Goal: Communication & Community: Answer question/provide support

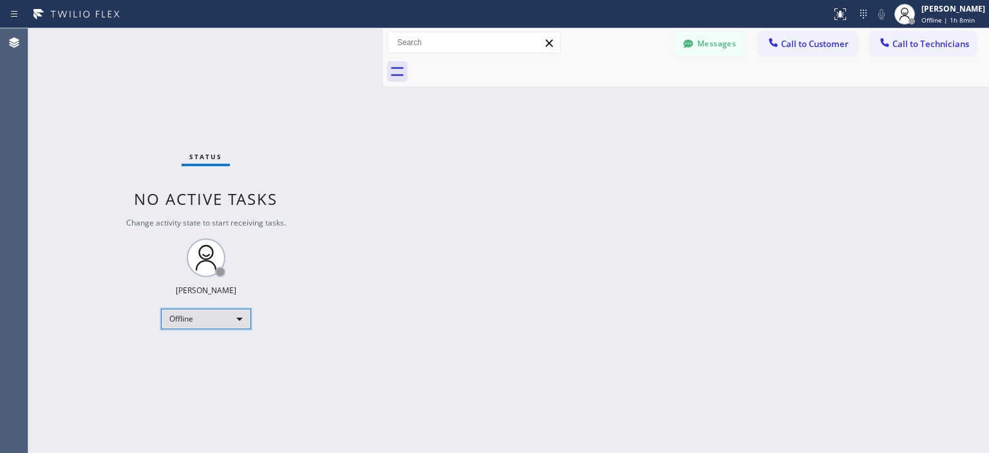
click at [202, 319] on div "Offline" at bounding box center [206, 318] width 90 height 21
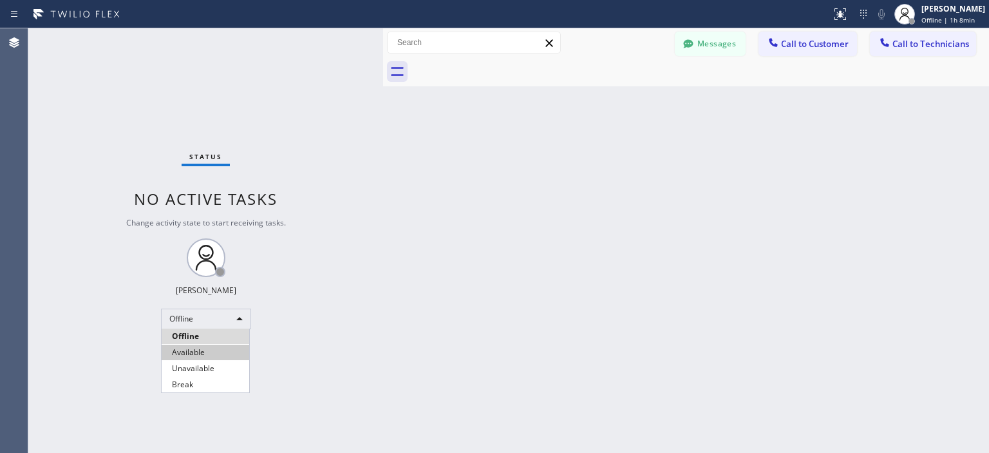
click at [215, 350] on li "Available" at bounding box center [206, 352] width 88 height 15
click at [712, 40] on button "Messages" at bounding box center [710, 44] width 71 height 24
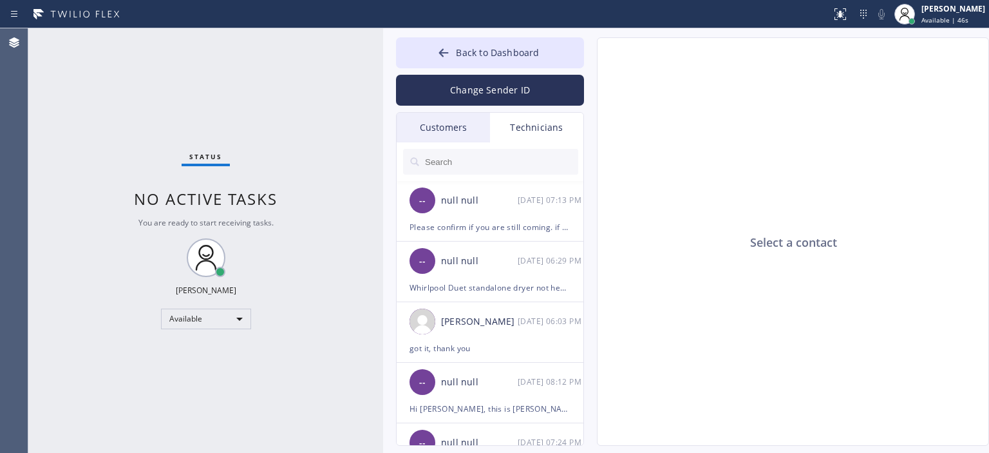
click at [448, 131] on div "Customers" at bounding box center [443, 128] width 93 height 30
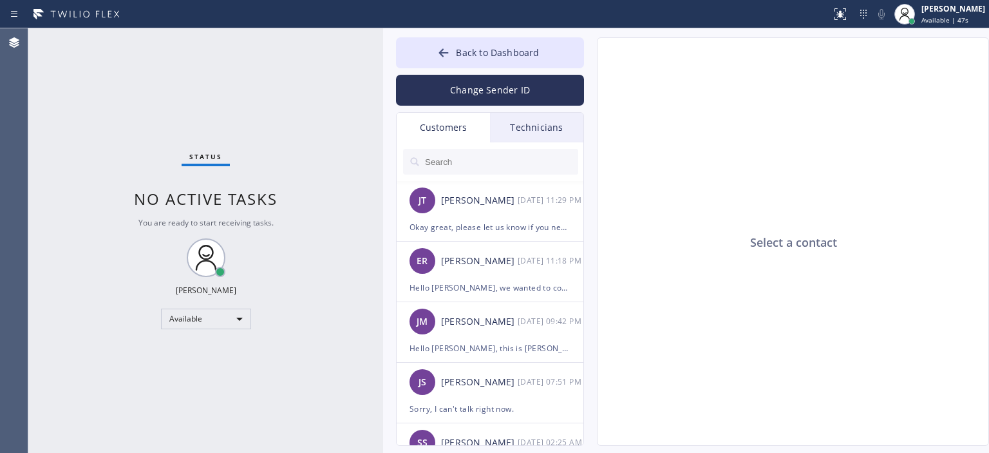
click at [466, 162] on input "text" at bounding box center [501, 162] width 155 height 26
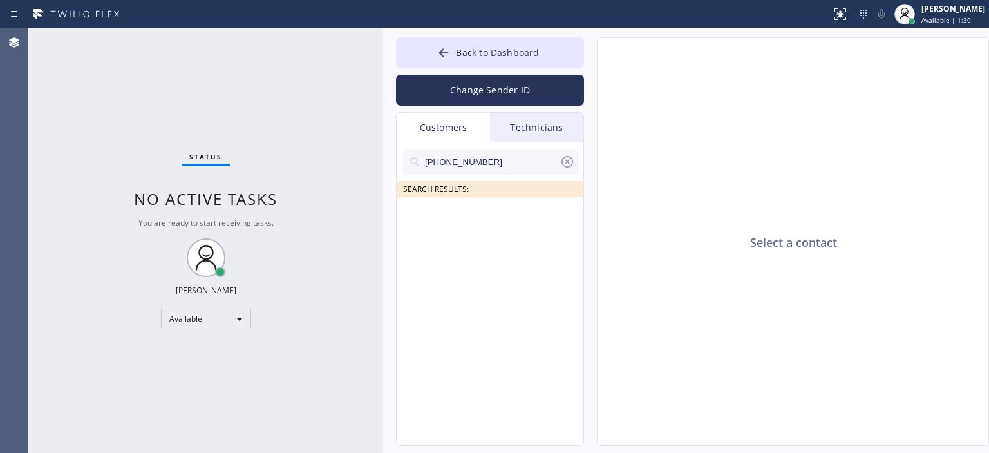
click at [496, 159] on input "[PHONE_NUMBER]" at bounding box center [492, 162] width 136 height 26
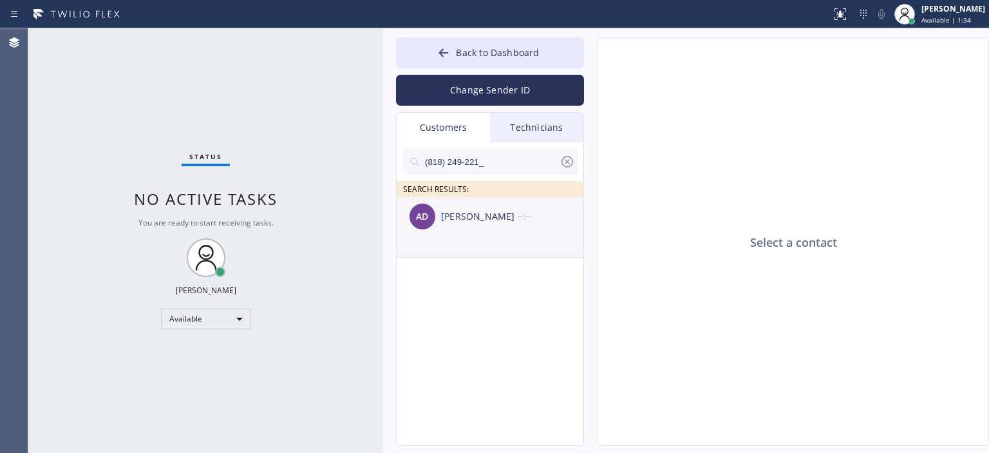
click at [485, 231] on div "AD Adrian Day --:--" at bounding box center [491, 216] width 188 height 39
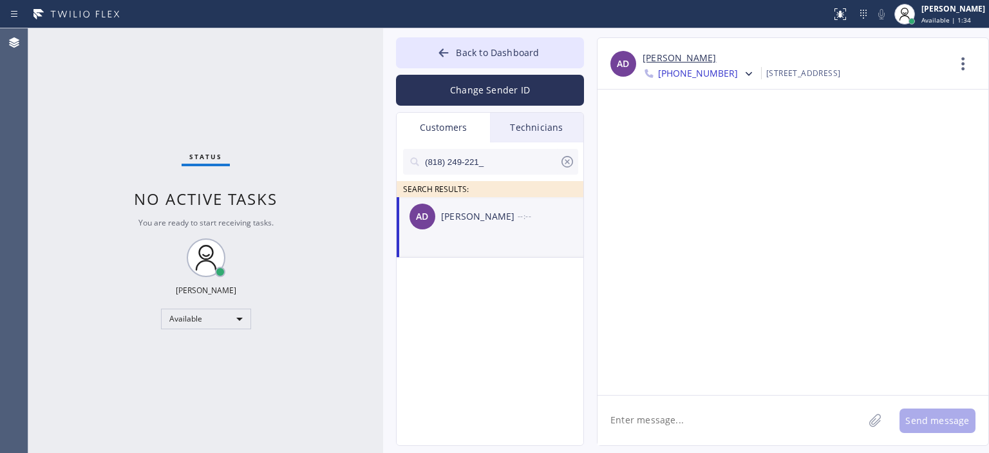
click at [662, 421] on textarea at bounding box center [731, 420] width 266 height 50
click at [863, 422] on textarea "Hello Adrian, we wanted to confirm your appointment" at bounding box center [742, 420] width 289 height 50
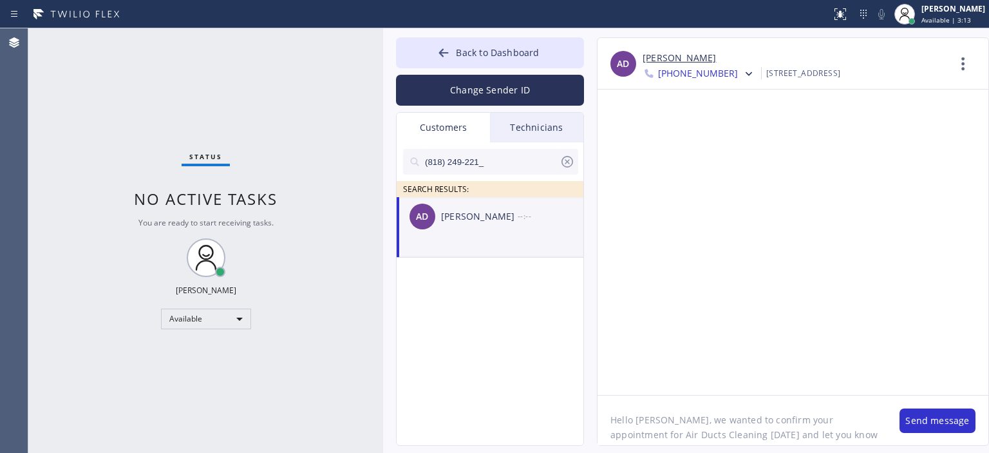
scroll to position [10, 0]
click at [728, 441] on textarea "Hello Adrian, we wanted to confirm your appointment for Air Ducts Cleaning toda…" at bounding box center [742, 420] width 289 height 50
click at [296, 368] on div "Status No active tasks You are ready to start receiving tasks. [PERSON_NAME] Av…" at bounding box center [205, 240] width 355 height 424
click at [716, 440] on textarea "Hello Adrian, we wanted to confirm your appointment for Air Ducts Cleaning toda…" at bounding box center [742, 420] width 289 height 50
click at [751, 442] on textarea "Hello [PERSON_NAME], we wanted to confirm your appointment for Air Ducts Cleani…" at bounding box center [742, 420] width 289 height 50
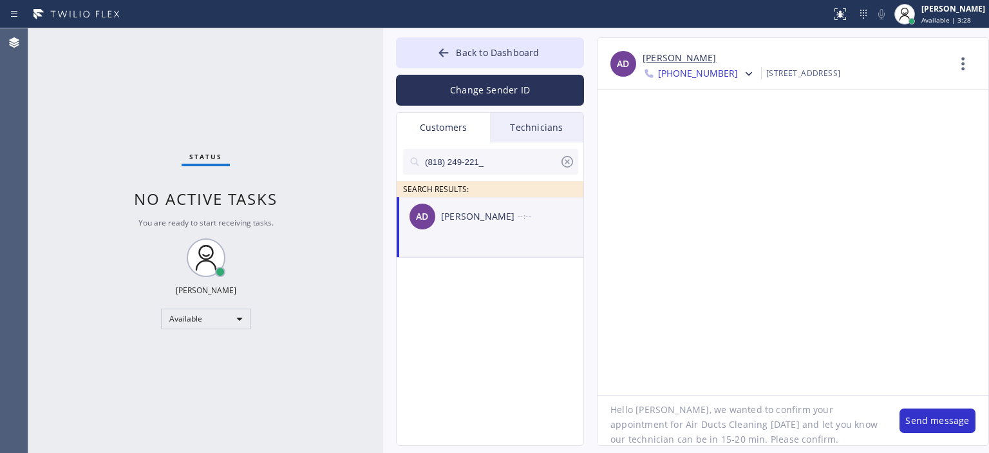
click at [747, 430] on textarea "Hello [PERSON_NAME], we wanted to confirm your appointment for Air Ducts Cleani…" at bounding box center [742, 420] width 289 height 50
type textarea "Hello [PERSON_NAME], we wanted to confirm your appointment for Air Ducts Cleani…"
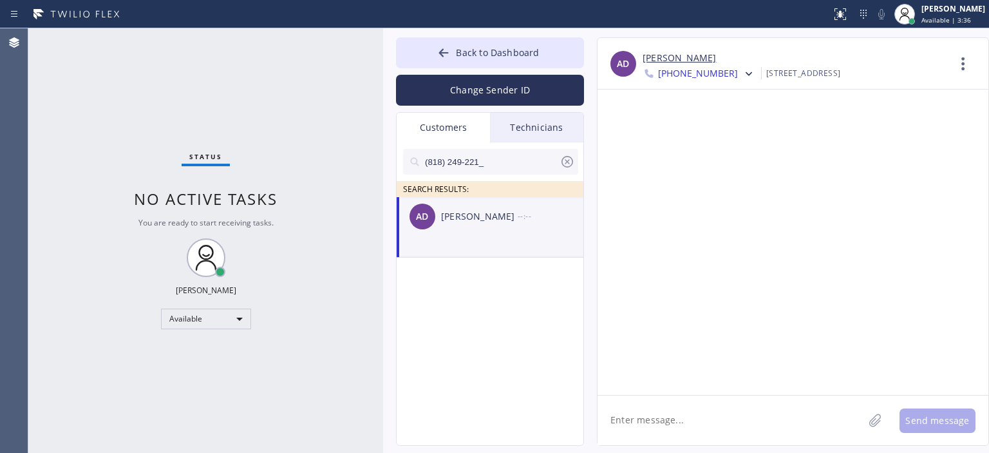
scroll to position [0, 0]
paste textarea "Hello [PERSON_NAME], we wanted to confirm your appointment for Air Ducts Cleani…"
type textarea "Hello [PERSON_NAME], we wanted to confirm your appointment for Air Ducts Cleani…"
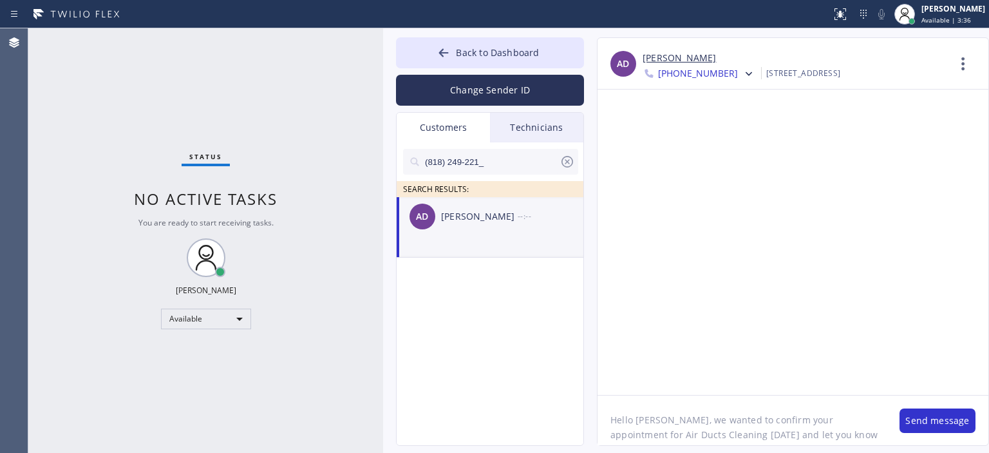
scroll to position [10, 0]
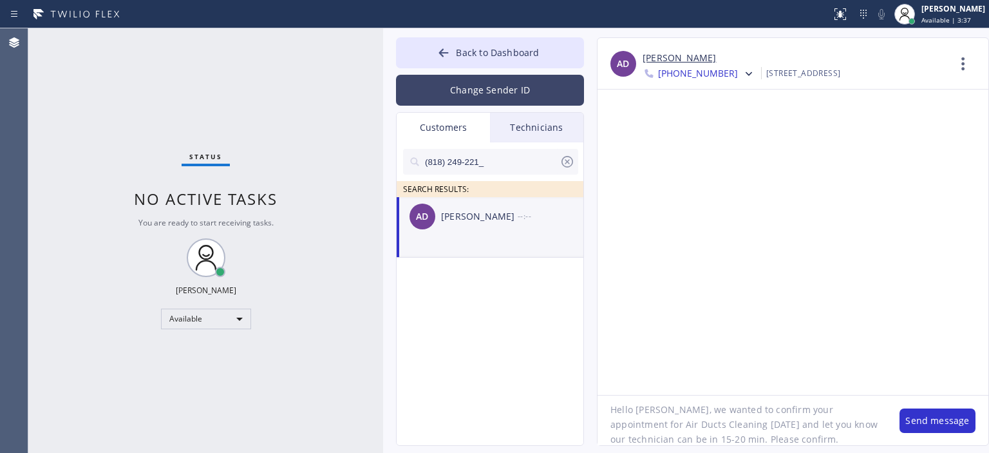
click at [483, 90] on button "Change Sender ID" at bounding box center [490, 90] width 188 height 31
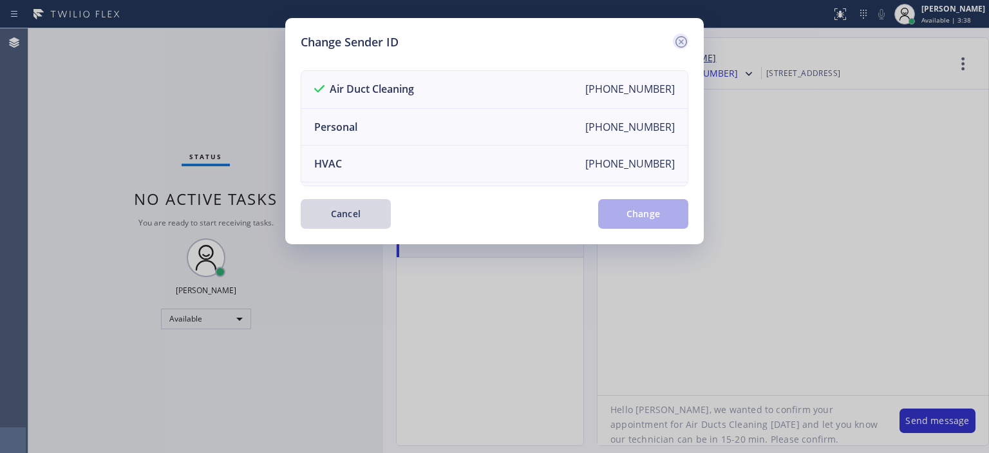
click at [675, 42] on icon at bounding box center [681, 41] width 15 height 15
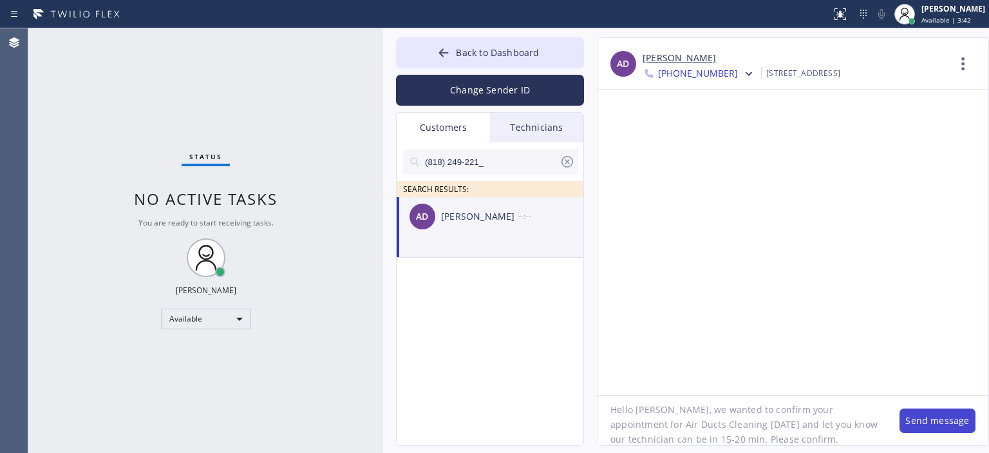
click at [926, 418] on button "Send message" at bounding box center [938, 420] width 76 height 24
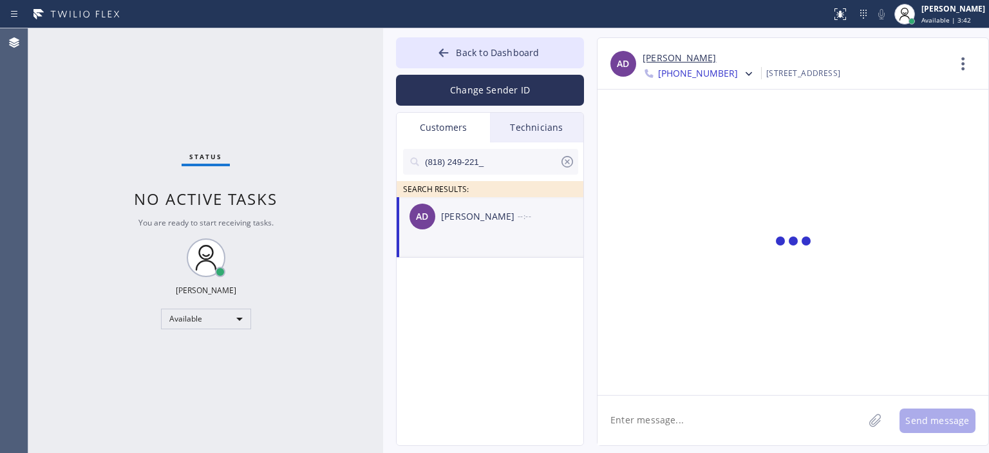
scroll to position [0, 0]
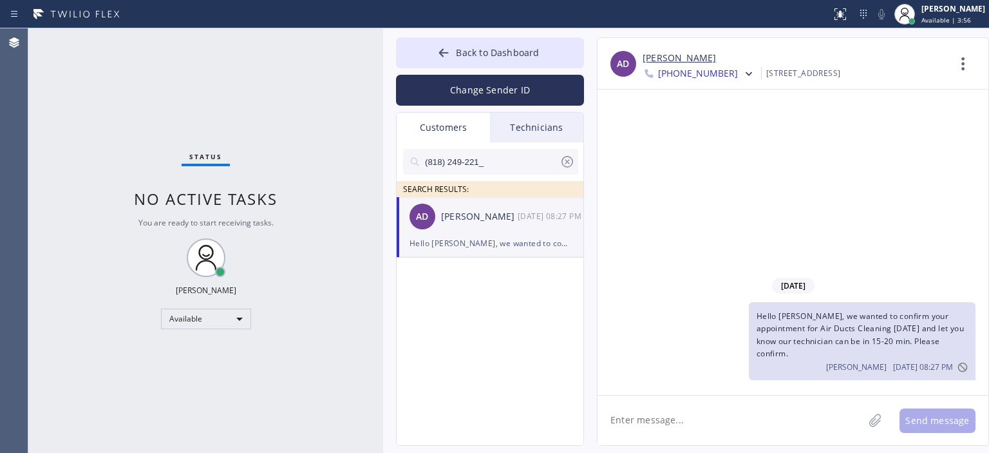
click at [819, 337] on span "Hello [PERSON_NAME], we wanted to confirm your appointment for Air Ducts Cleani…" at bounding box center [860, 334] width 207 height 48
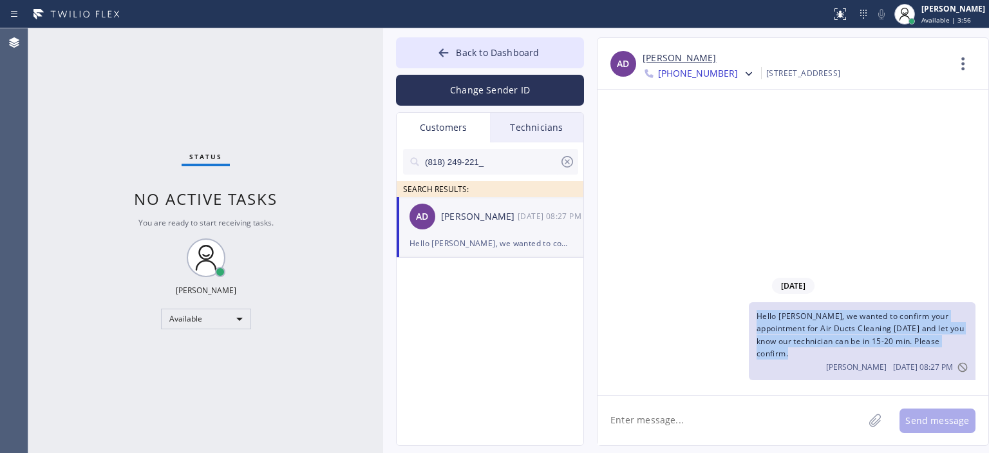
click at [819, 337] on span "Hello [PERSON_NAME], we wanted to confirm your appointment for Air Ducts Cleani…" at bounding box center [860, 334] width 207 height 48
copy span "Hello [PERSON_NAME], we wanted to confirm your appointment for Air Ducts Cleani…"
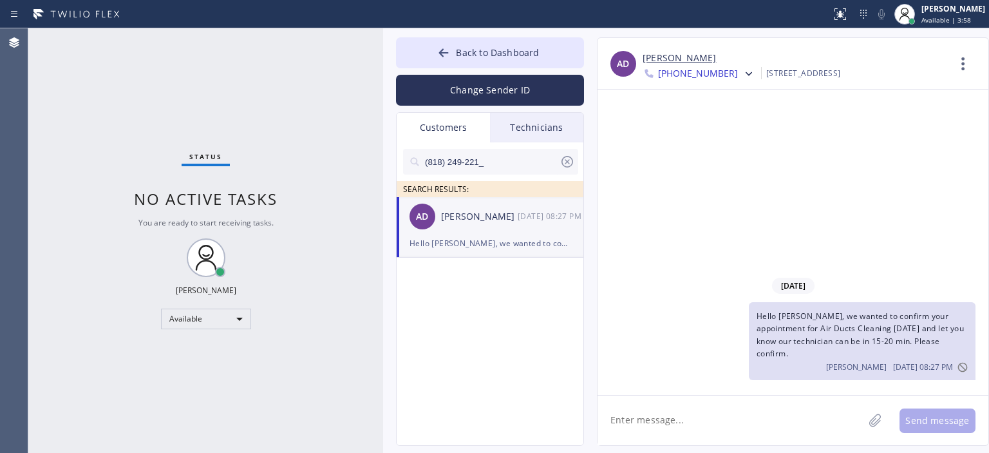
click at [711, 75] on span "[PHONE_NUMBER]" at bounding box center [698, 74] width 80 height 15
click at [717, 156] on div "+18181100191" at bounding box center [717, 162] width 148 height 30
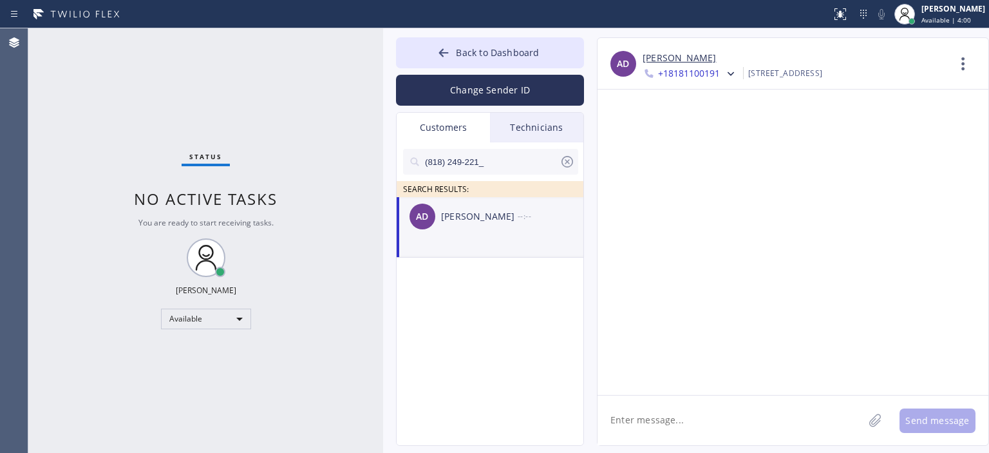
click at [697, 414] on textarea at bounding box center [731, 420] width 266 height 50
paste textarea "Hello [PERSON_NAME], we wanted to confirm your appointment for Air Ducts Cleani…"
type textarea "Hello [PERSON_NAME], we wanted to confirm your appointment for Air Ducts Cleani…"
click at [28, 101] on div "Agent Desktop" at bounding box center [14, 240] width 28 height 424
click at [563, 160] on icon at bounding box center [567, 161] width 15 height 15
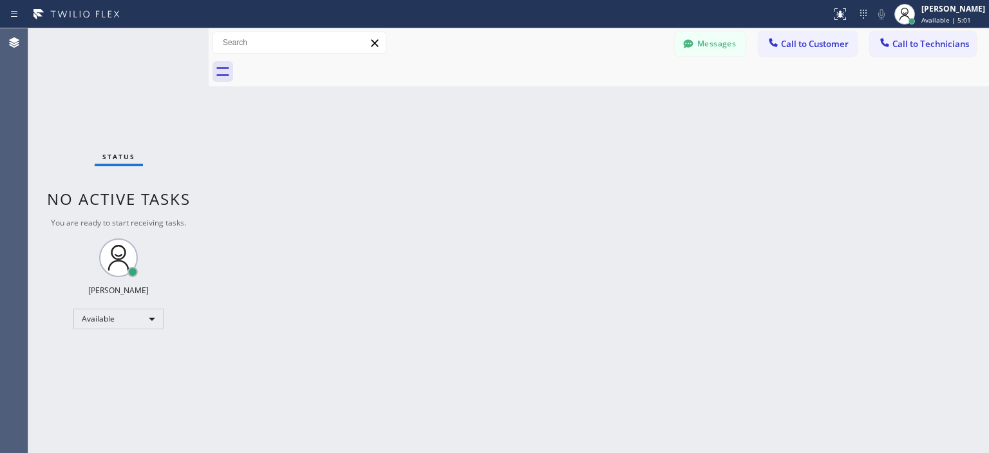
click at [963, 164] on div "Back to Dashboard Change Sender ID Customers Technicians [PERSON_NAME] [DATE] 0…" at bounding box center [599, 240] width 780 height 424
click at [706, 39] on button "Messages" at bounding box center [710, 44] width 71 height 24
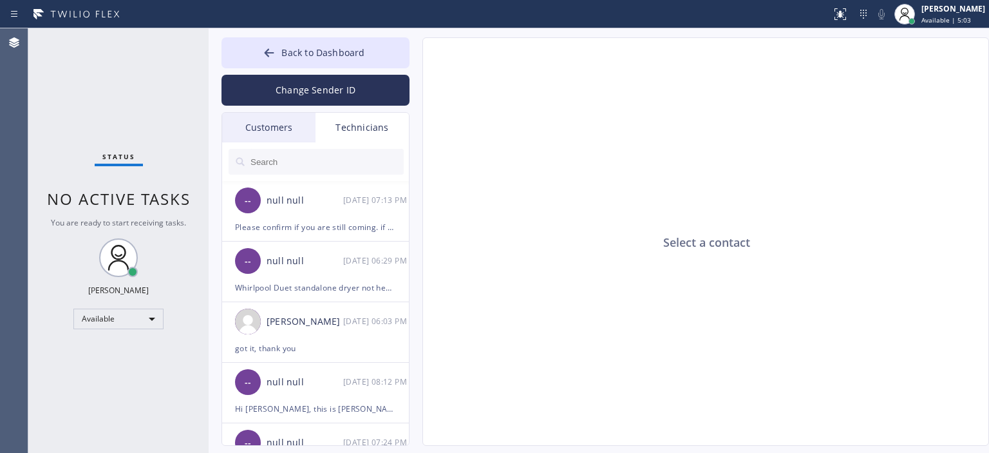
click at [270, 123] on div "Customers" at bounding box center [268, 128] width 93 height 30
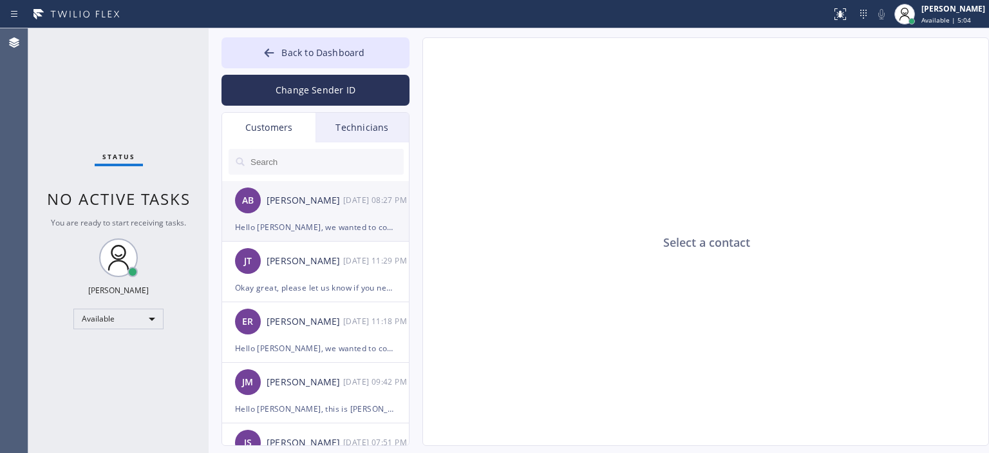
click at [309, 204] on div "[PERSON_NAME]" at bounding box center [305, 200] width 77 height 15
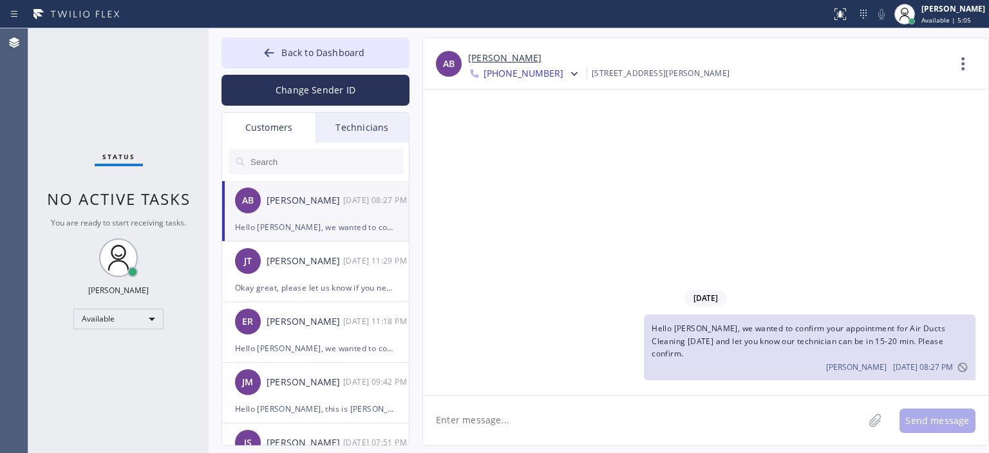
click at [526, 72] on span "[PHONE_NUMBER]" at bounding box center [524, 74] width 80 height 15
click at [554, 163] on div "+18181100191" at bounding box center [542, 162] width 148 height 30
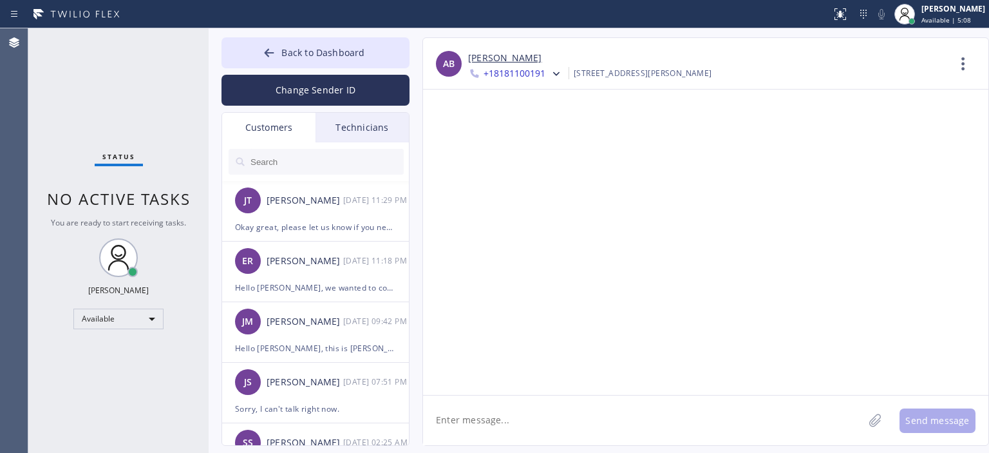
click at [574, 418] on textarea at bounding box center [643, 420] width 440 height 50
click at [495, 423] on textarea at bounding box center [643, 420] width 440 height 50
paste textarea "Hello [PERSON_NAME], we wanted to confirm your appointment for Air Ducts Cleani…"
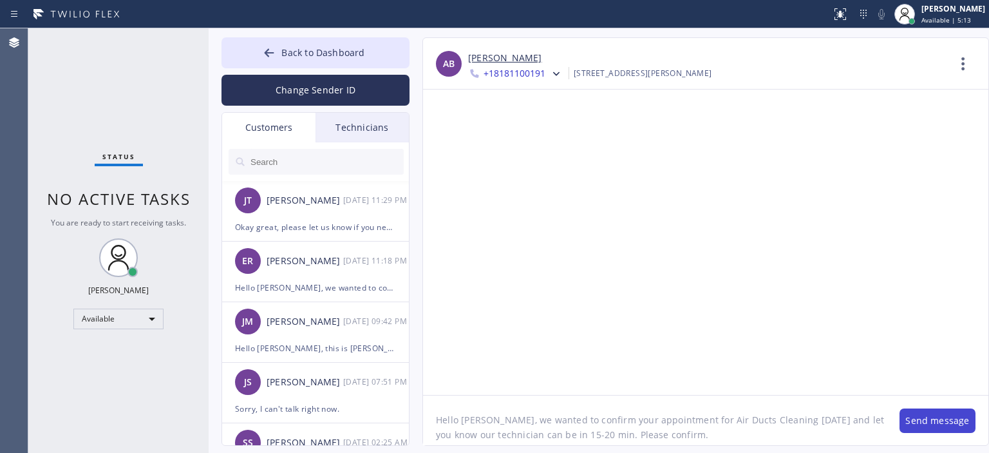
type textarea "Hello [PERSON_NAME], we wanted to confirm your appointment for Air Ducts Cleani…"
click at [935, 417] on button "Send message" at bounding box center [938, 420] width 76 height 24
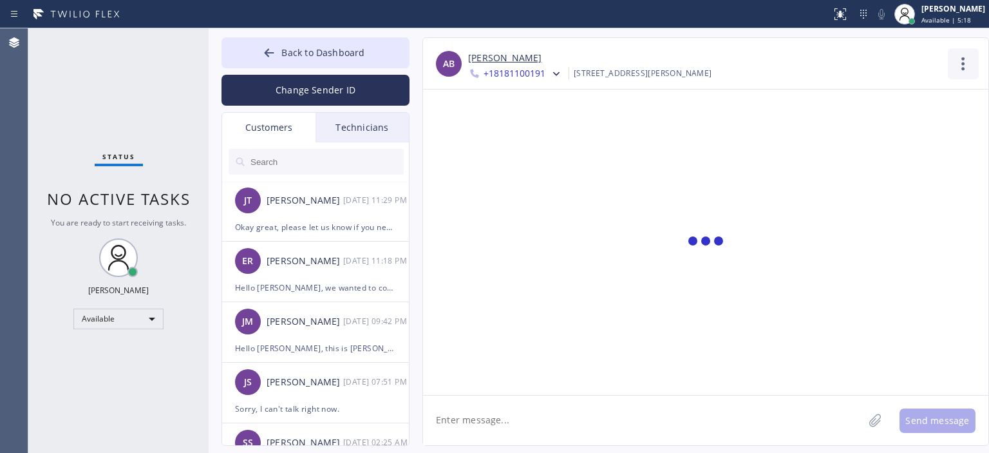
click at [963, 60] on icon at bounding box center [962, 63] width 3 height 13
click at [894, 120] on li "Call to Customer" at bounding box center [885, 131] width 187 height 33
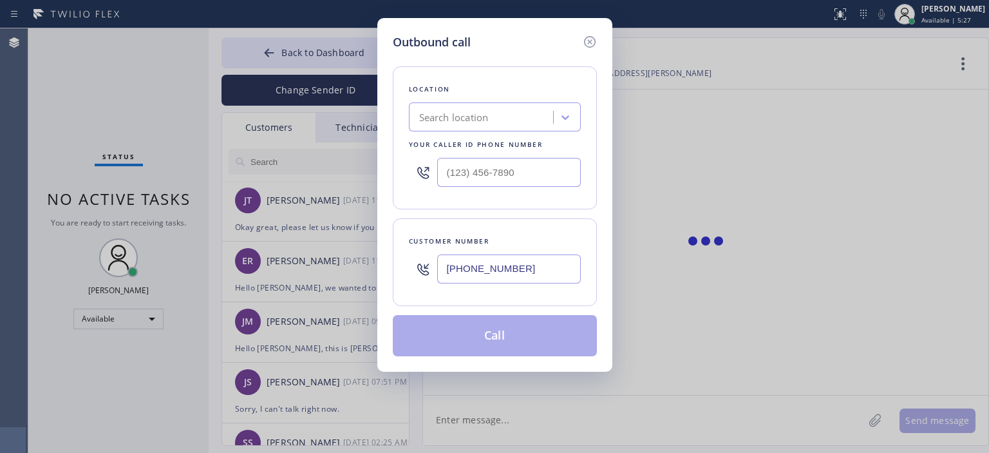
click at [500, 264] on input "[PHONE_NUMBER]" at bounding box center [509, 268] width 144 height 29
paste input "818) 110-0191"
type input "[PHONE_NUMBER]"
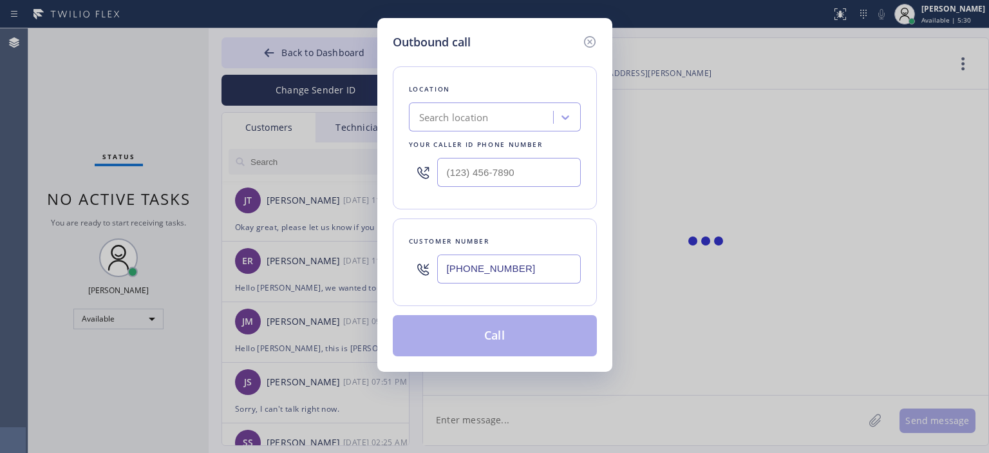
click at [475, 123] on div "Search location" at bounding box center [454, 117] width 70 height 15
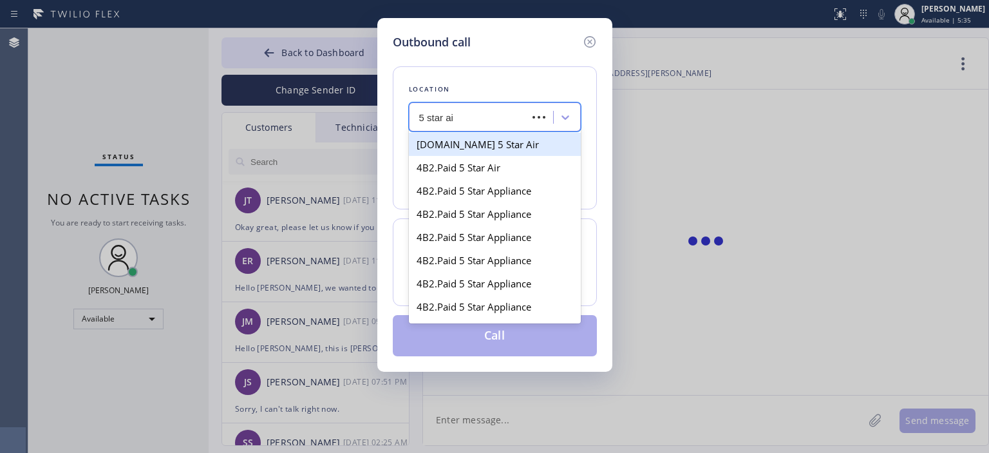
type input "5 star air"
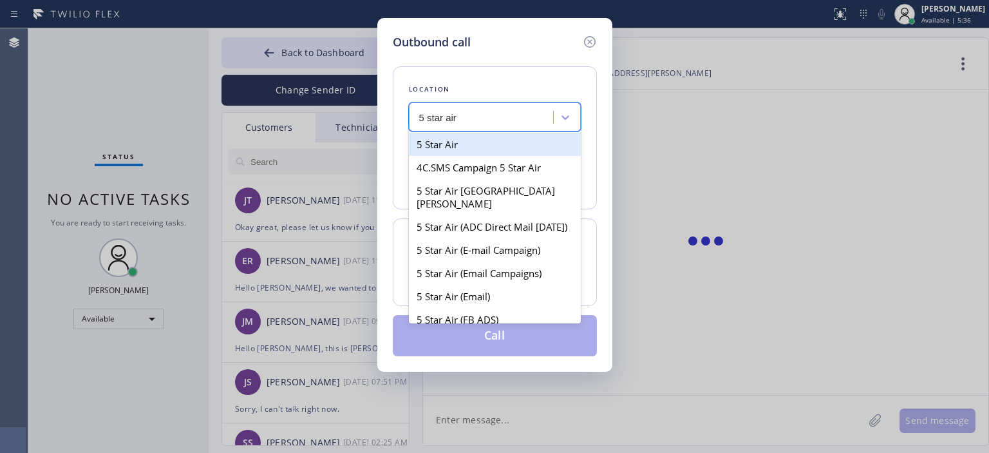
click at [465, 140] on div "5 Star Air" at bounding box center [495, 144] width 172 height 23
type input "[PHONE_NUMBER]"
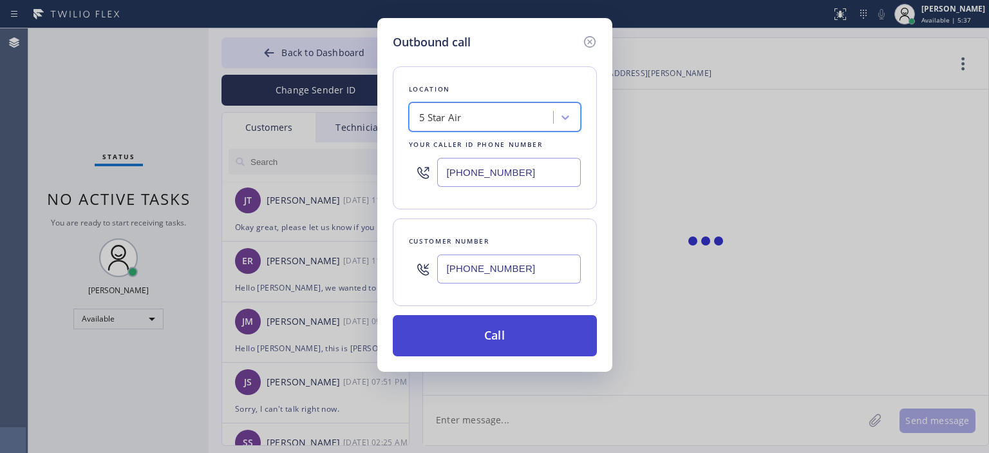
click at [516, 341] on button "Call" at bounding box center [495, 335] width 204 height 41
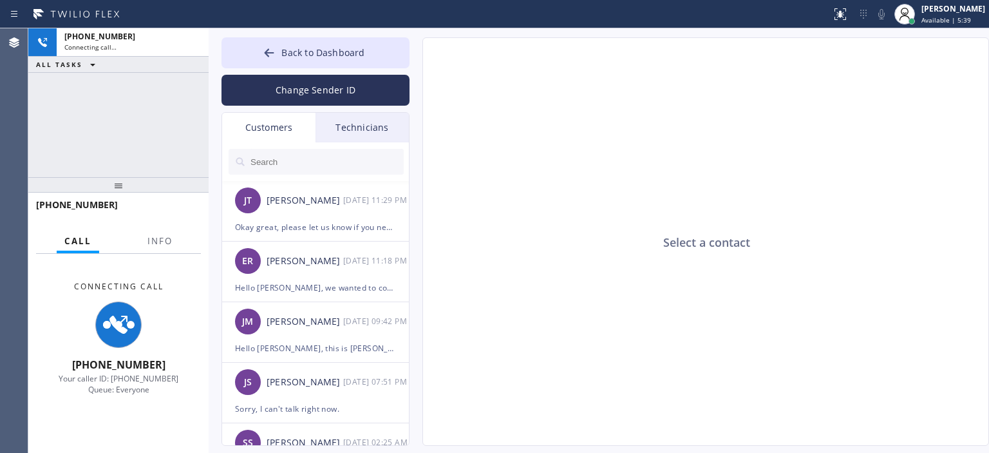
click at [266, 52] on icon at bounding box center [270, 52] width 10 height 8
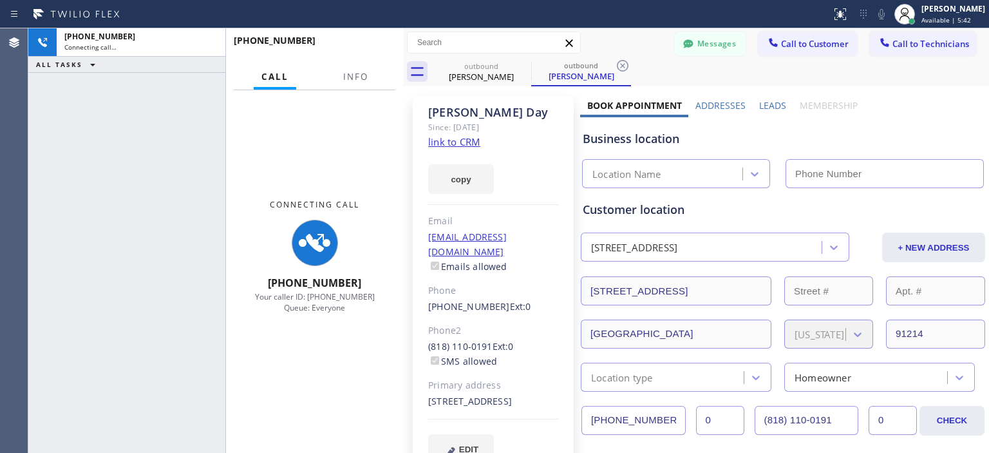
drag, startPoint x: 207, startPoint y: 50, endPoint x: 402, endPoint y: 47, distance: 194.5
click at [403, 47] on div at bounding box center [403, 240] width 0 height 424
type input "[PHONE_NUMBER]"
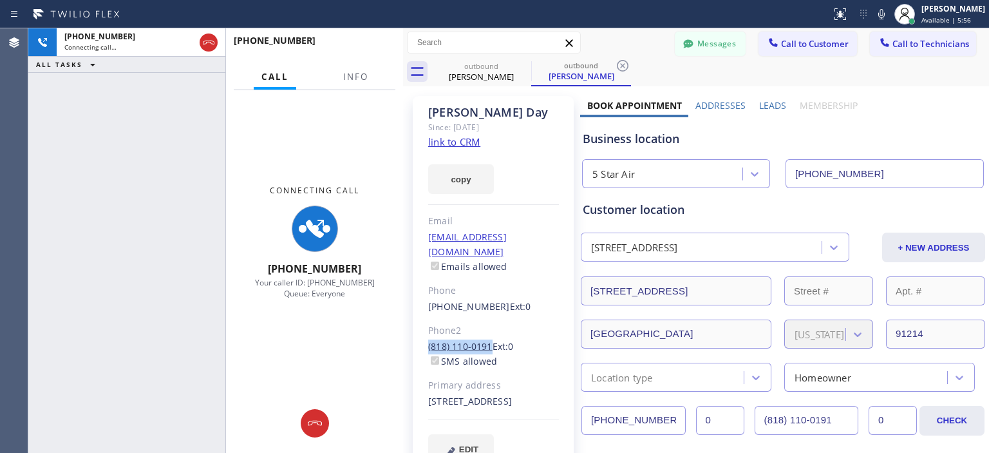
drag, startPoint x: 493, startPoint y: 329, endPoint x: 428, endPoint y: 329, distance: 65.0
click at [428, 339] on div "[PHONE_NUMBER] Ext: 0 SMS allowed" at bounding box center [493, 354] width 131 height 30
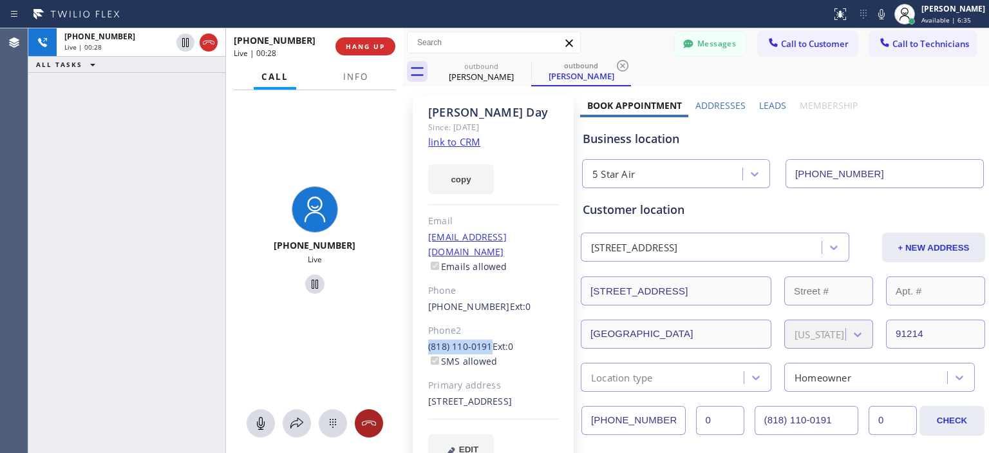
click at [363, 427] on icon at bounding box center [368, 422] width 15 height 15
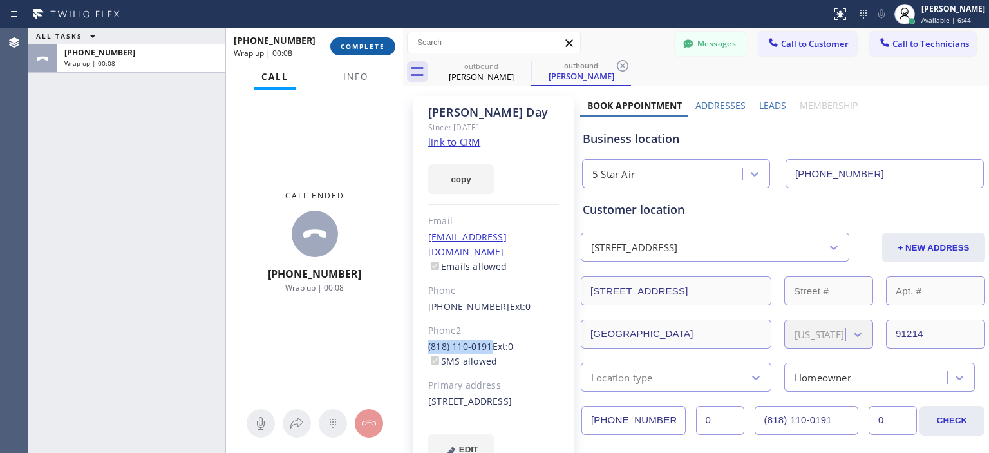
click at [379, 48] on span "COMPLETE" at bounding box center [363, 46] width 44 height 9
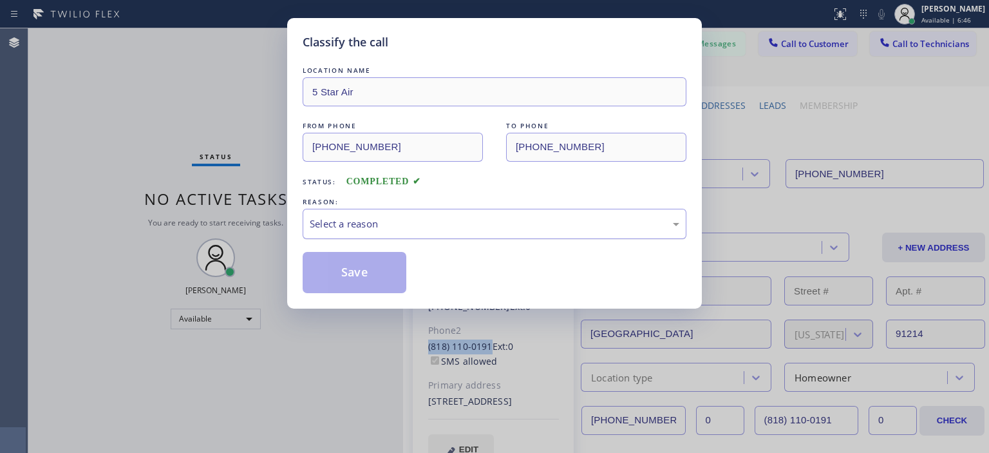
click at [498, 216] on div "Select a reason" at bounding box center [495, 223] width 370 height 15
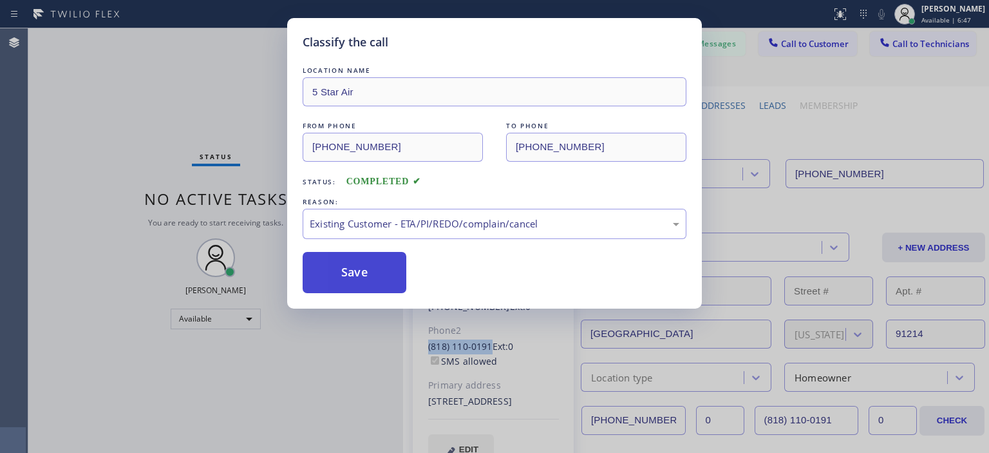
click at [386, 270] on button "Save" at bounding box center [355, 272] width 104 height 41
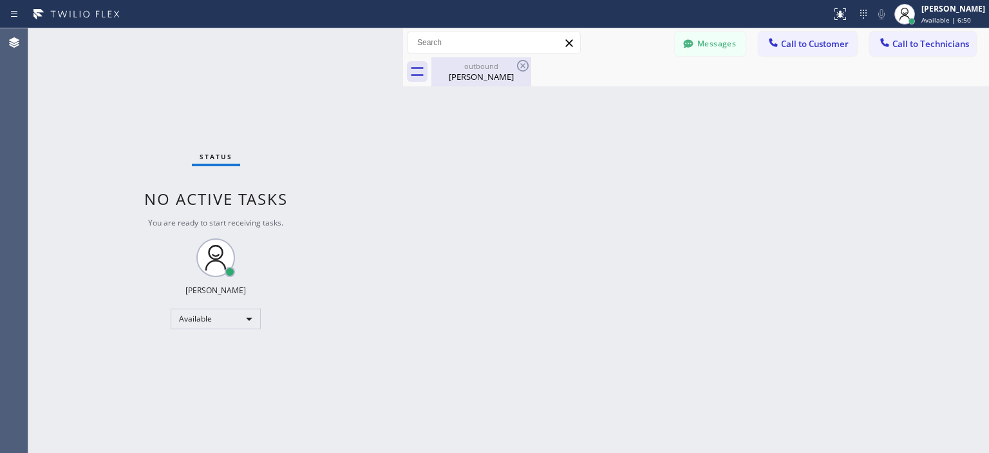
click at [491, 82] on div "[PERSON_NAME]" at bounding box center [481, 77] width 97 height 12
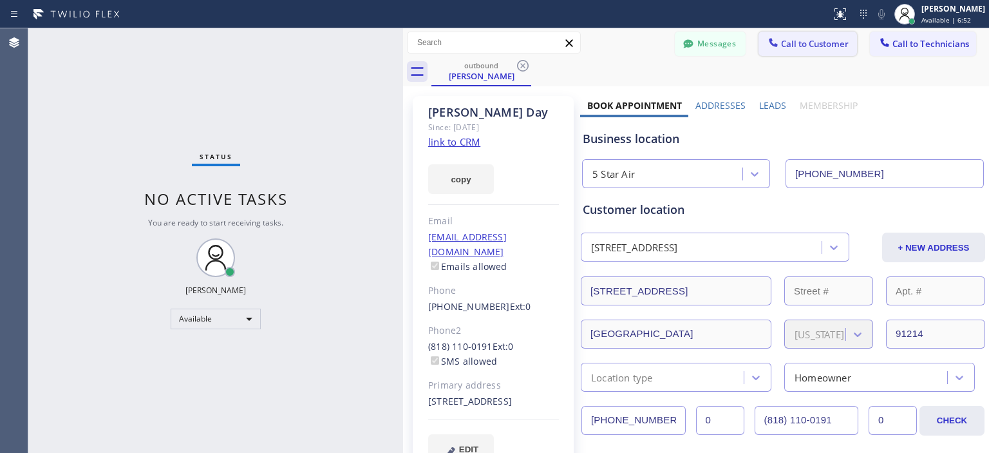
click at [822, 48] on span "Call to Customer" at bounding box center [815, 44] width 68 height 12
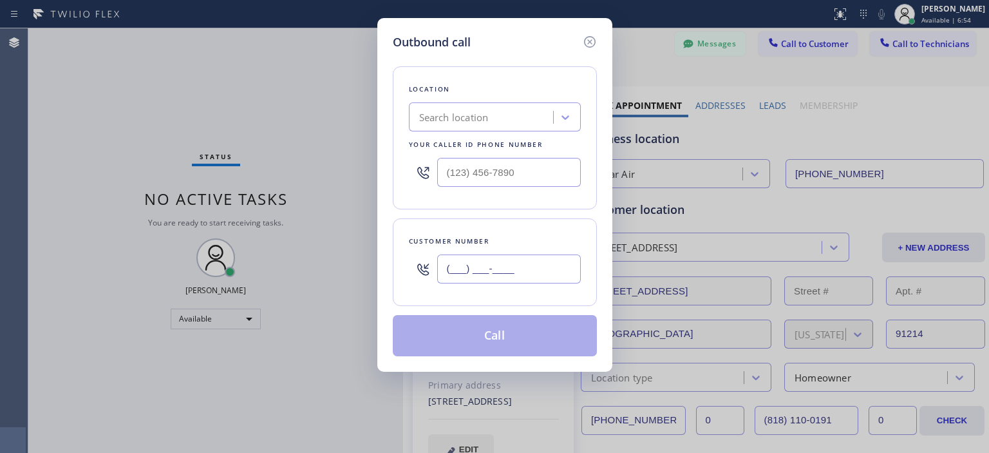
click at [505, 265] on input "(___) ___-____" at bounding box center [509, 268] width 144 height 29
paste input "818) 110-0191"
type input "(818) 110-0191"
click at [479, 115] on div "Search location" at bounding box center [454, 117] width 70 height 15
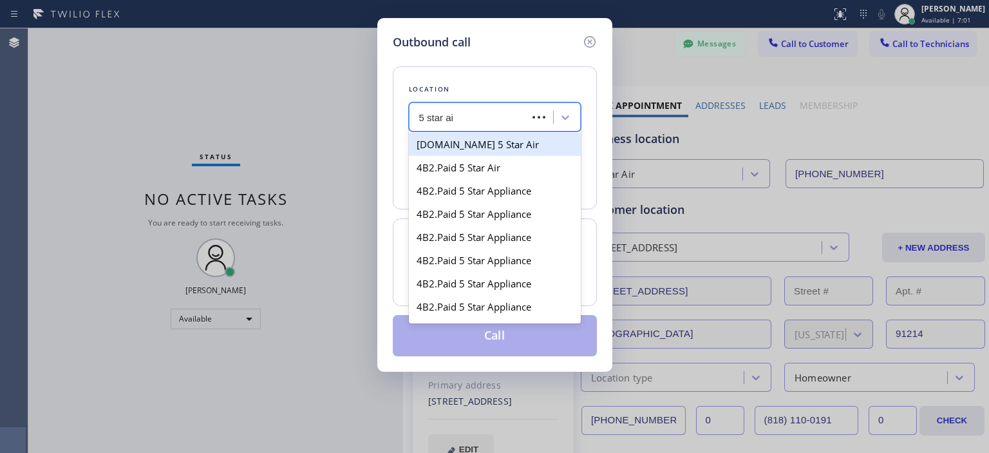
type input "5 star air"
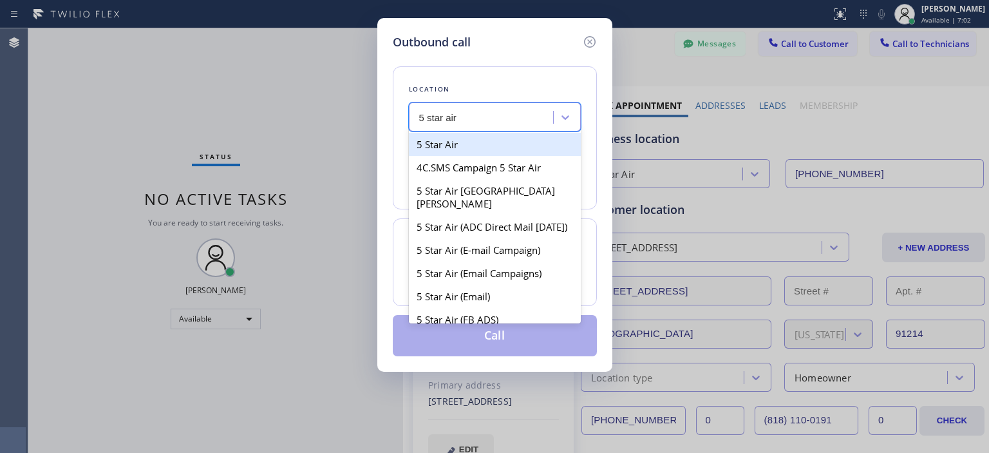
click at [493, 149] on div "5 Star Air" at bounding box center [495, 144] width 172 height 23
type input "[PHONE_NUMBER]"
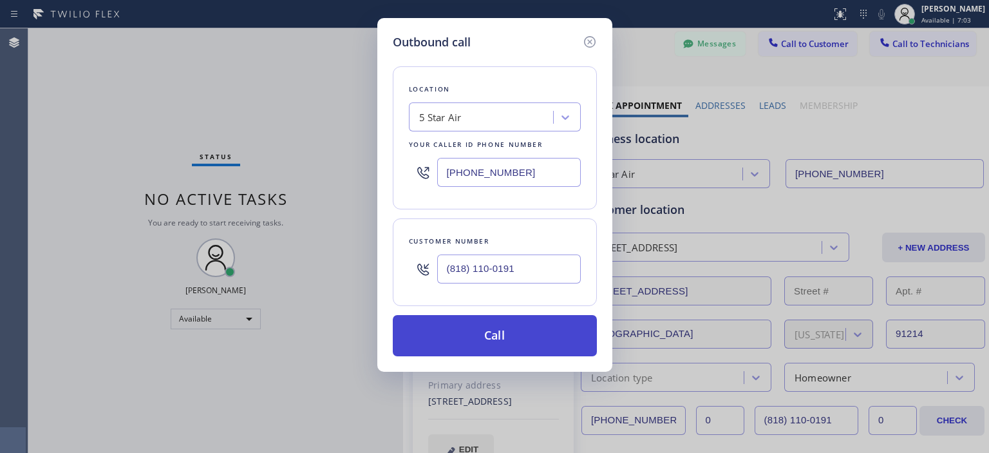
click at [527, 335] on button "Call" at bounding box center [495, 335] width 204 height 41
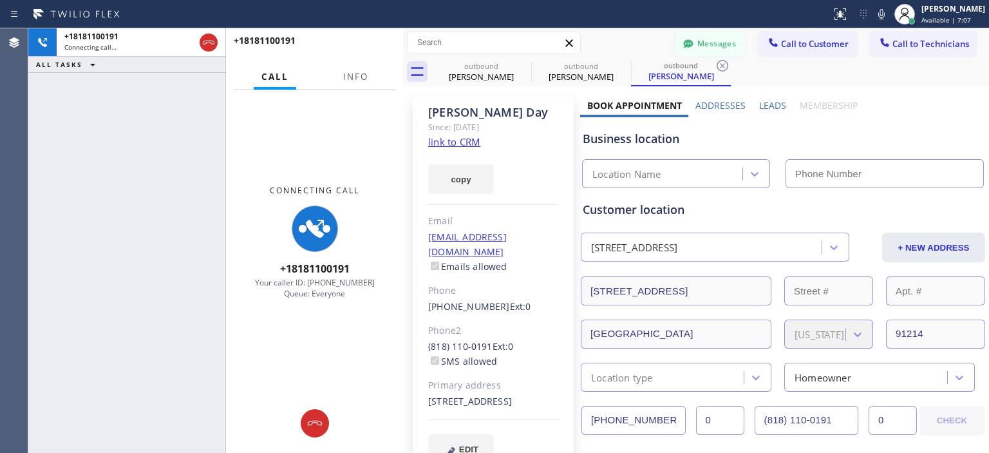
type input "[PHONE_NUMBER]"
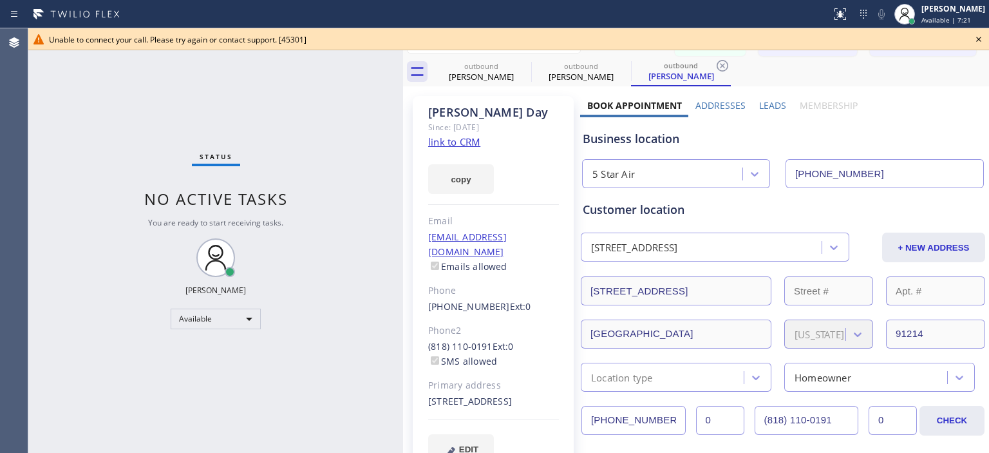
click at [979, 40] on icon at bounding box center [978, 39] width 15 height 15
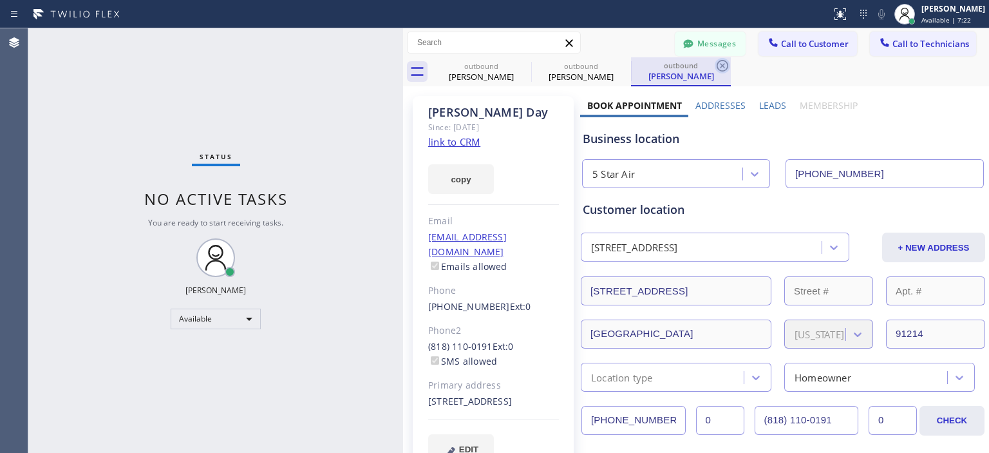
click at [721, 65] on icon at bounding box center [722, 65] width 15 height 15
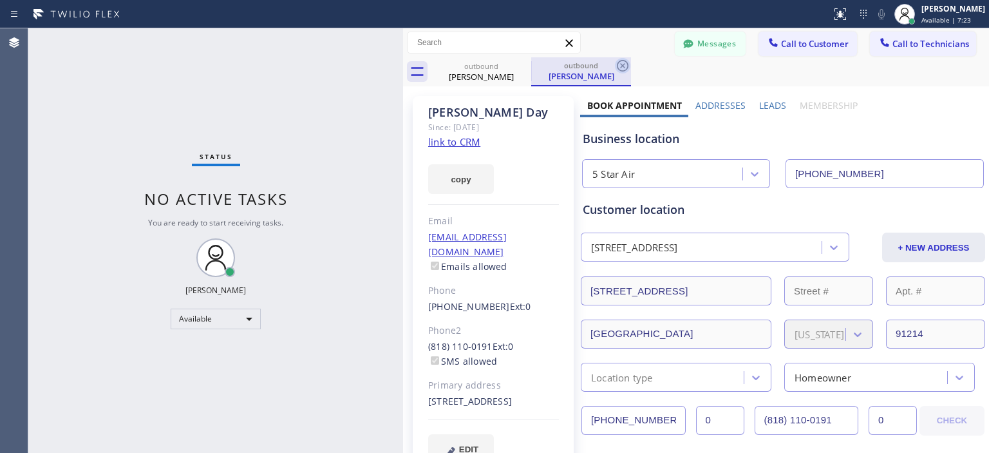
click at [624, 70] on icon at bounding box center [623, 66] width 12 height 12
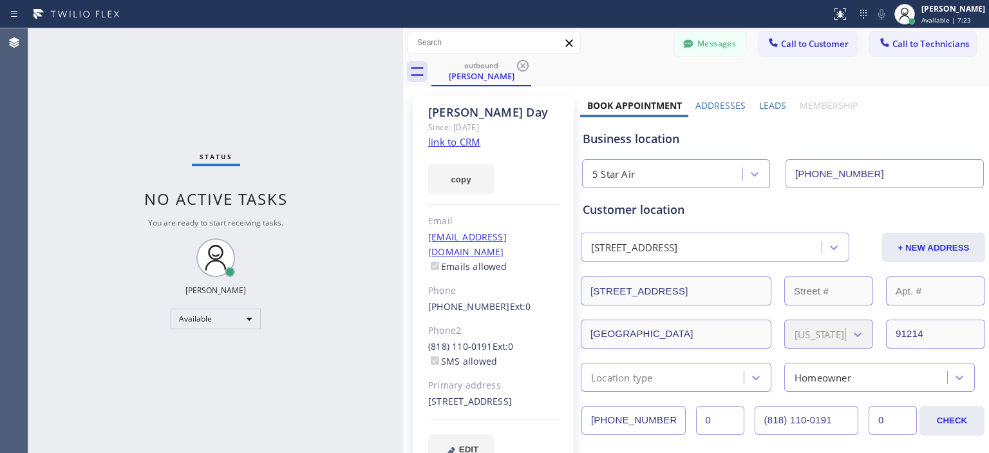
click at [518, 68] on icon at bounding box center [522, 65] width 15 height 15
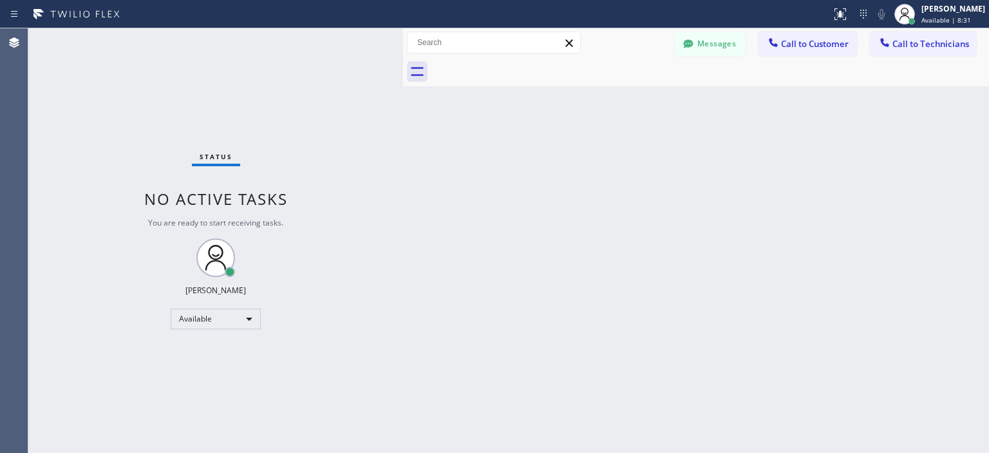
click at [48, 115] on div "Status No active tasks You are ready to start receiving tasks. [PERSON_NAME] Av…" at bounding box center [215, 240] width 375 height 424
click at [684, 46] on icon at bounding box center [688, 43] width 13 height 13
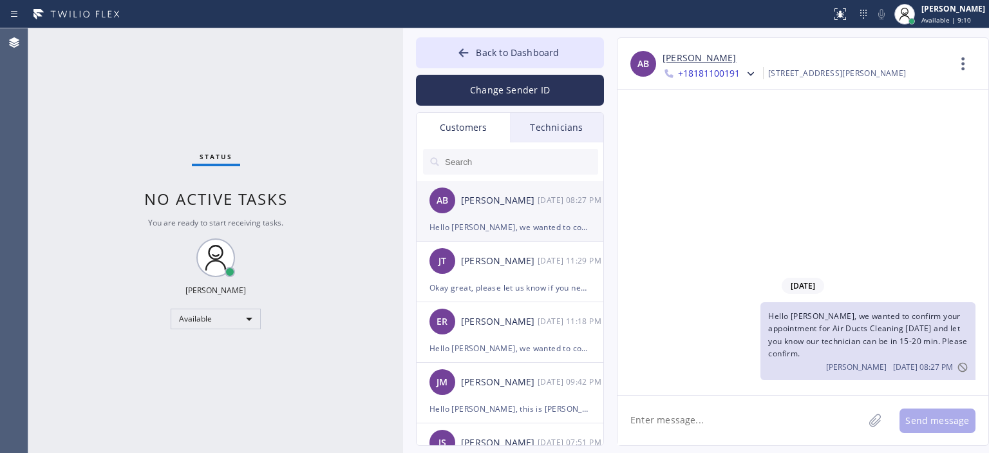
click at [531, 209] on div "[PERSON_NAME] [DATE] 08:27 PM" at bounding box center [511, 200] width 188 height 39
click at [762, 70] on icon at bounding box center [768, 74] width 13 height 13
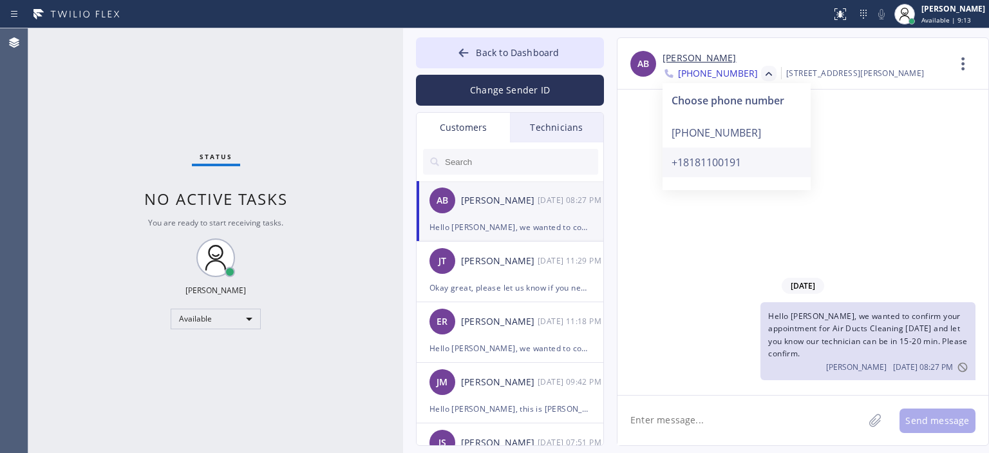
click at [744, 159] on div "+18181100191" at bounding box center [737, 162] width 148 height 30
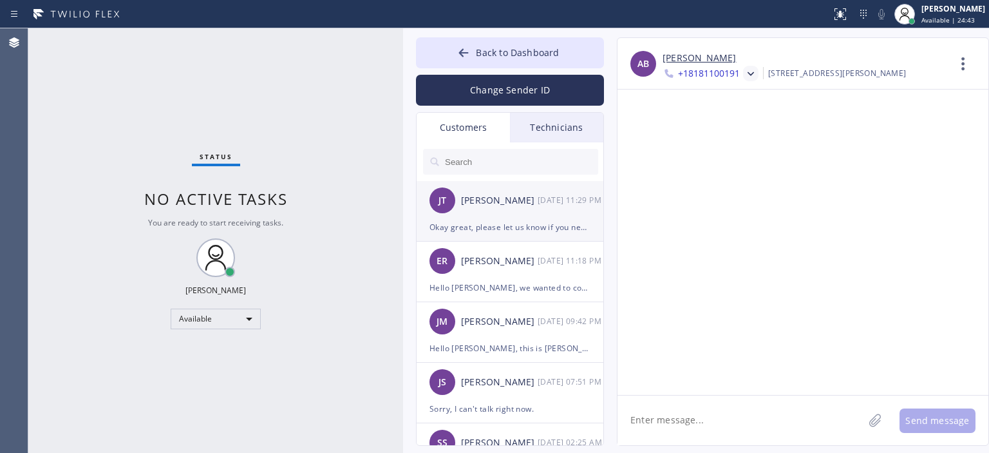
click at [520, 209] on div "[PERSON_NAME] [PERSON_NAME] [DATE] 11:29 PM" at bounding box center [511, 200] width 188 height 39
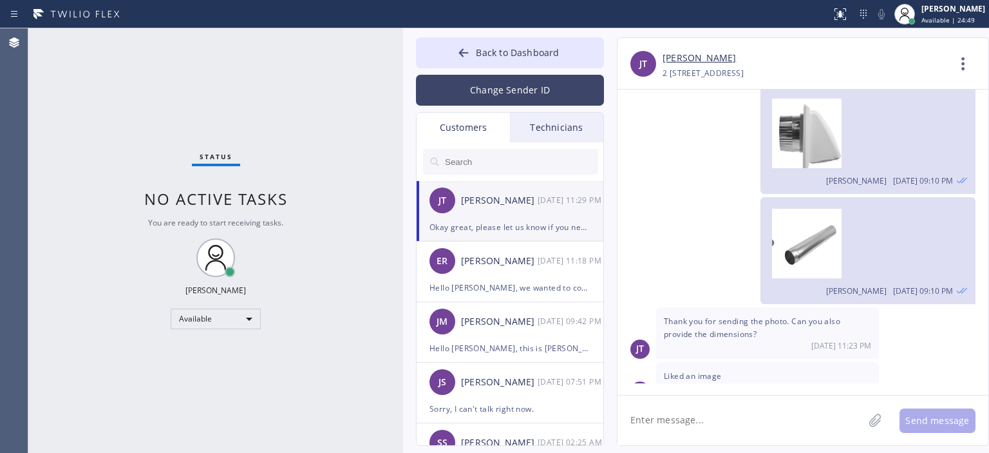
click at [509, 87] on button "Change Sender ID" at bounding box center [510, 90] width 188 height 31
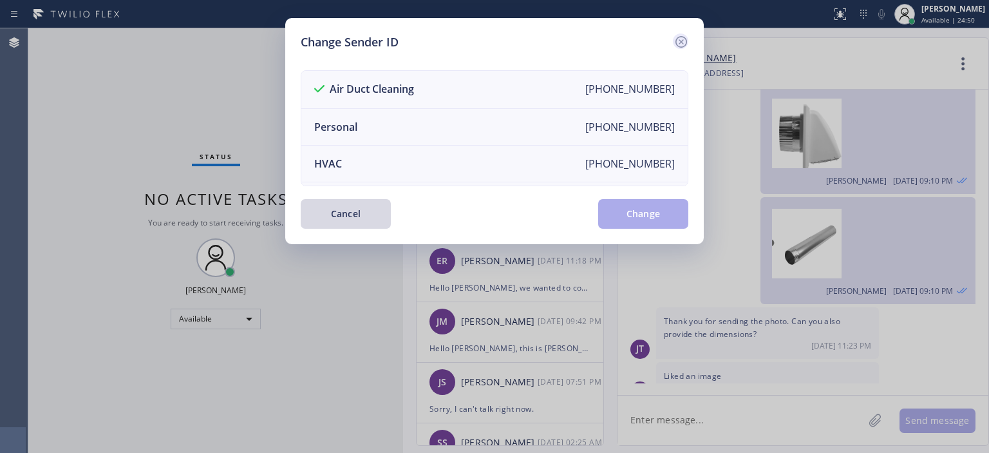
click at [675, 40] on icon at bounding box center [681, 42] width 12 height 12
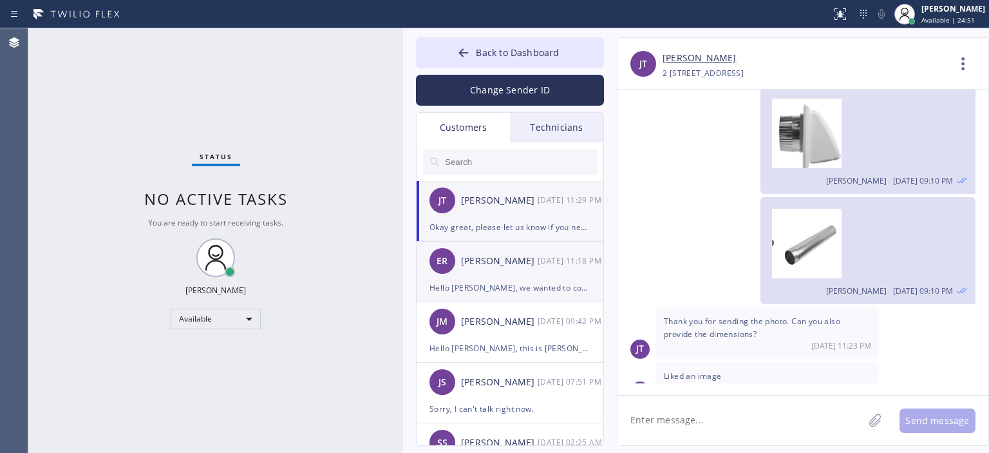
click at [532, 276] on div "ER [PERSON_NAME] [DATE] 11:18 PM" at bounding box center [511, 260] width 188 height 39
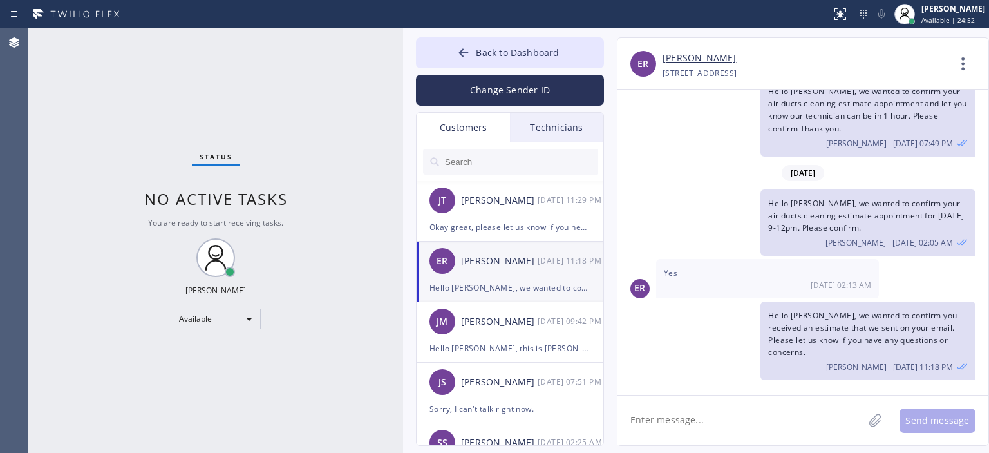
scroll to position [26, 0]
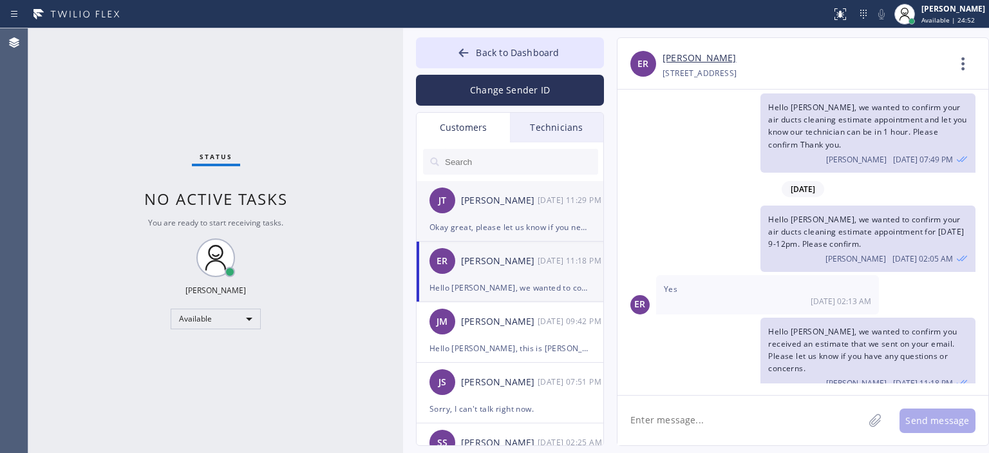
click at [527, 208] on div "[PERSON_NAME] [PERSON_NAME] [DATE] 11:29 PM" at bounding box center [511, 200] width 188 height 39
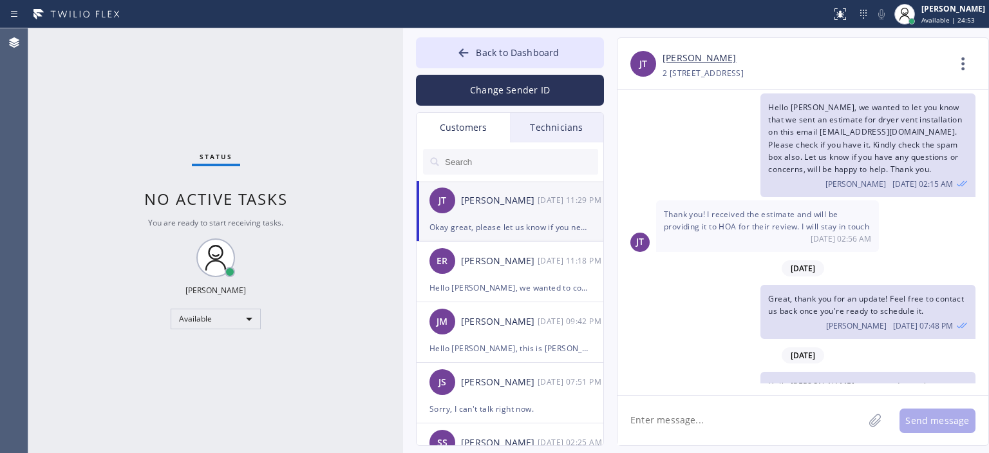
scroll to position [1870, 0]
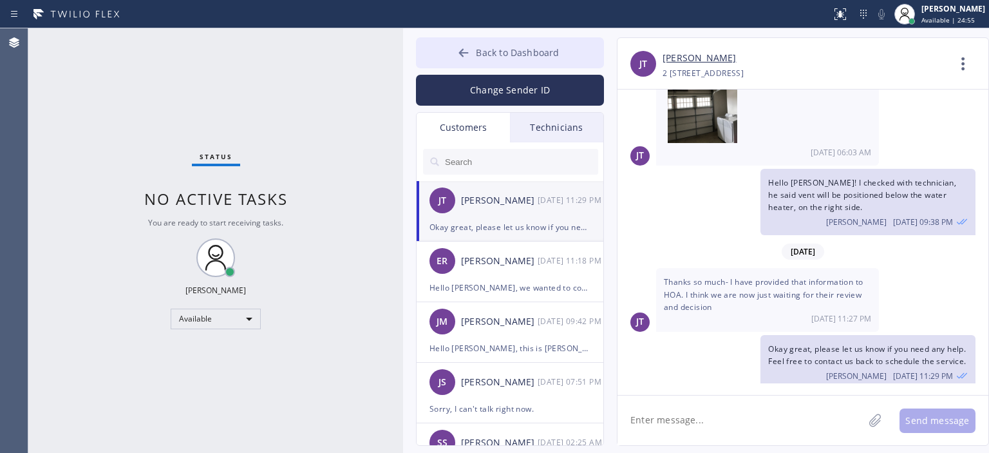
click at [469, 53] on icon at bounding box center [463, 52] width 13 height 13
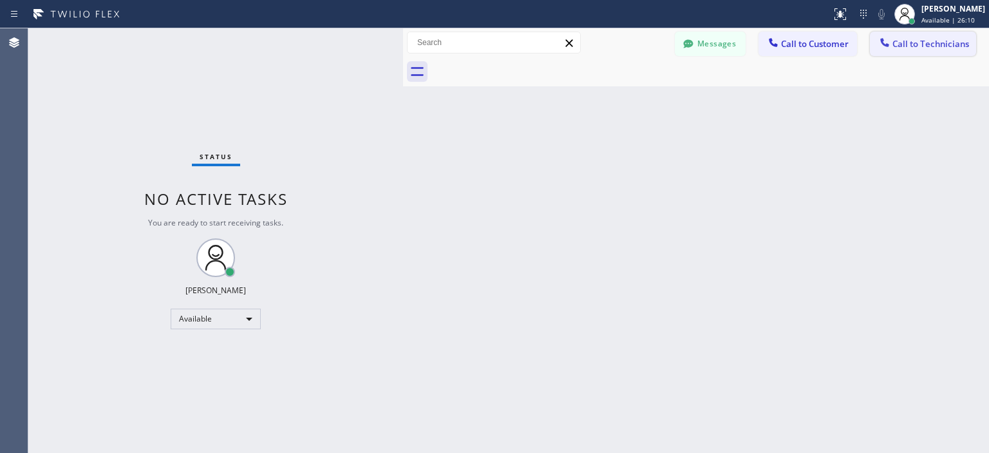
click at [922, 53] on button "Call to Technicians" at bounding box center [923, 44] width 106 height 24
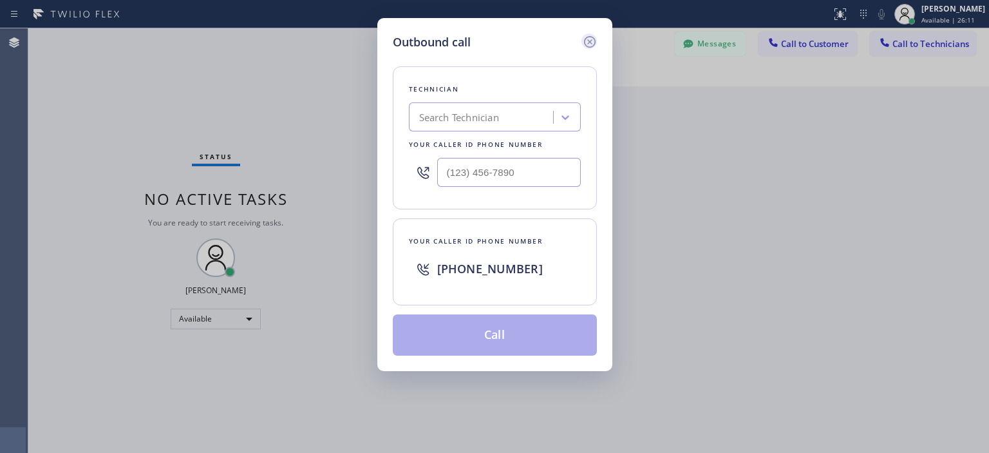
click at [593, 41] on icon at bounding box center [589, 41] width 15 height 15
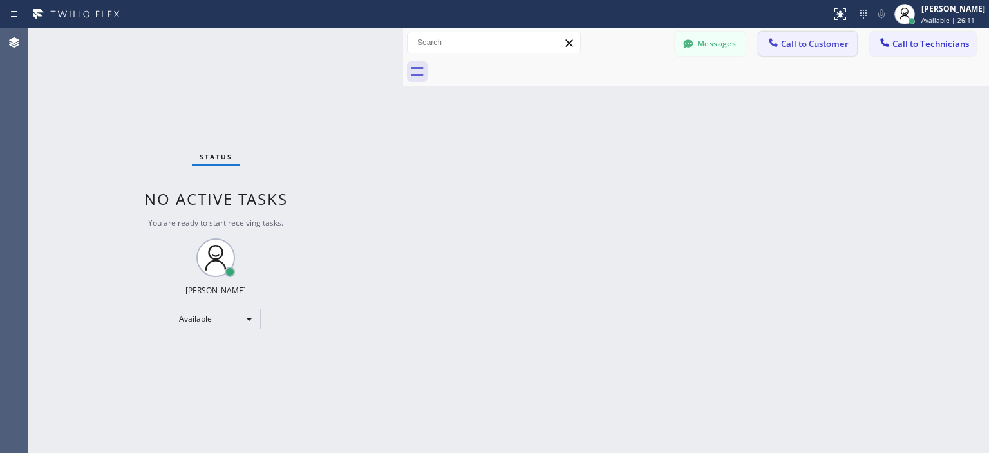
click at [820, 46] on span "Call to Customer" at bounding box center [815, 44] width 68 height 12
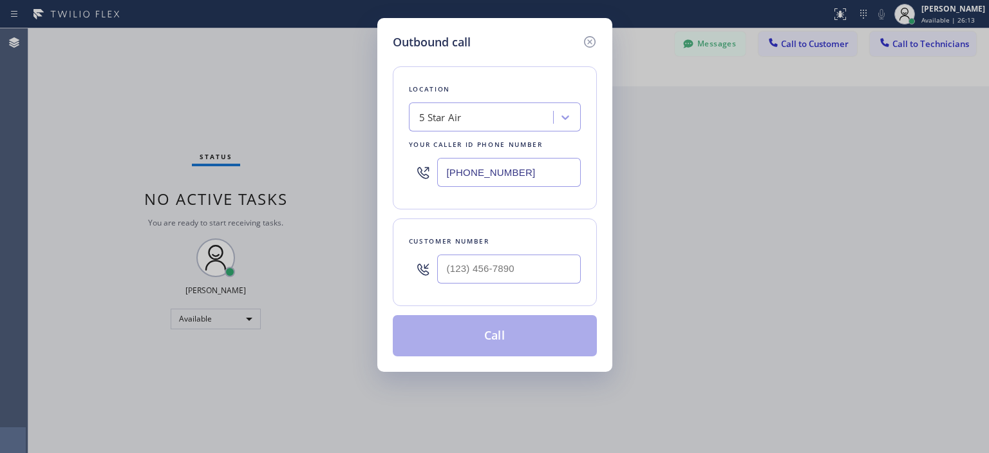
click at [517, 171] on input "[PHONE_NUMBER]" at bounding box center [509, 172] width 144 height 29
click at [504, 113] on div "5 Star Air" at bounding box center [483, 117] width 140 height 23
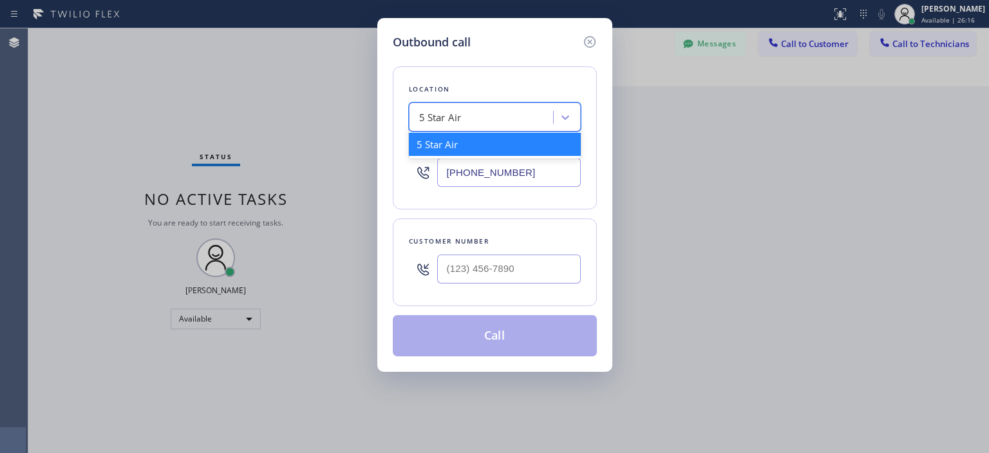
paste input "Paramount Air Duct Cleaning [GEOGRAPHIC_DATA]"
type input "Paramount Air Duct Cleaning [GEOGRAPHIC_DATA]"
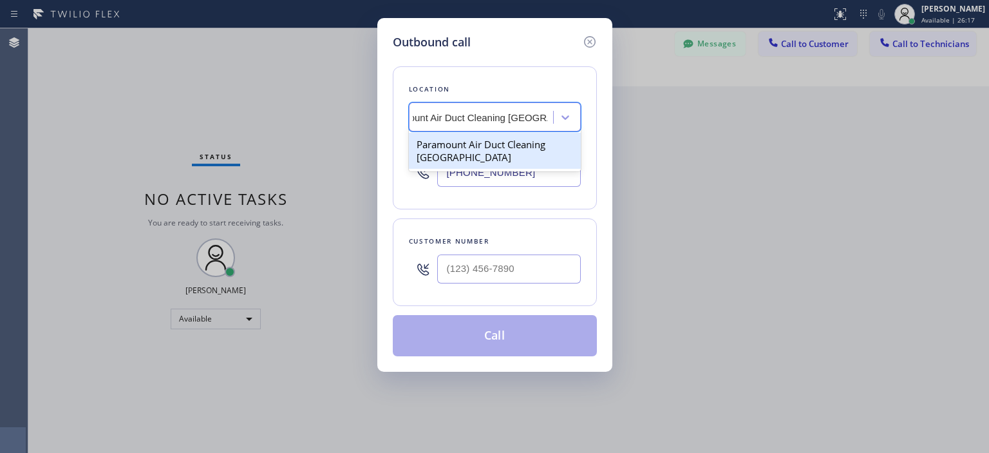
click at [513, 145] on div "Paramount Air Duct Cleaning [GEOGRAPHIC_DATA]" at bounding box center [495, 151] width 172 height 36
type input "[PHONE_NUMBER]"
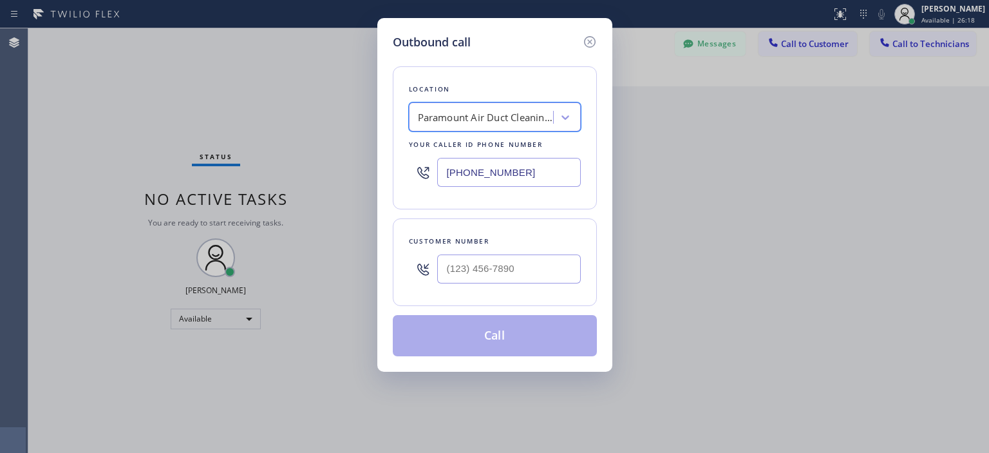
scroll to position [0, 1]
type input "(___) ___-____"
click at [525, 276] on input "(___) ___-____" at bounding box center [509, 268] width 144 height 29
click at [457, 268] on input "(___) ___-____" at bounding box center [509, 268] width 144 height 29
paste input "31) 061-9901"
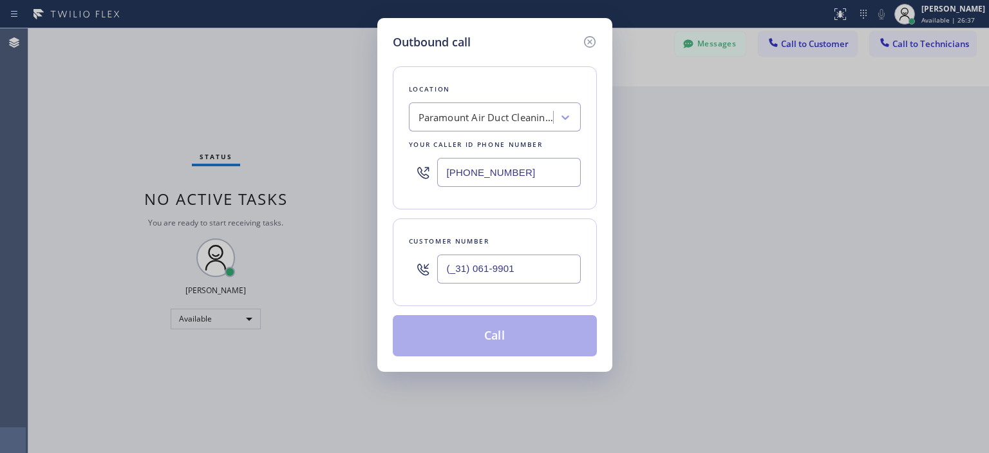
click at [455, 265] on input "(_31) 061-9901" at bounding box center [509, 268] width 144 height 29
click at [503, 260] on input "(_31) 061-9901" at bounding box center [509, 268] width 144 height 29
paste input "310) 619-9018"
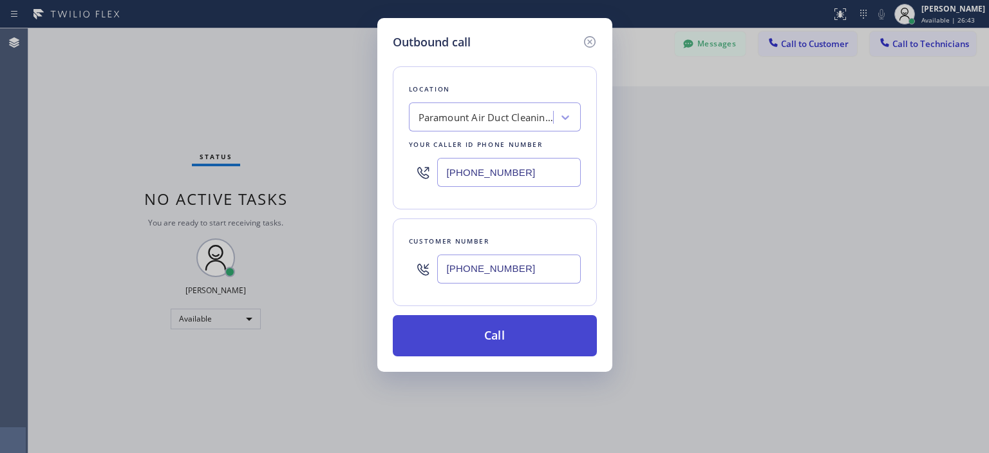
type input "[PHONE_NUMBER]"
click at [525, 324] on button "Call" at bounding box center [495, 335] width 204 height 41
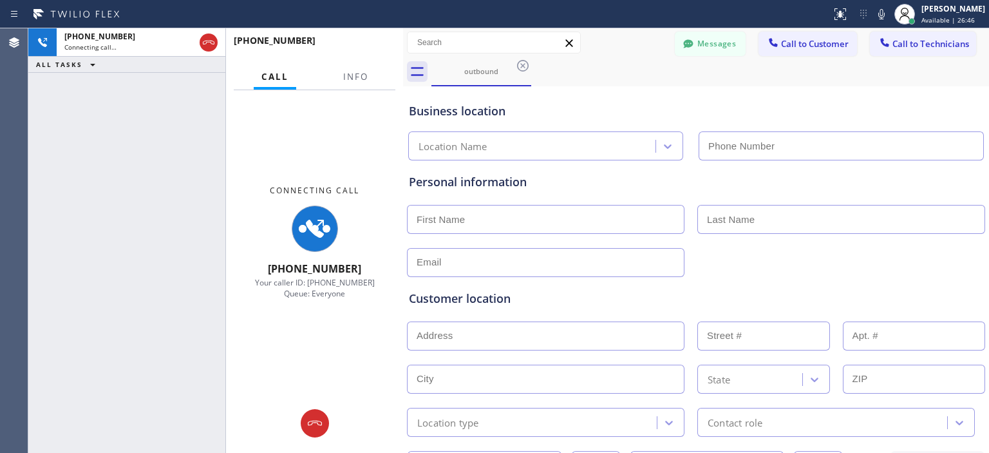
type input "[PHONE_NUMBER]"
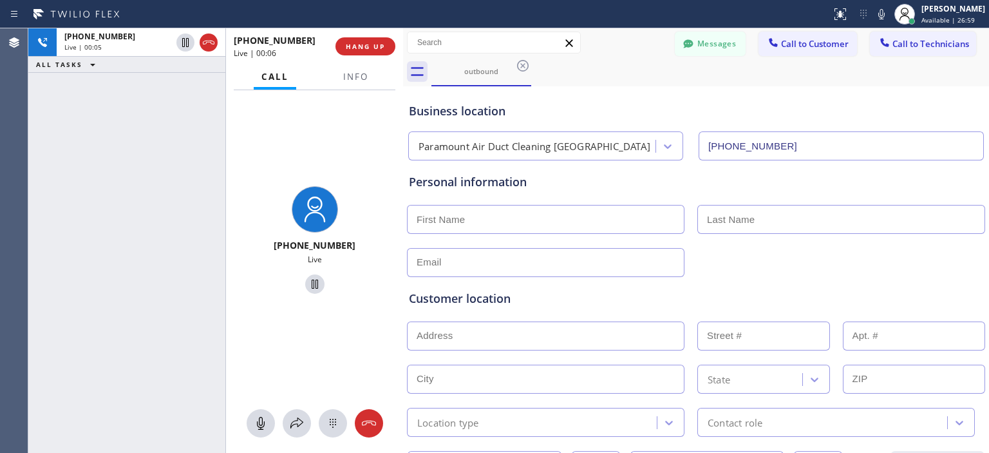
click at [64, 165] on div "[PHONE_NUMBER] Live | 00:05 ALL TASKS ALL TASKS ACTIVE TASKS TASKS IN WRAP UP" at bounding box center [126, 240] width 197 height 424
click at [365, 419] on icon at bounding box center [368, 422] width 15 height 15
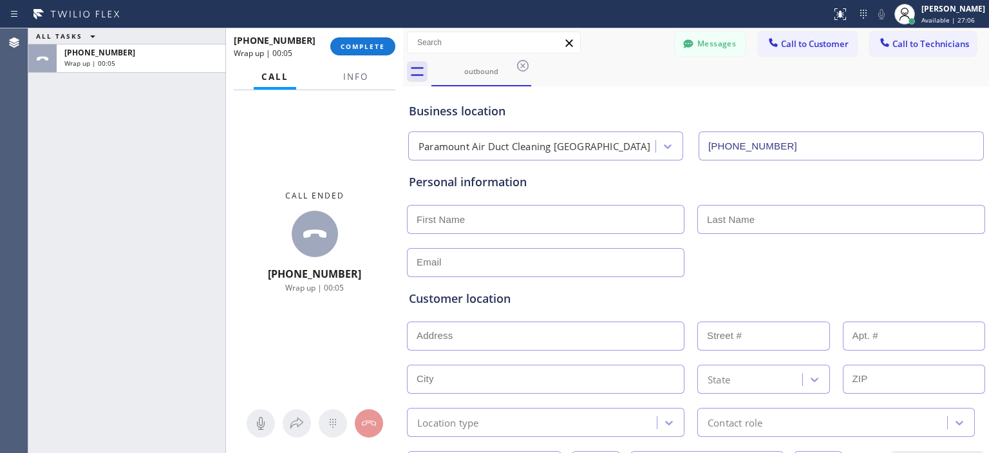
click at [52, 211] on div "ALL TASKS ALL TASKS ACTIVE TASKS TASKS IN WRAP UP [PHONE_NUMBER] Wrap up | 00:05" at bounding box center [126, 240] width 197 height 424
click at [376, 46] on span "COMPLETE" at bounding box center [363, 46] width 44 height 9
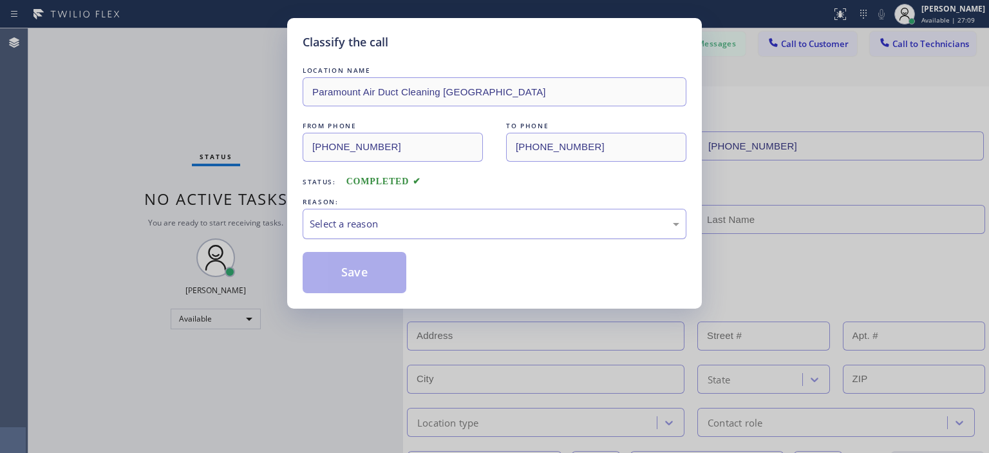
click at [568, 216] on div "Select a reason" at bounding box center [495, 223] width 370 height 15
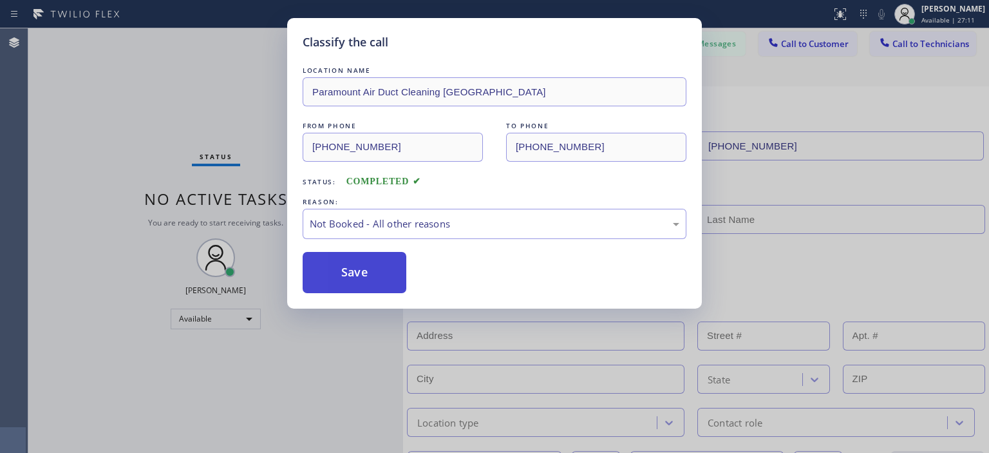
click at [361, 254] on button "Save" at bounding box center [355, 272] width 104 height 41
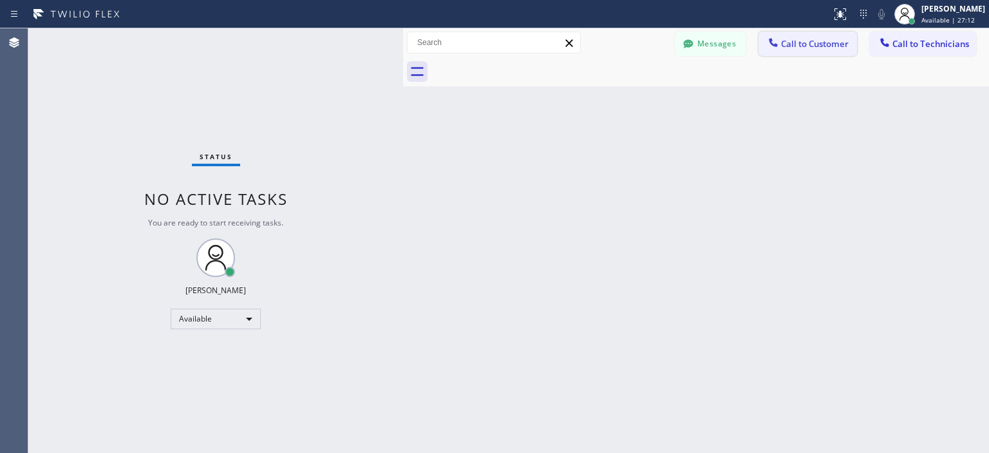
click at [829, 45] on span "Call to Customer" at bounding box center [815, 44] width 68 height 12
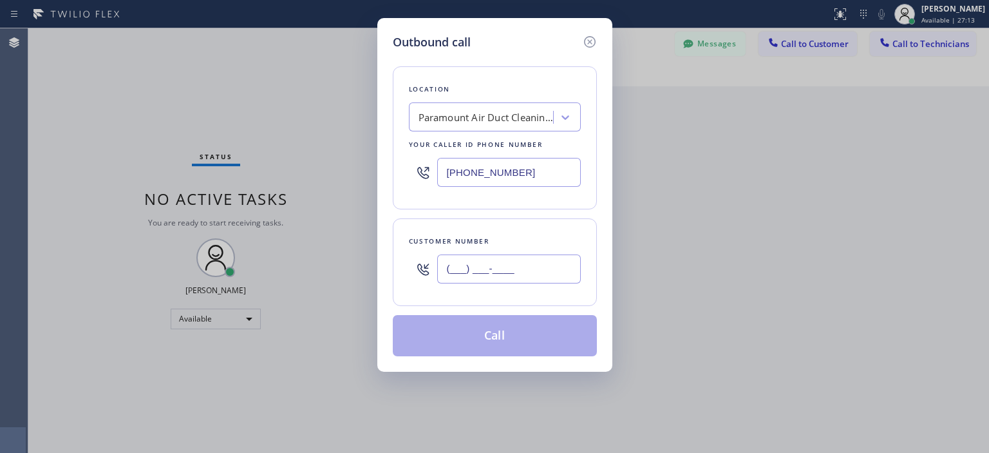
click at [509, 261] on input "(___) ___-____" at bounding box center [509, 268] width 144 height 29
paste input "310) 926-1991"
type input "[PHONE_NUMBER]"
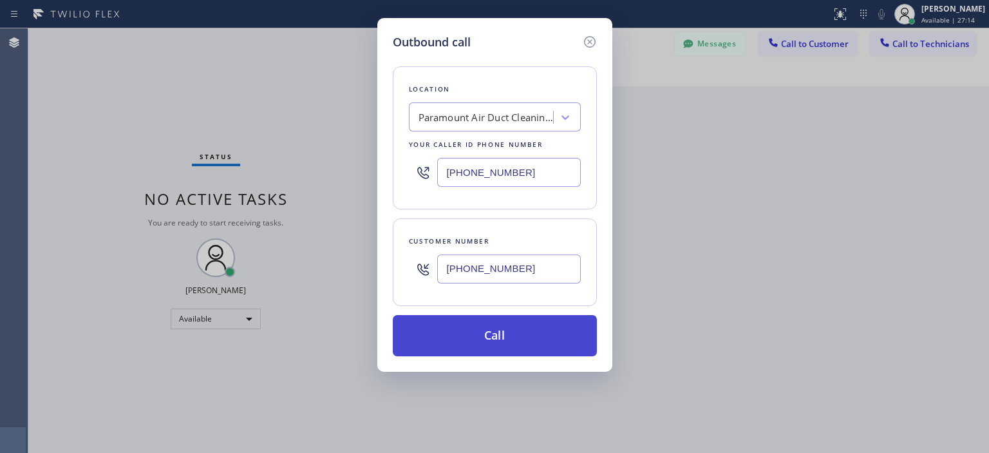
click at [534, 351] on button "Call" at bounding box center [495, 335] width 204 height 41
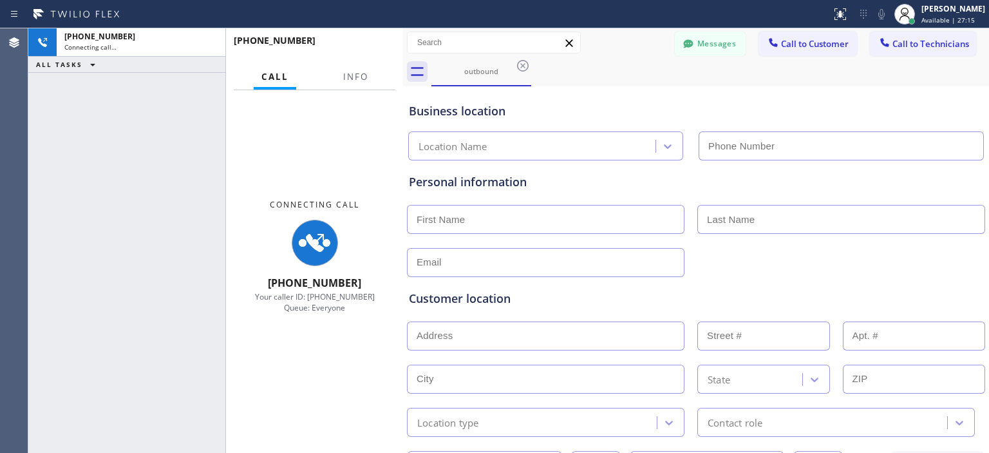
click at [516, 337] on input "text" at bounding box center [546, 335] width 278 height 29
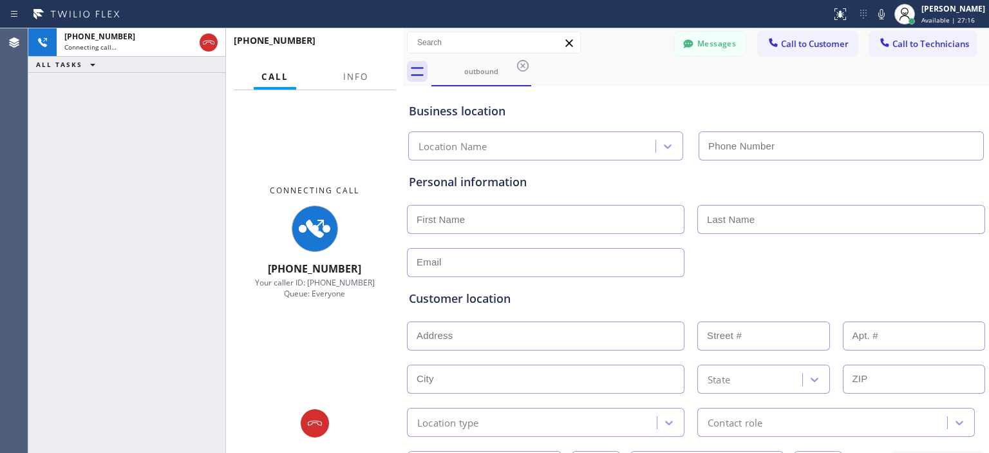
type input "[PHONE_NUMBER]"
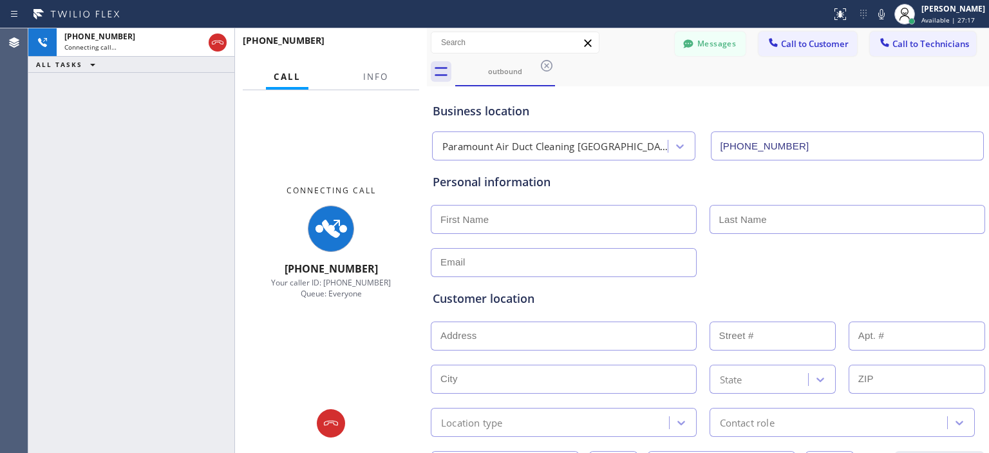
drag, startPoint x: 403, startPoint y: 57, endPoint x: 428, endPoint y: 59, distance: 24.5
click at [427, 59] on div at bounding box center [427, 240] width 0 height 424
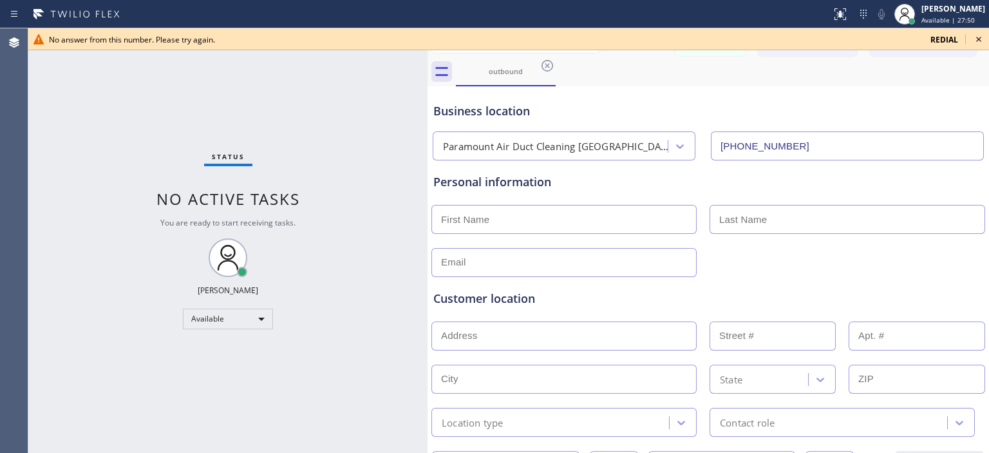
click at [59, 136] on div "Status No active tasks You are ready to start receiving tasks. [PERSON_NAME] Av…" at bounding box center [227, 240] width 399 height 424
click at [979, 39] on icon at bounding box center [978, 39] width 5 height 5
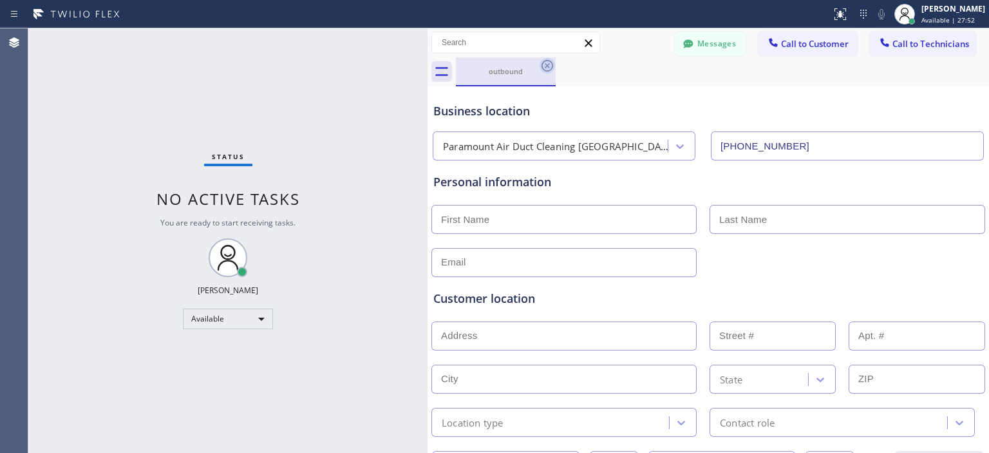
click at [547, 66] on icon at bounding box center [548, 66] width 12 height 12
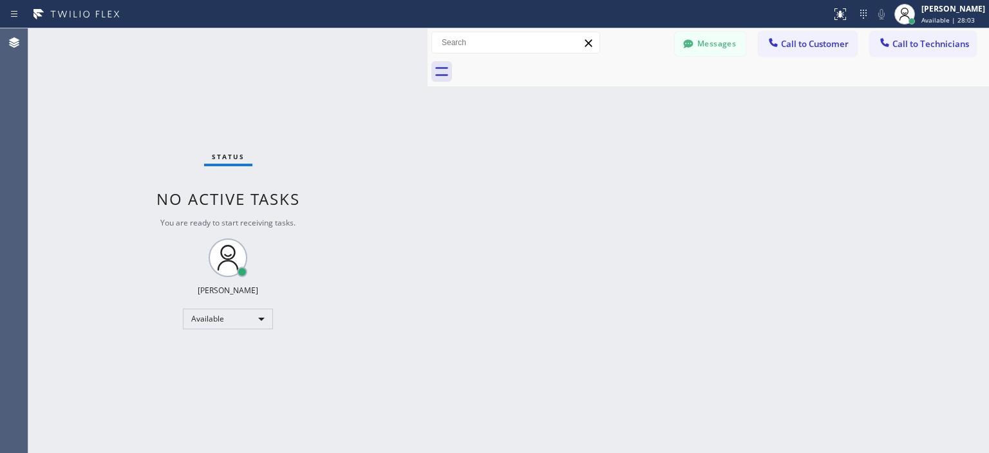
click at [62, 151] on div "Status No active tasks You are ready to start receiving tasks. [PERSON_NAME] Av…" at bounding box center [227, 240] width 399 height 424
click at [927, 53] on button "Call to Technicians" at bounding box center [923, 44] width 106 height 24
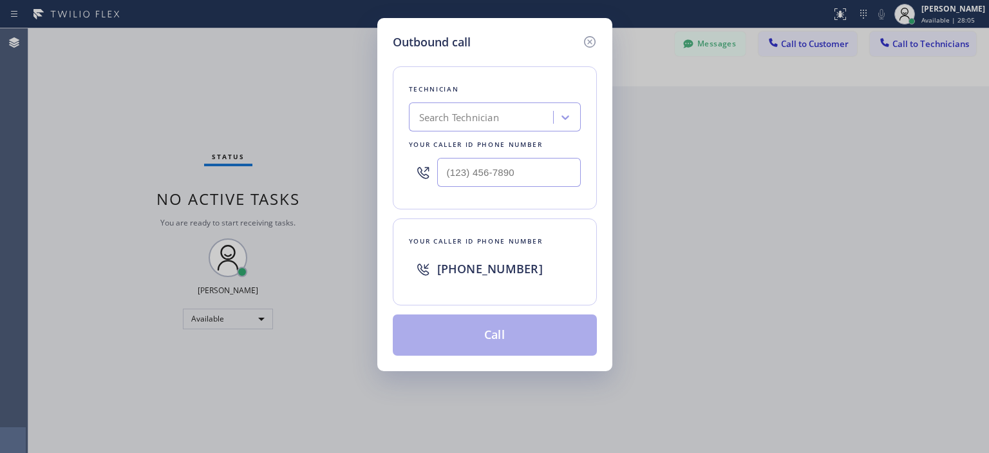
type input "(___) ___-____"
click at [493, 177] on input "(___) ___-____" at bounding box center [509, 172] width 144 height 29
click at [585, 46] on icon at bounding box center [589, 41] width 15 height 15
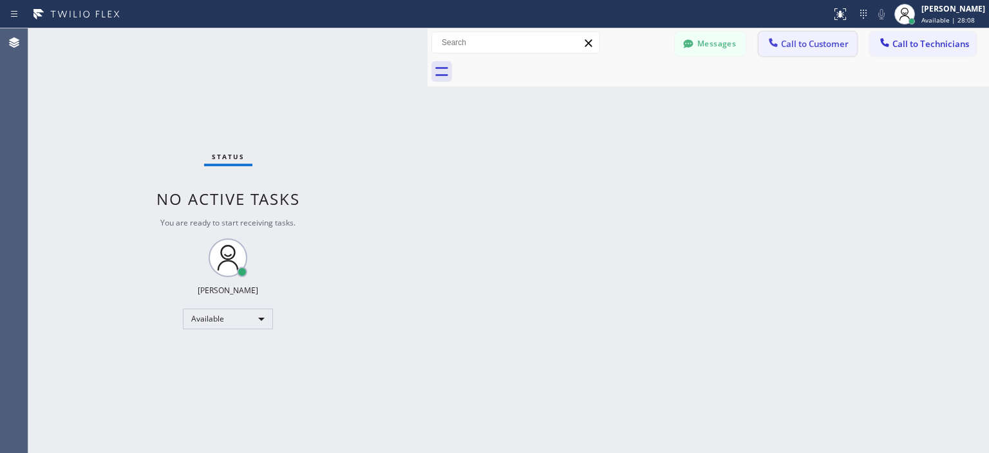
click at [788, 48] on span "Call to Customer" at bounding box center [815, 44] width 68 height 12
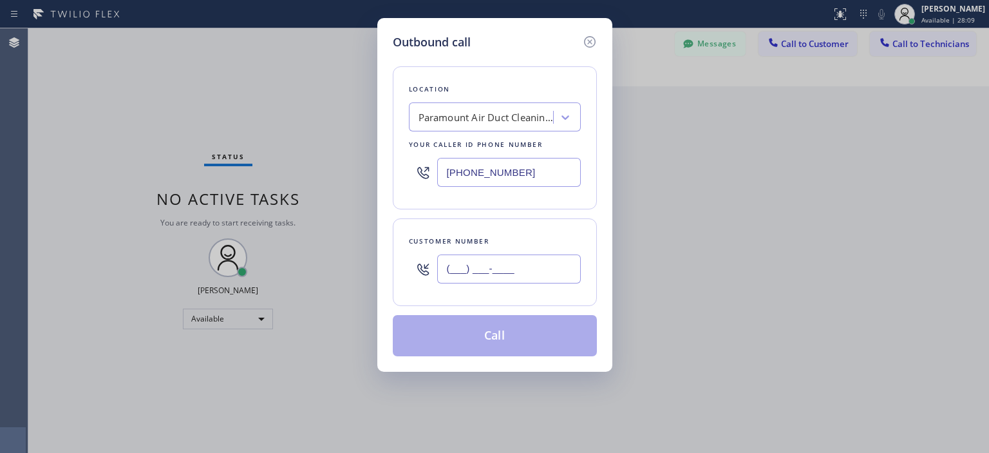
click at [495, 278] on input "(___) ___-____" at bounding box center [509, 268] width 144 height 29
paste input "310) 619-9018"
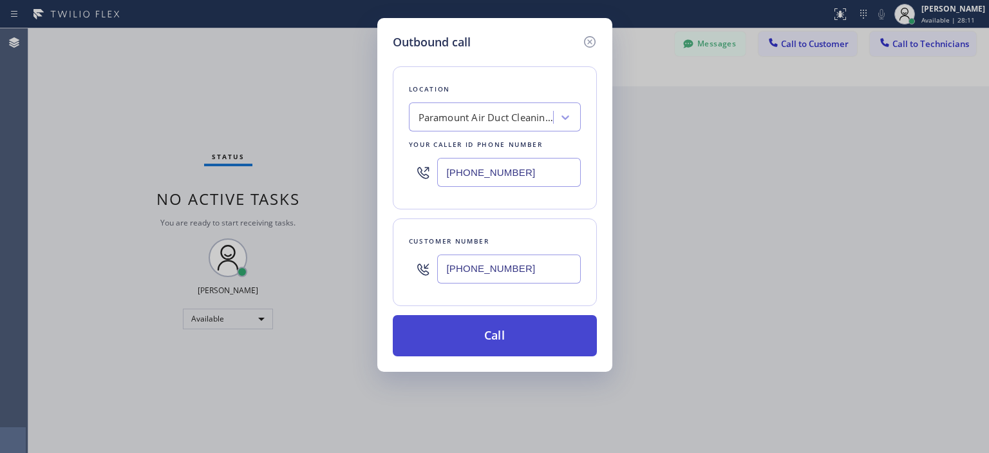
type input "[PHONE_NUMBER]"
click at [524, 332] on button "Call" at bounding box center [495, 335] width 204 height 41
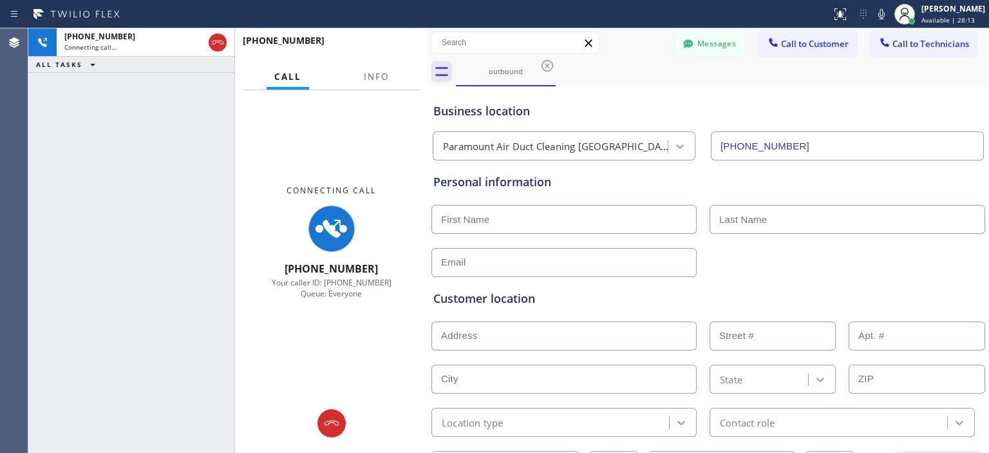
type input "[PHONE_NUMBER]"
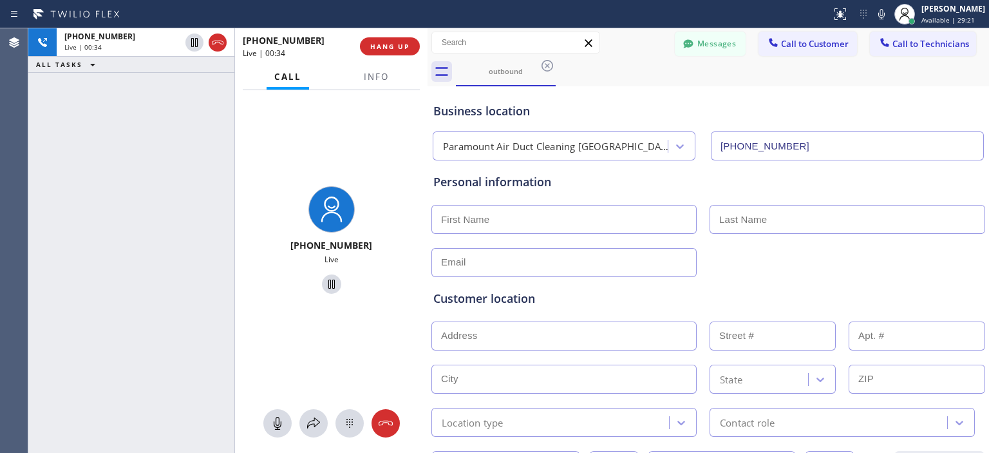
click at [65, 183] on div "[PHONE_NUMBER] Live | 00:34 ALL TASKS ALL TASKS ACTIVE TASKS TASKS IN WRAP UP" at bounding box center [131, 240] width 206 height 424
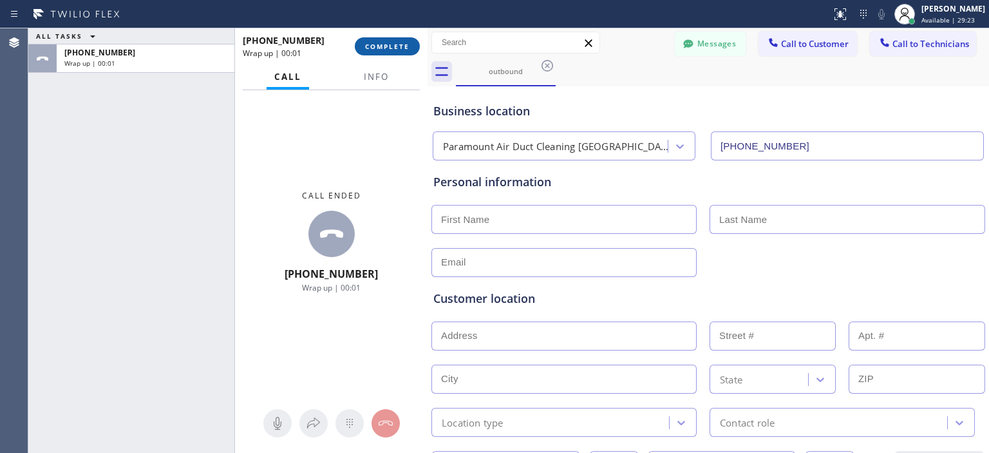
click at [404, 42] on span "COMPLETE" at bounding box center [387, 46] width 44 height 9
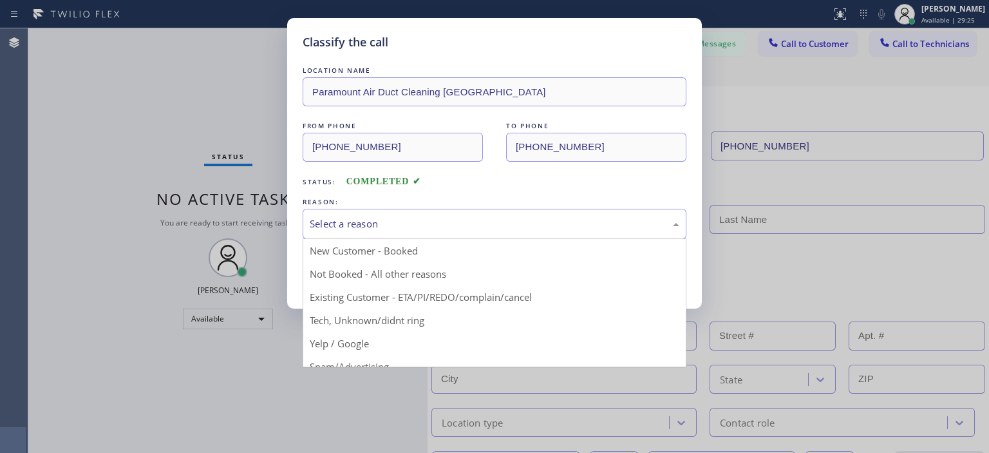
click at [479, 227] on div "Select a reason" at bounding box center [495, 223] width 370 height 15
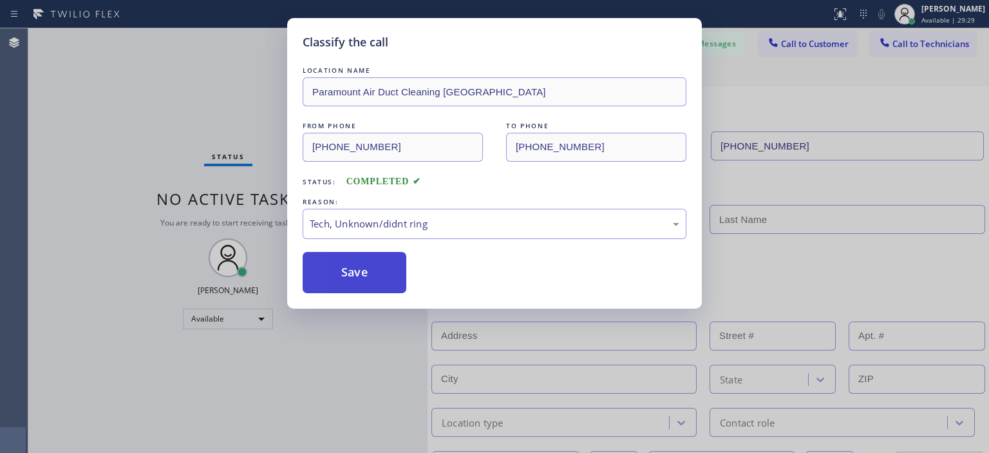
click at [393, 269] on button "Save" at bounding box center [355, 272] width 104 height 41
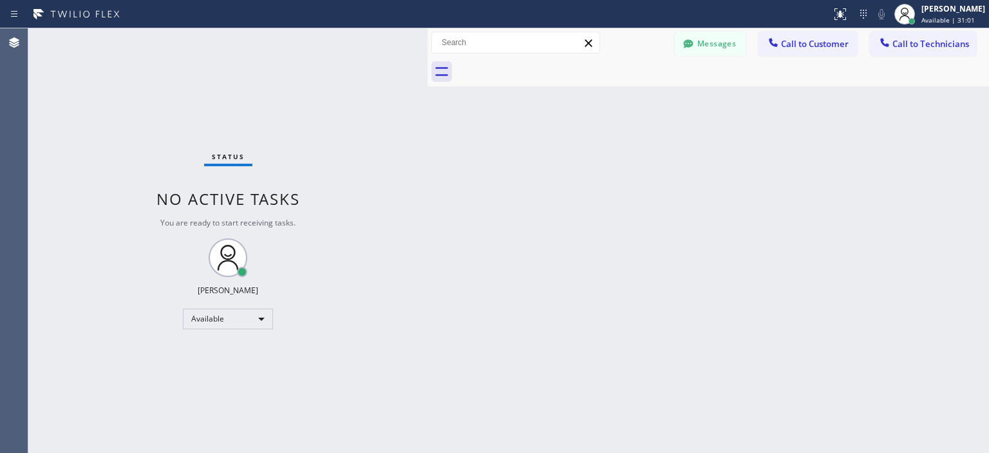
click at [54, 144] on div "Status No active tasks You are ready to start receiving tasks. [PERSON_NAME] Av…" at bounding box center [227, 240] width 399 height 424
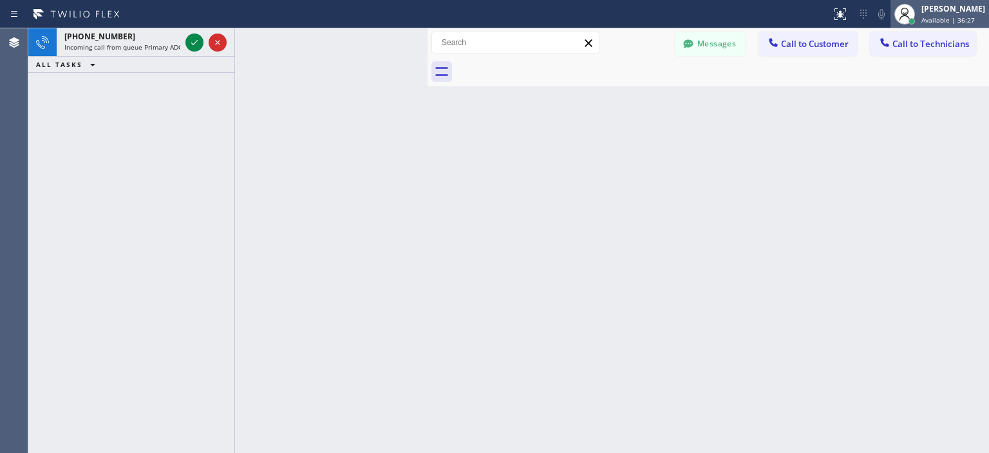
click at [945, 19] on span "Available | 36:27" at bounding box center [947, 19] width 53 height 9
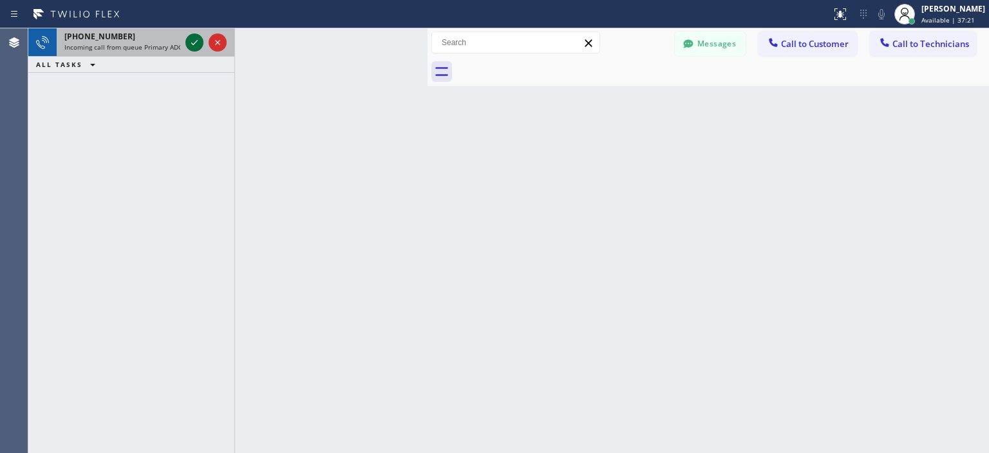
click at [193, 46] on icon at bounding box center [194, 42] width 15 height 15
click at [194, 41] on icon at bounding box center [194, 42] width 15 height 15
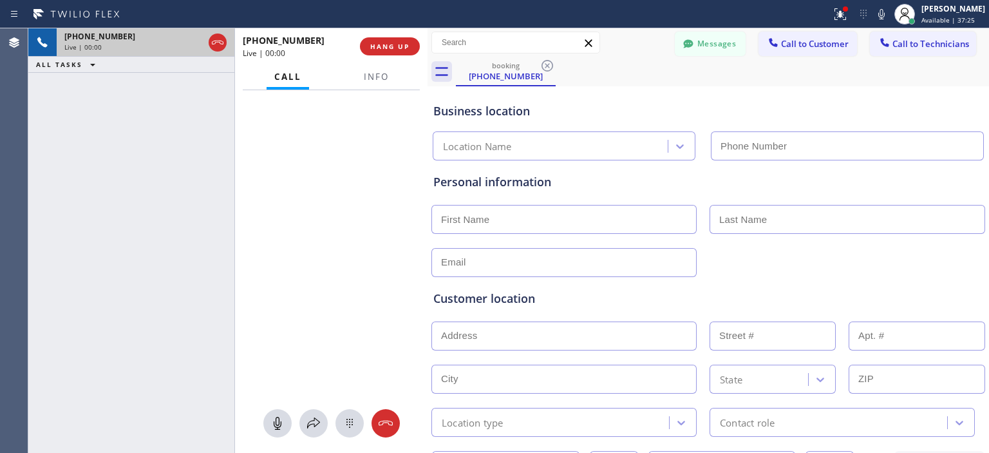
type input "[PHONE_NUMBER]"
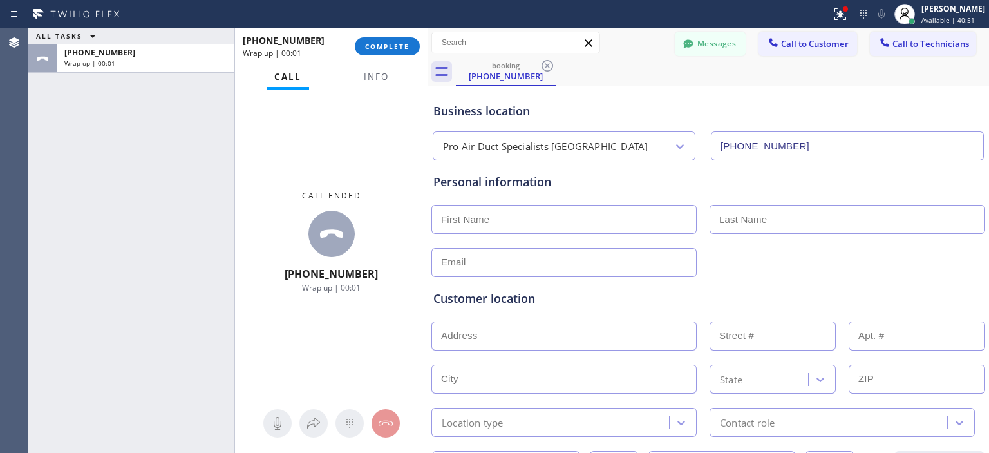
click at [491, 220] on input "text" at bounding box center [563, 219] width 265 height 29
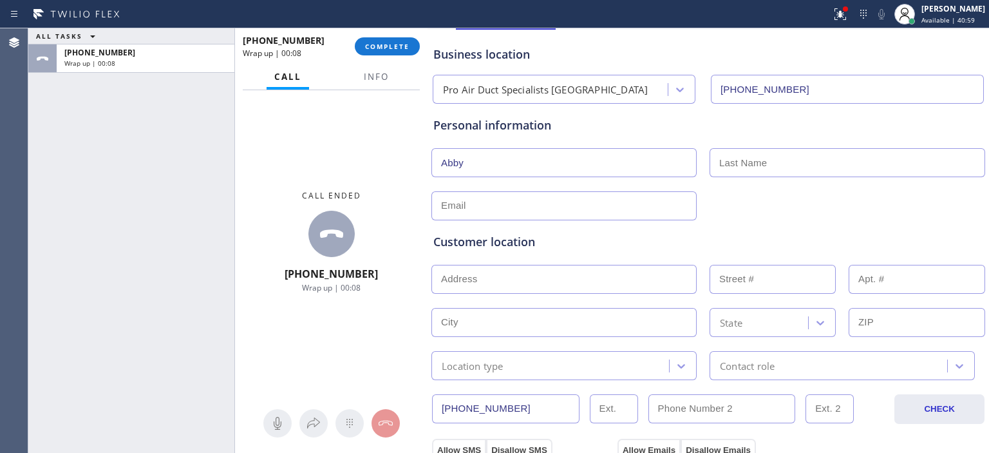
scroll to position [59, 0]
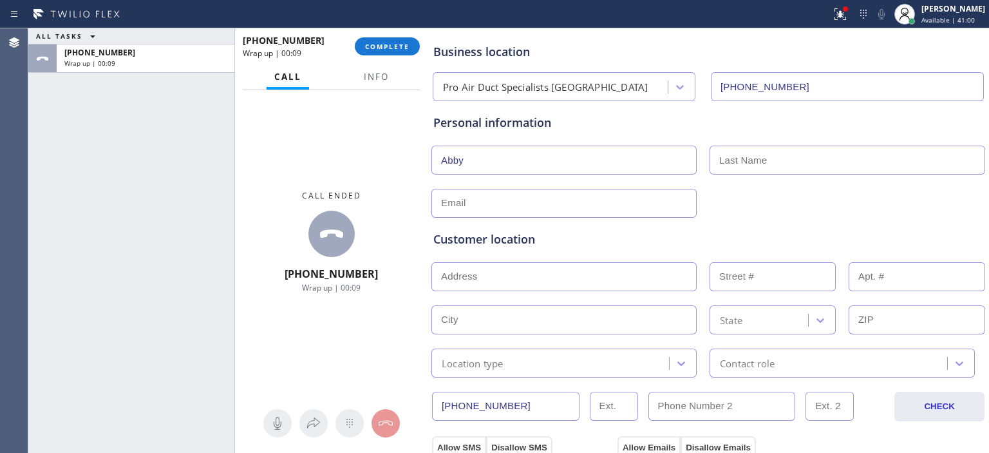
type input "Abby"
click at [883, 316] on input "text" at bounding box center [917, 319] width 137 height 29
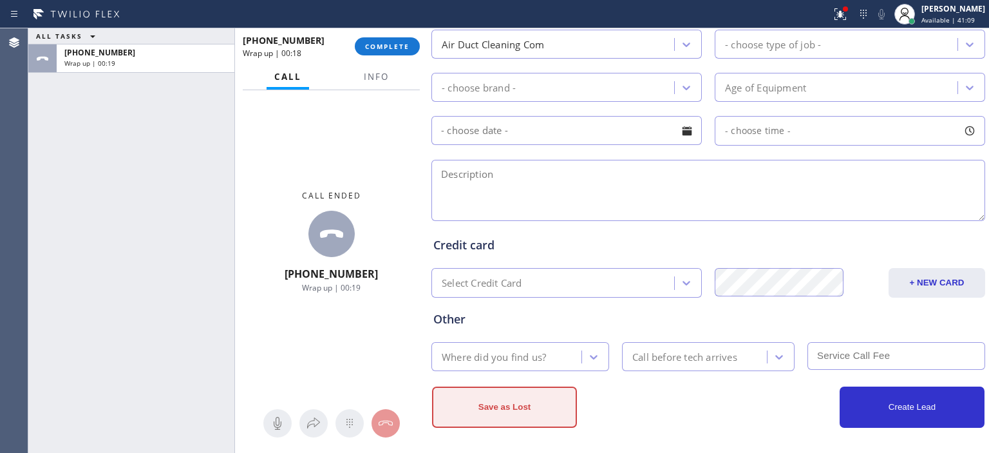
type input "92284"
click at [497, 410] on button "Save as Lost" at bounding box center [504, 406] width 145 height 41
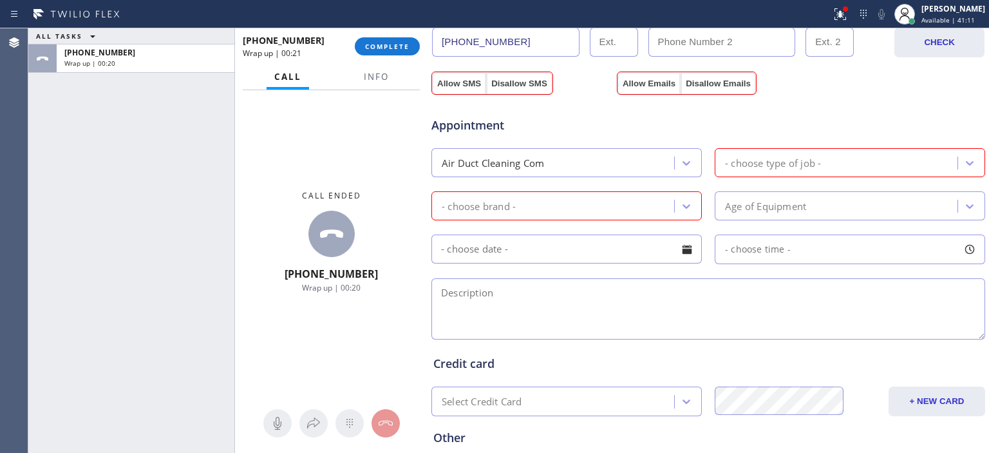
scroll to position [466, 0]
click at [657, 159] on div "Air Duct Cleaning Com" at bounding box center [554, 163] width 239 height 23
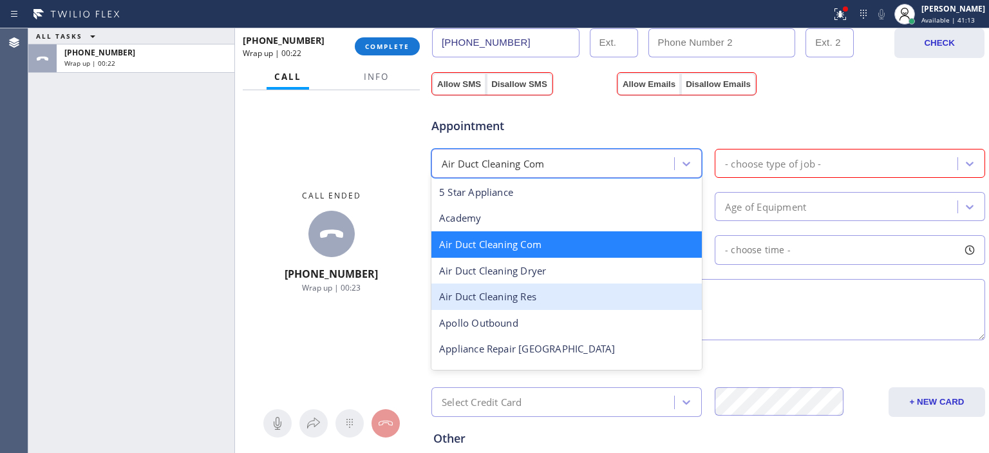
click at [562, 290] on div "Air Duct Cleaning Res" at bounding box center [566, 296] width 270 height 26
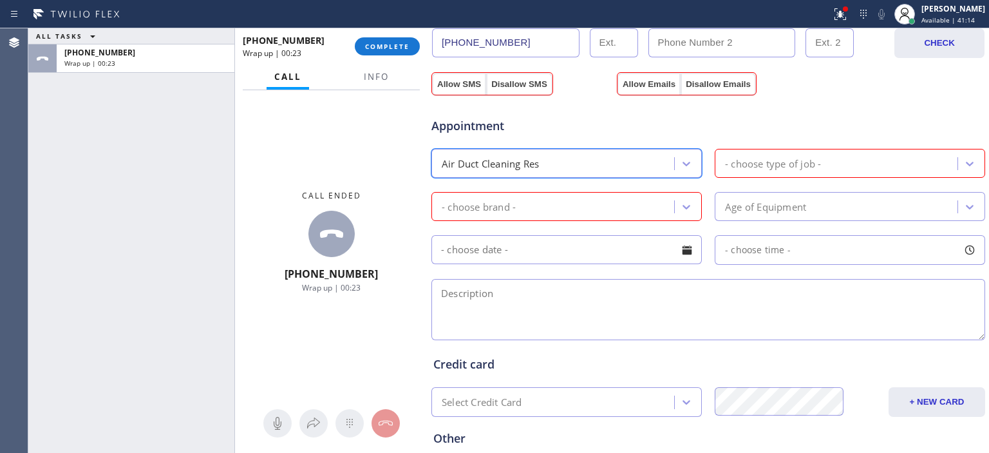
click at [874, 164] on div "- choose type of job -" at bounding box center [838, 163] width 239 height 23
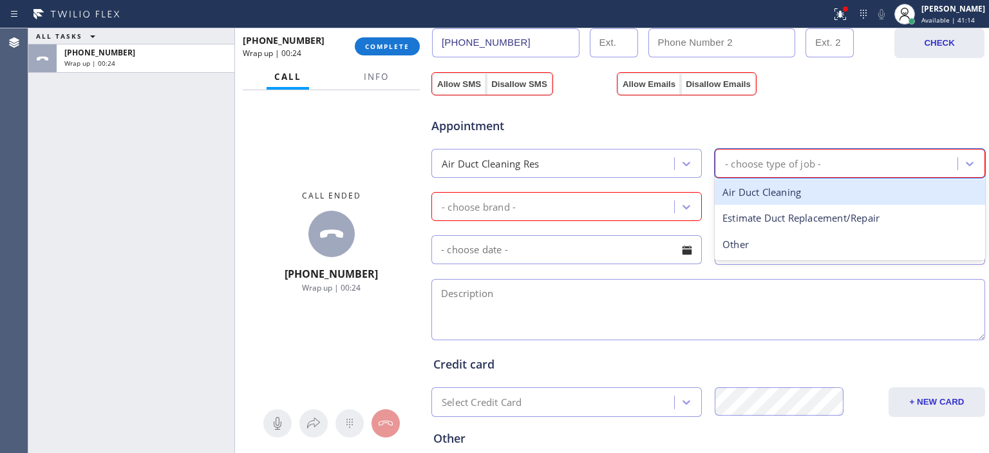
click at [817, 193] on div "Air Duct Cleaning" at bounding box center [850, 192] width 270 height 26
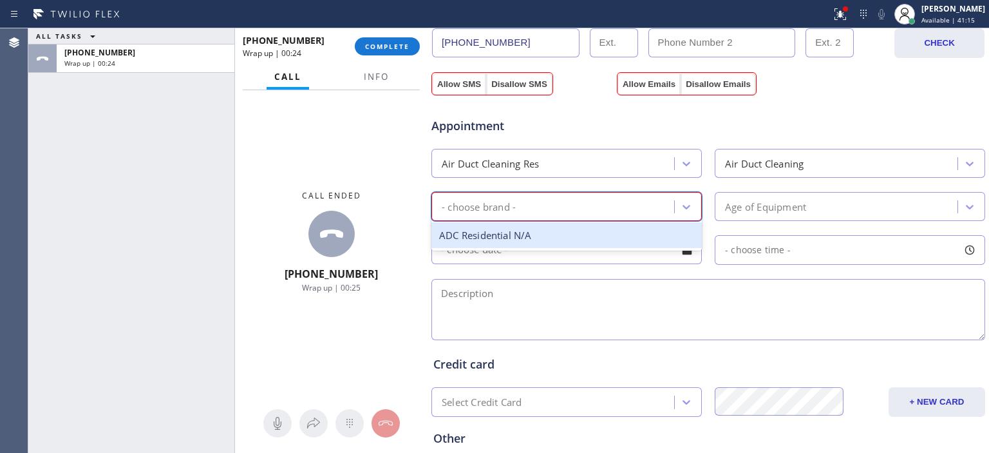
click at [628, 198] on div "- choose brand -" at bounding box center [554, 206] width 239 height 23
click at [564, 238] on div "ADC Residential N/A" at bounding box center [566, 235] width 270 height 26
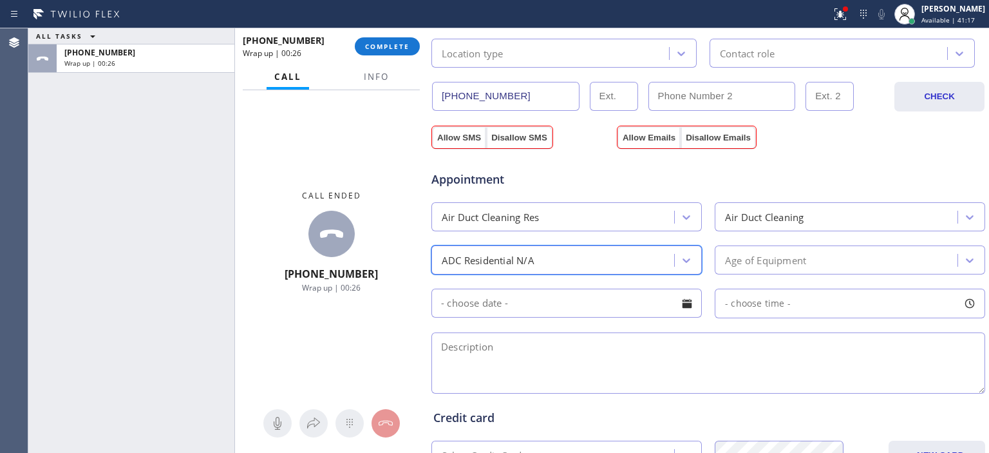
scroll to position [398, 0]
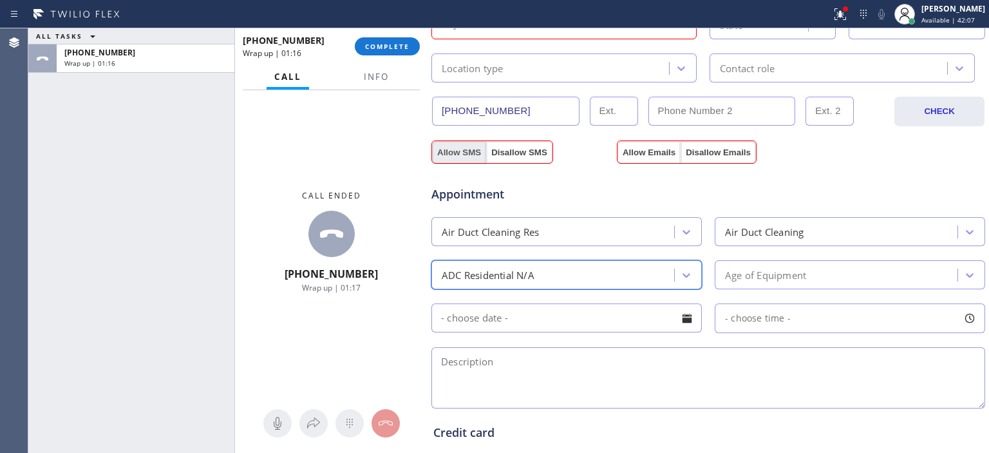
click at [472, 147] on button "Allow SMS" at bounding box center [459, 152] width 54 height 23
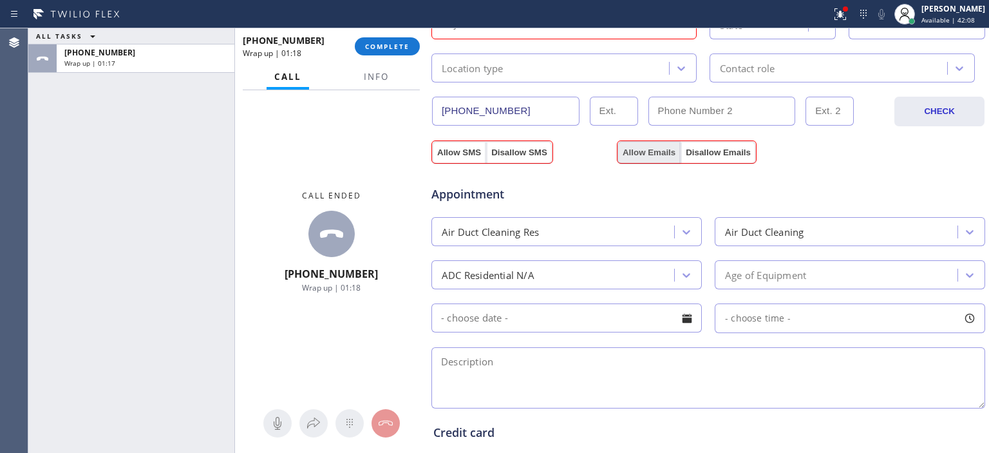
click at [657, 151] on button "Allow Emails" at bounding box center [649, 152] width 63 height 23
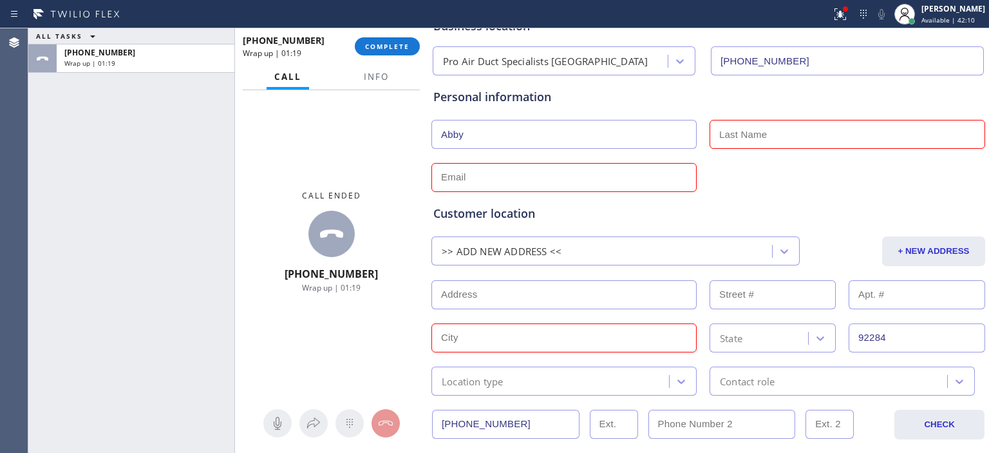
scroll to position [86, 0]
click at [732, 131] on input "text" at bounding box center [848, 133] width 276 height 29
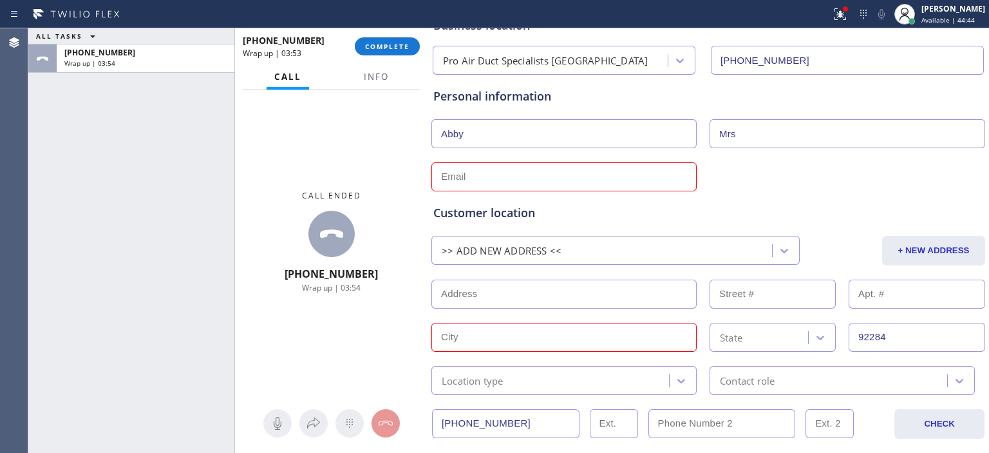
type input "Mrs"
click at [599, 180] on input "text" at bounding box center [563, 176] width 265 height 29
type input "N"
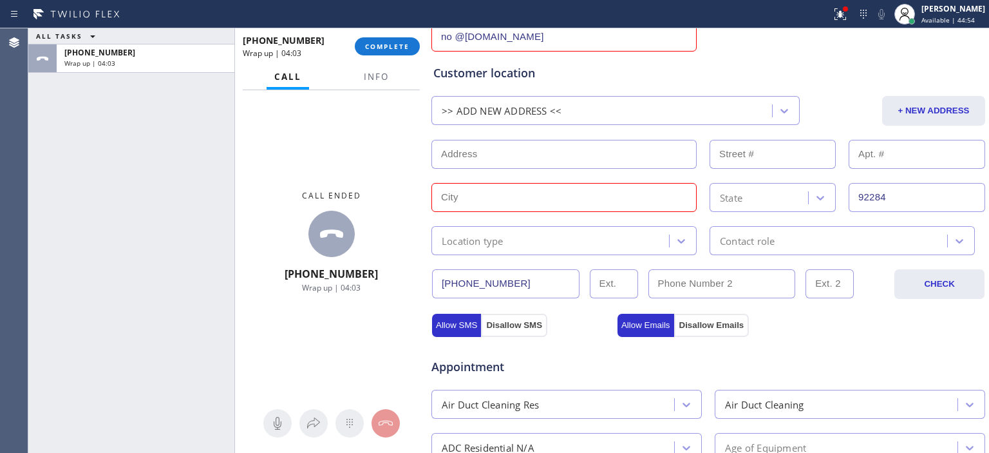
scroll to position [225, 0]
type input "no @[DOMAIN_NAME]"
click at [603, 200] on input "text" at bounding box center [563, 198] width 265 height 29
click at [539, 194] on input "text" at bounding box center [563, 198] width 265 height 29
paste input "[GEOGRAPHIC_DATA]"
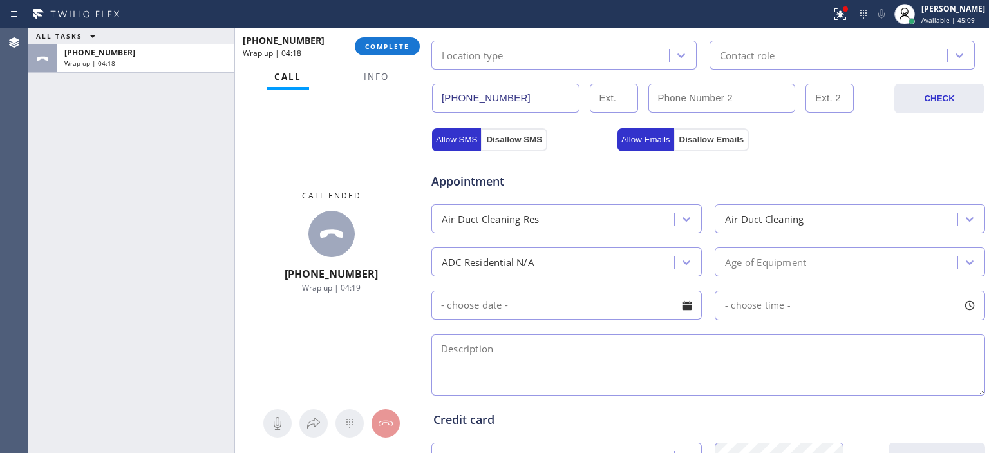
scroll to position [586, 0]
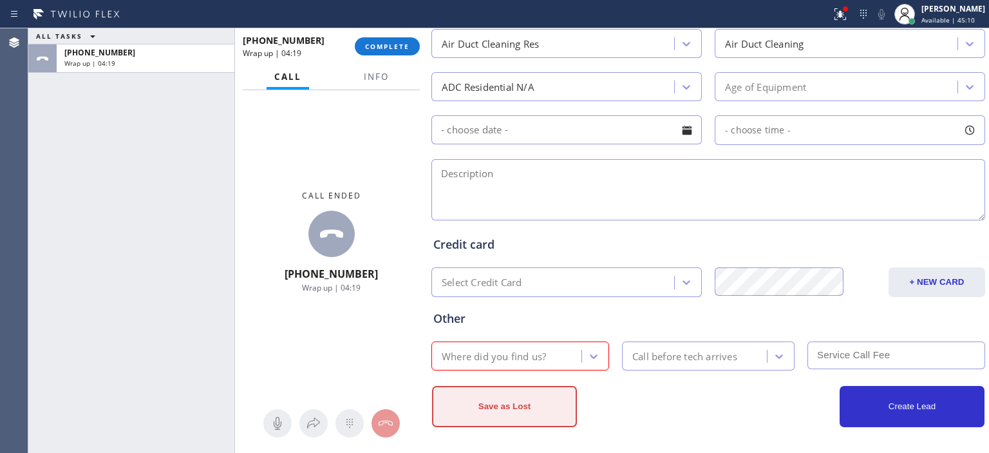
type input "[GEOGRAPHIC_DATA]"
click at [516, 402] on button "Save as Lost" at bounding box center [504, 406] width 145 height 41
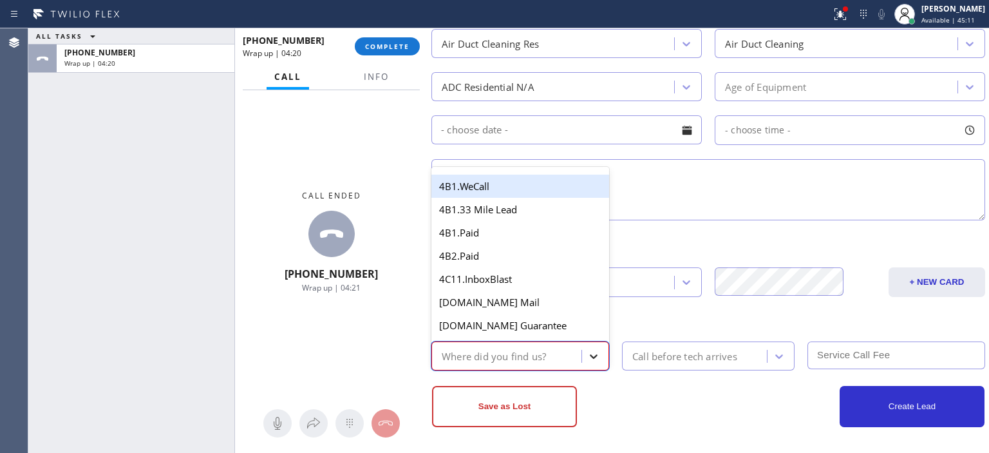
click at [590, 355] on icon at bounding box center [593, 356] width 13 height 13
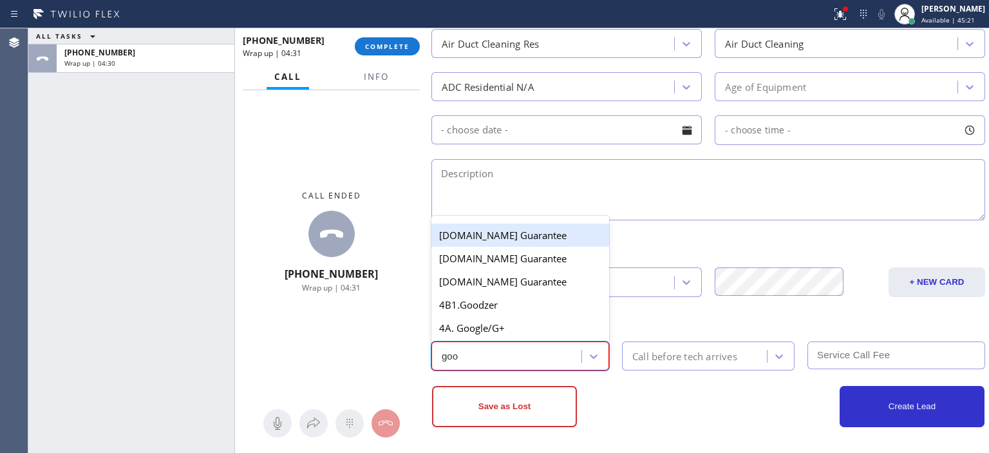
type input "goog"
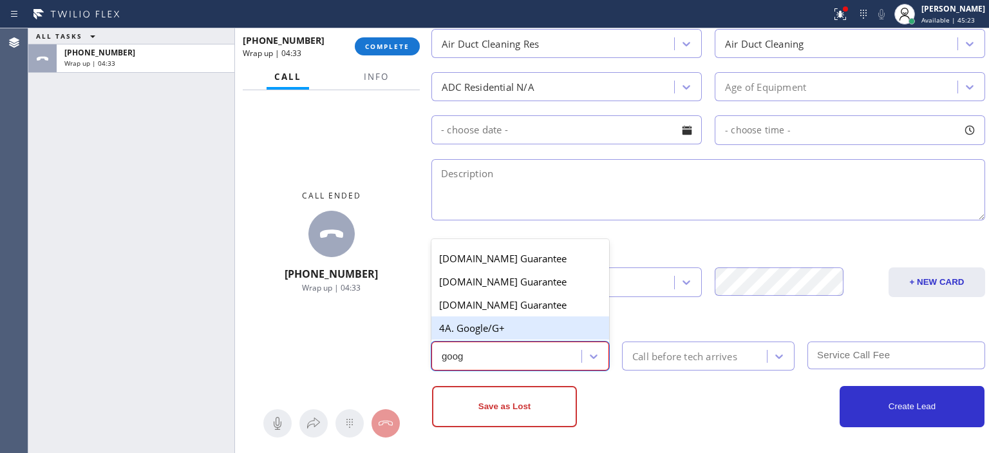
click at [509, 323] on div "4A. Google/G+" at bounding box center [520, 327] width 178 height 23
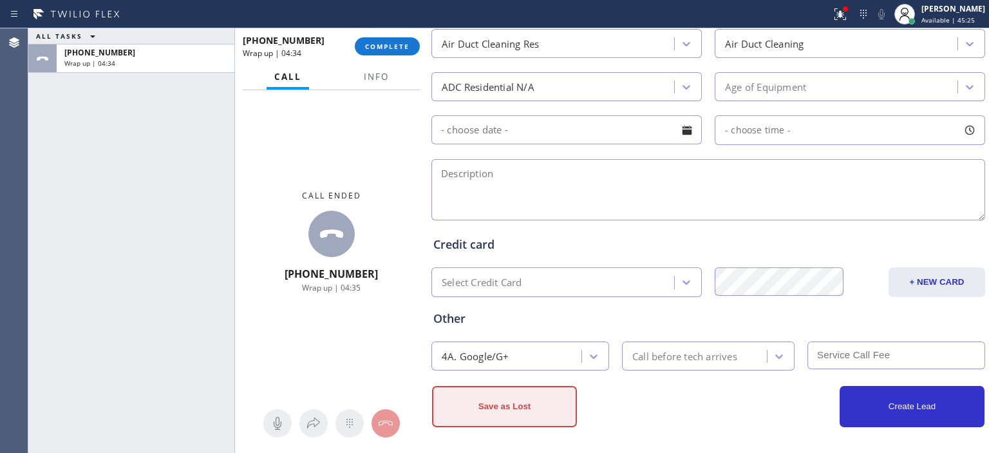
click at [529, 406] on button "Save as Lost" at bounding box center [504, 406] width 145 height 41
click at [531, 407] on button "Save as Lost" at bounding box center [504, 406] width 145 height 41
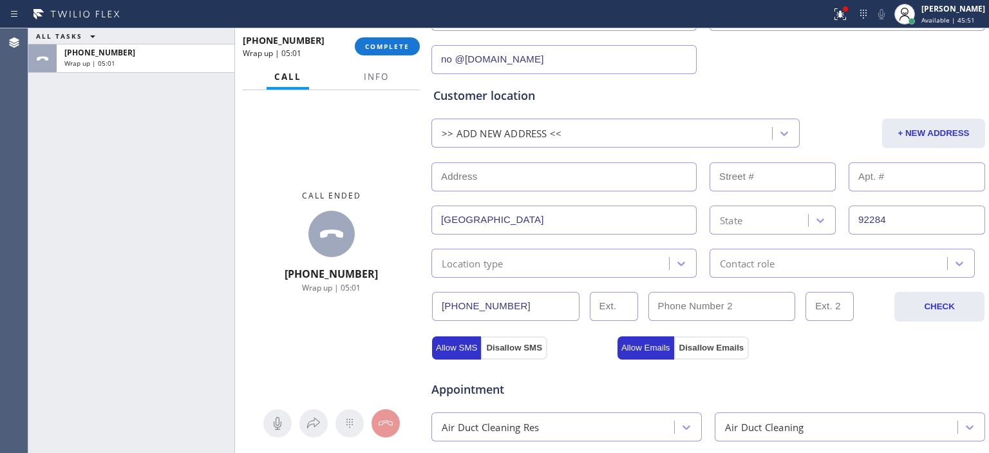
scroll to position [0, 0]
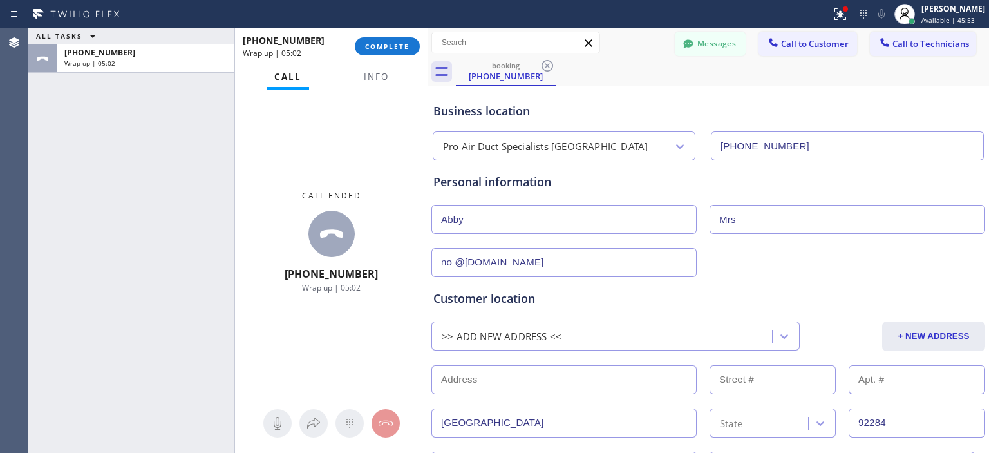
click at [455, 261] on input "no @[DOMAIN_NAME]" at bounding box center [563, 262] width 265 height 29
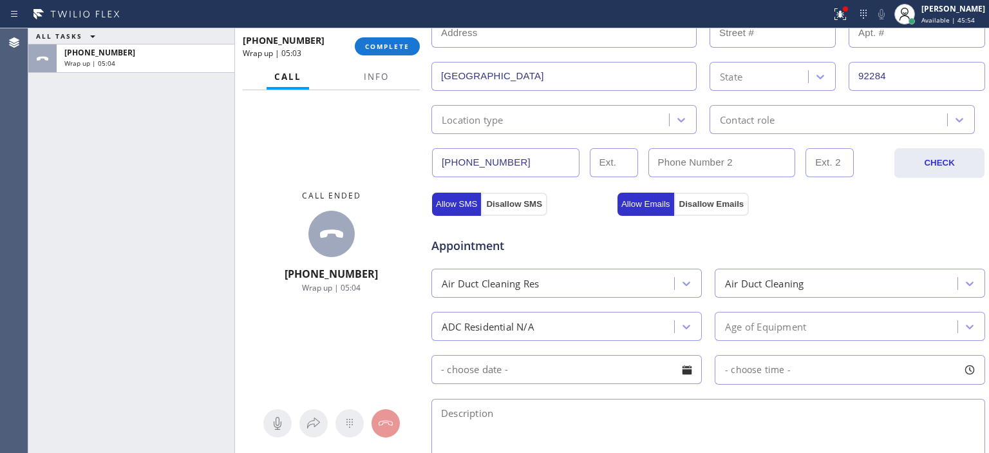
scroll to position [586, 0]
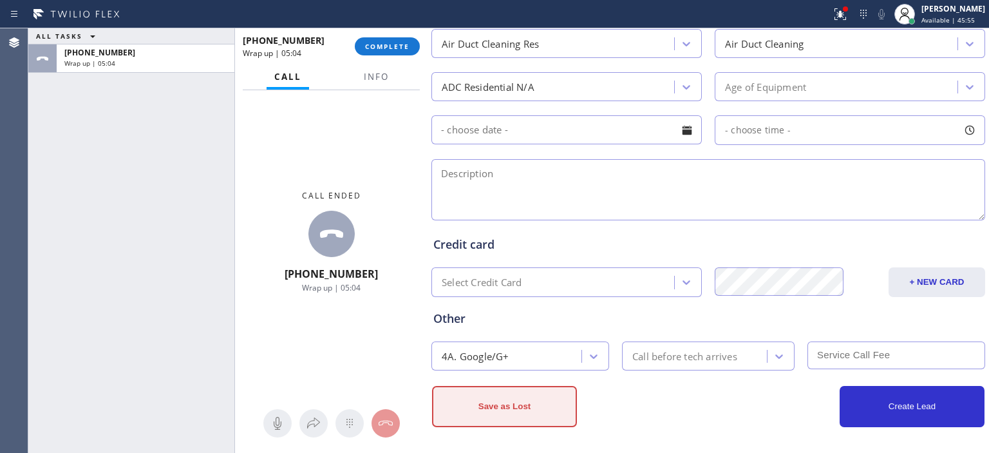
type input "[EMAIL_ADDRESS][DOMAIN_NAME]"
click at [515, 402] on button "Save as Lost" at bounding box center [504, 406] width 145 height 41
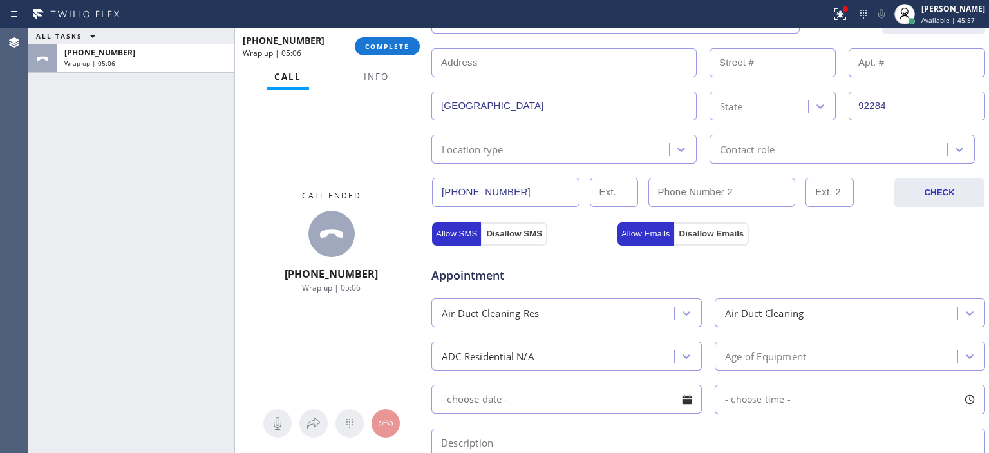
scroll to position [258, 0]
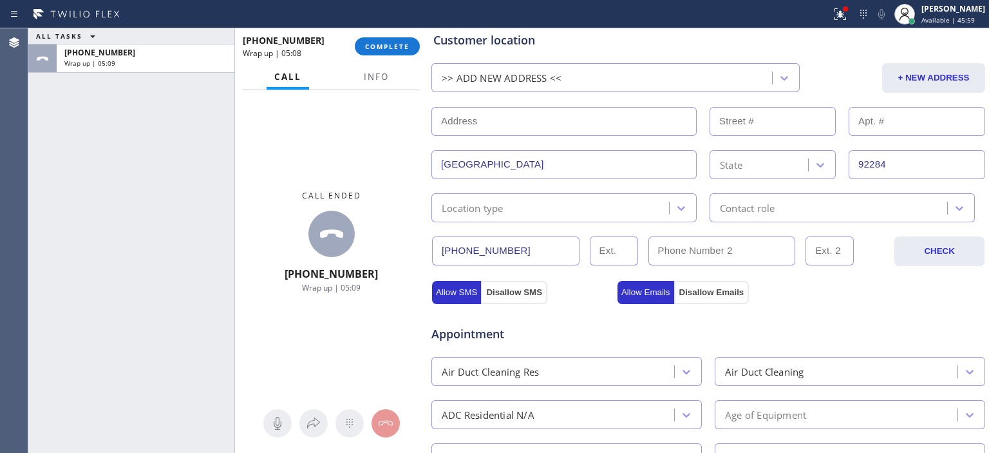
drag, startPoint x: 551, startPoint y: 166, endPoint x: 496, endPoint y: 178, distance: 55.9
click at [496, 178] on div "Customer location >> ADD NEW ADDRESS << + NEW ADDRESS [GEOGRAPHIC_DATA] State 9…" at bounding box center [708, 127] width 550 height 191
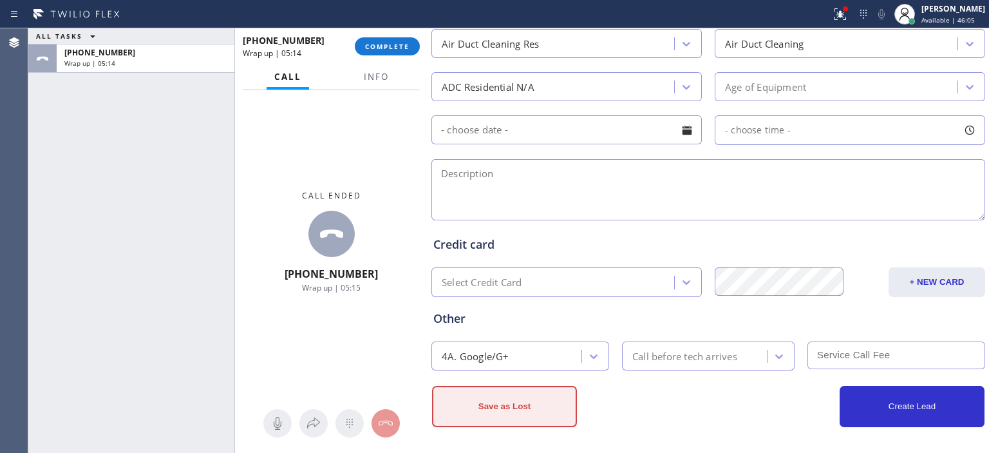
type input "[GEOGRAPHIC_DATA]"
click at [504, 399] on button "Save as Lost" at bounding box center [504, 406] width 145 height 41
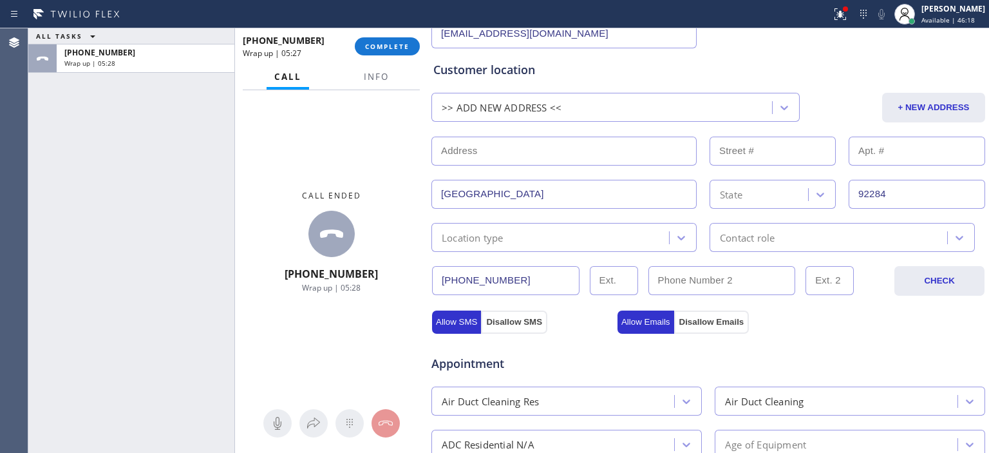
scroll to position [219, 0]
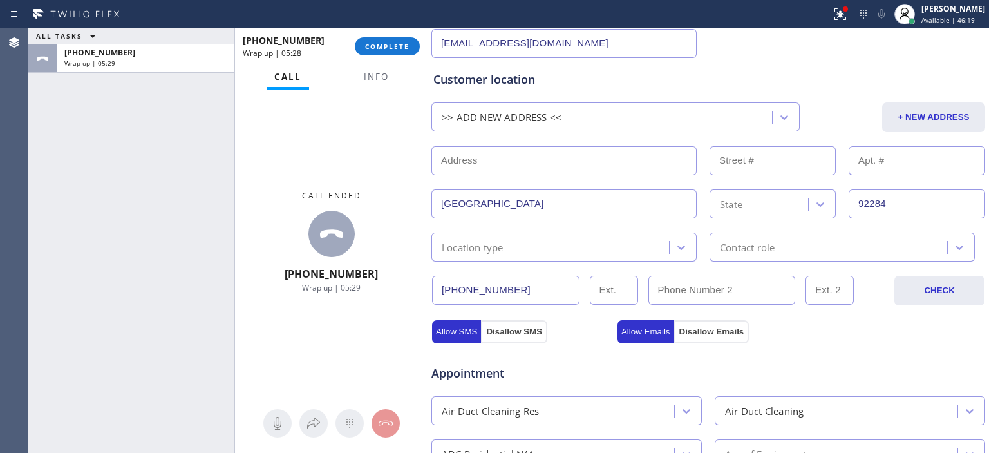
click at [479, 158] on input "text" at bounding box center [563, 160] width 265 height 29
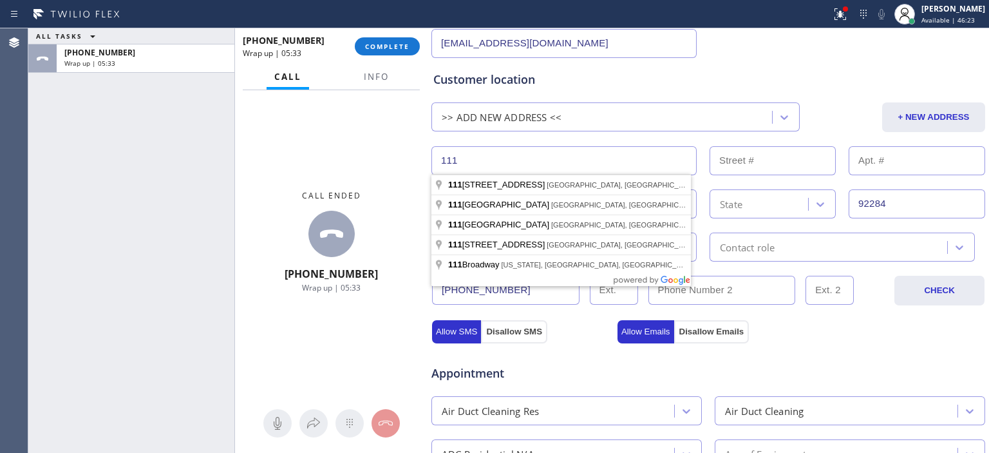
type input "111"
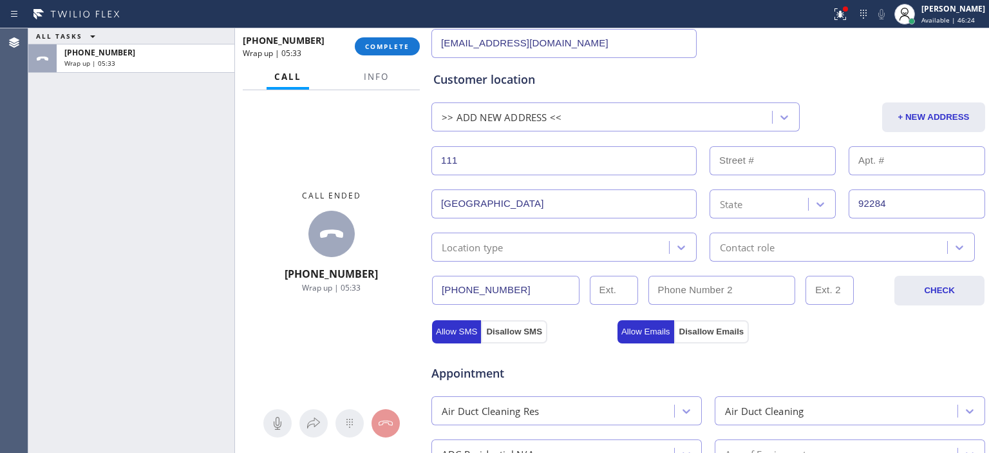
click at [768, 165] on input "text" at bounding box center [773, 160] width 126 height 29
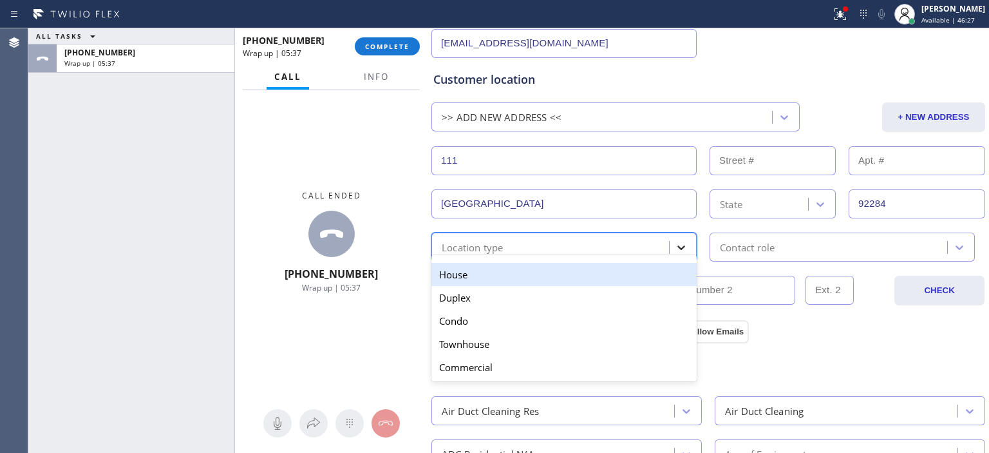
click at [676, 243] on icon at bounding box center [681, 247] width 13 height 13
click at [529, 273] on div "House" at bounding box center [563, 274] width 265 height 23
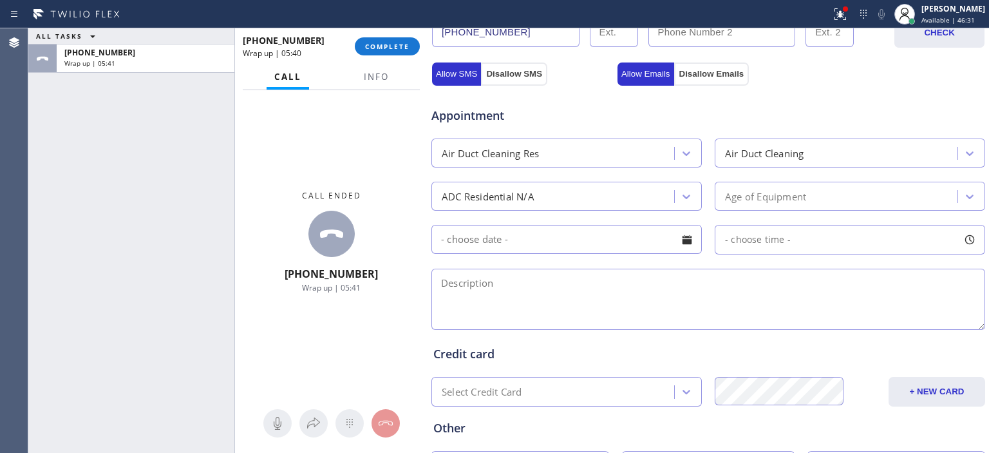
scroll to position [586, 0]
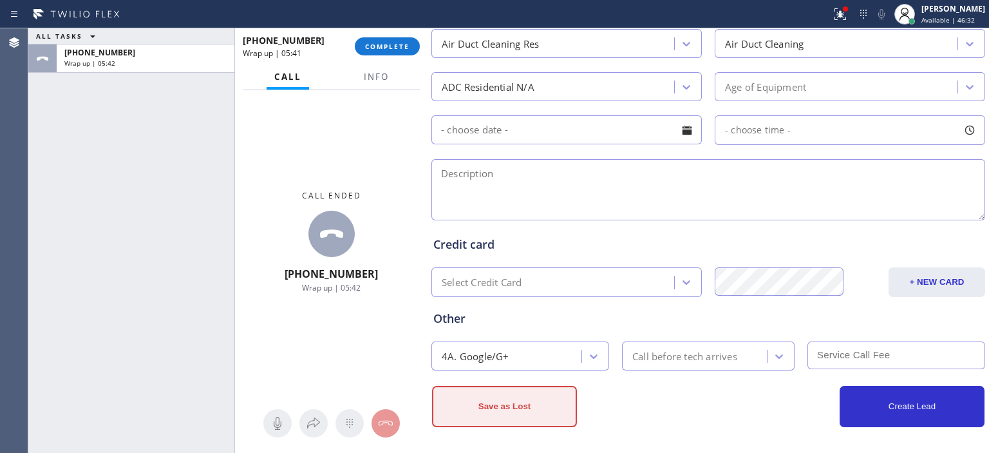
click at [534, 406] on button "Save as Lost" at bounding box center [504, 406] width 145 height 41
click at [526, 404] on button "Save as Lost" at bounding box center [504, 406] width 145 height 41
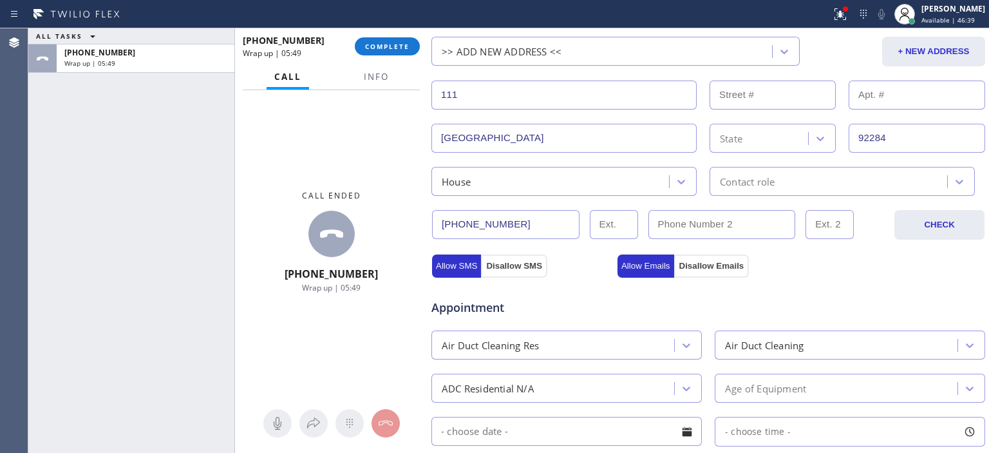
scroll to position [283, 0]
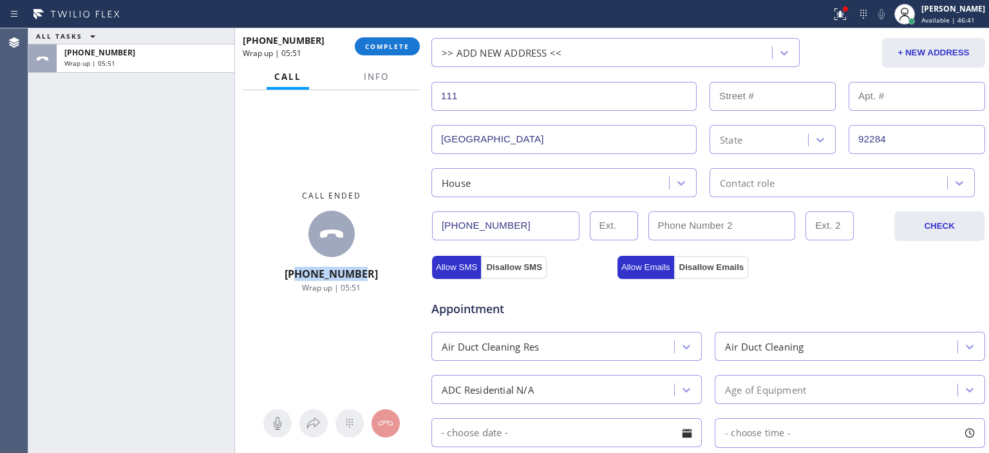
drag, startPoint x: 379, startPoint y: 274, endPoint x: 310, endPoint y: 278, distance: 69.0
click at [310, 278] on div "Call ended [PHONE_NUMBER] Wrap up | 05:51" at bounding box center [331, 241] width 193 height 303
copy span "7608314007"
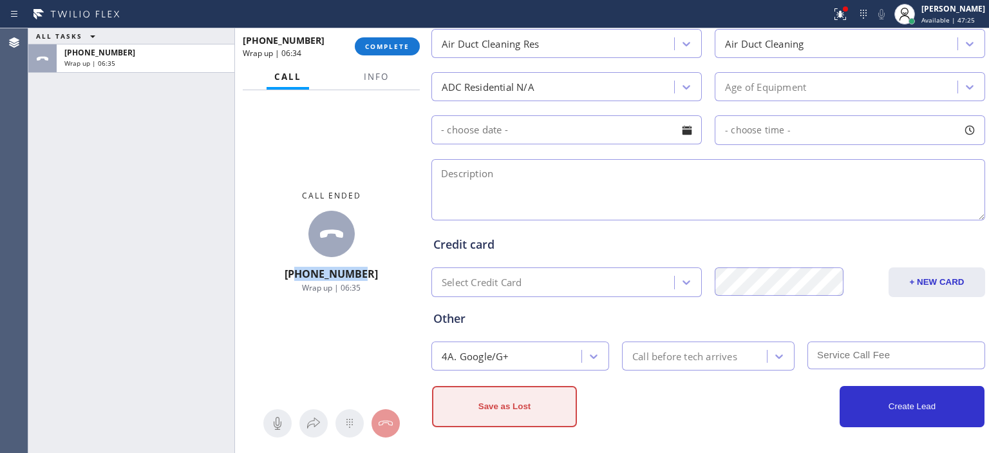
click at [528, 411] on button "Save as Lost" at bounding box center [504, 406] width 145 height 41
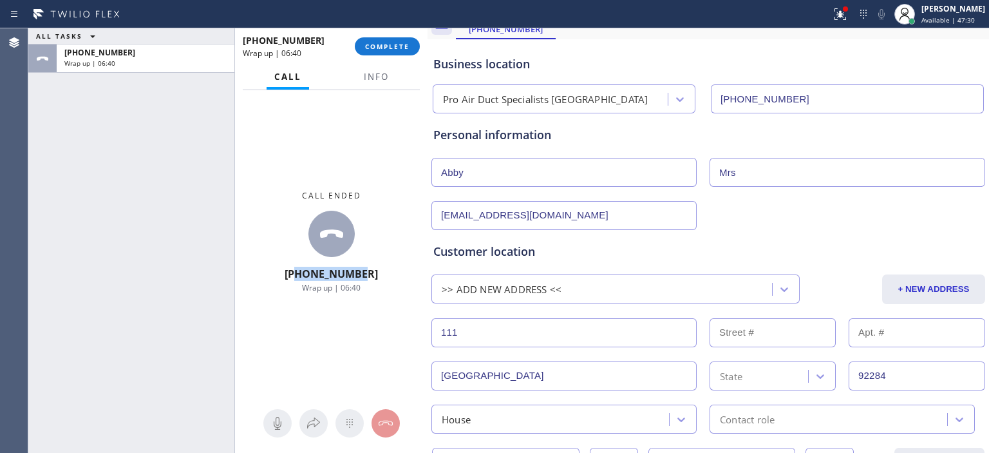
scroll to position [0, 0]
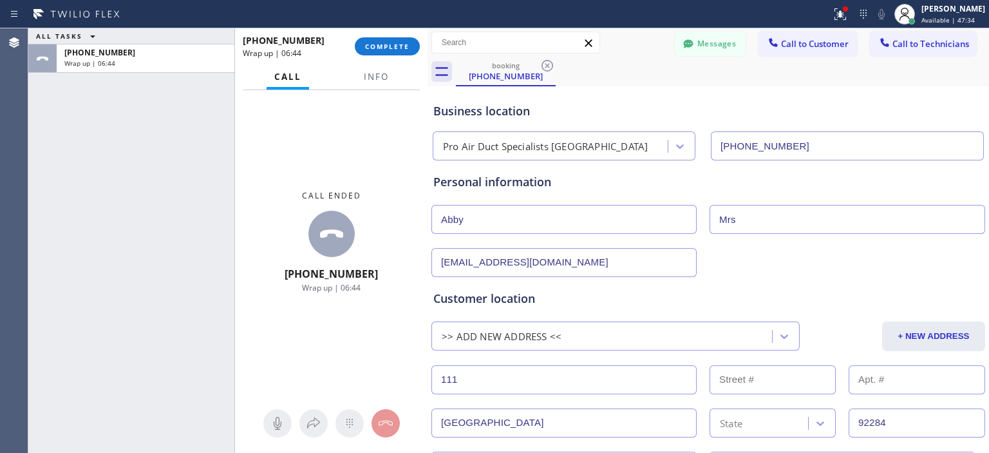
click at [641, 209] on input "Abby" at bounding box center [563, 219] width 265 height 29
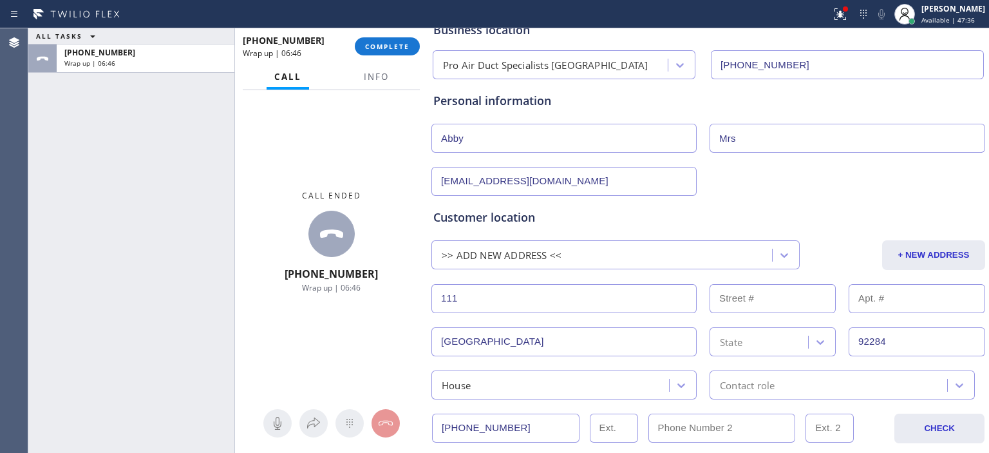
scroll to position [88, 0]
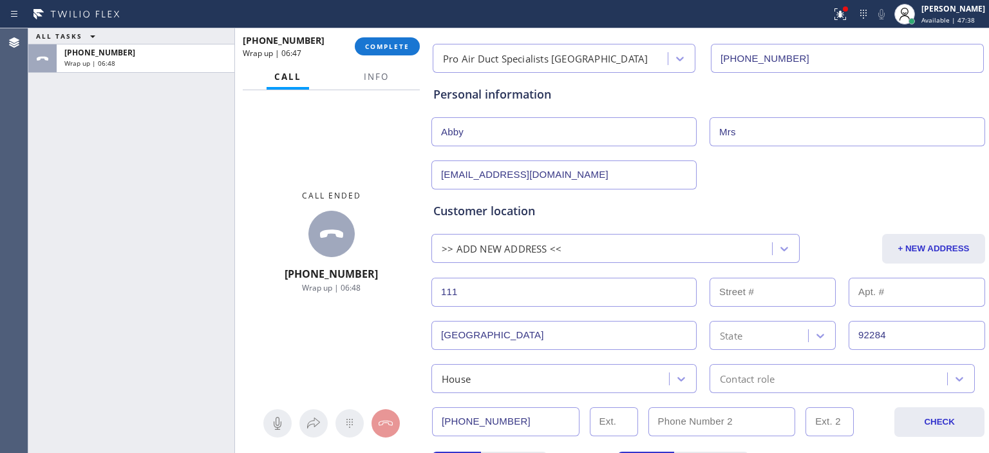
click at [862, 340] on input "92284" at bounding box center [917, 335] width 137 height 29
click at [779, 249] on icon at bounding box center [784, 248] width 13 height 13
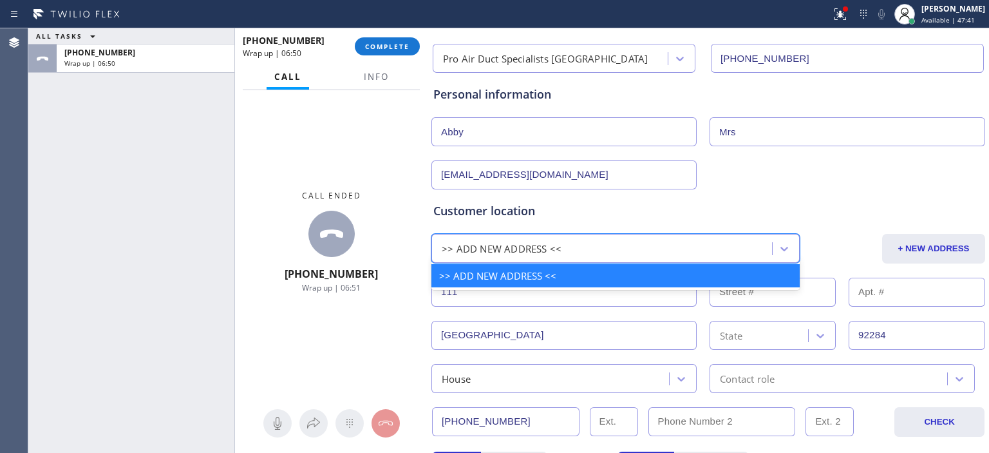
paste input "92284"
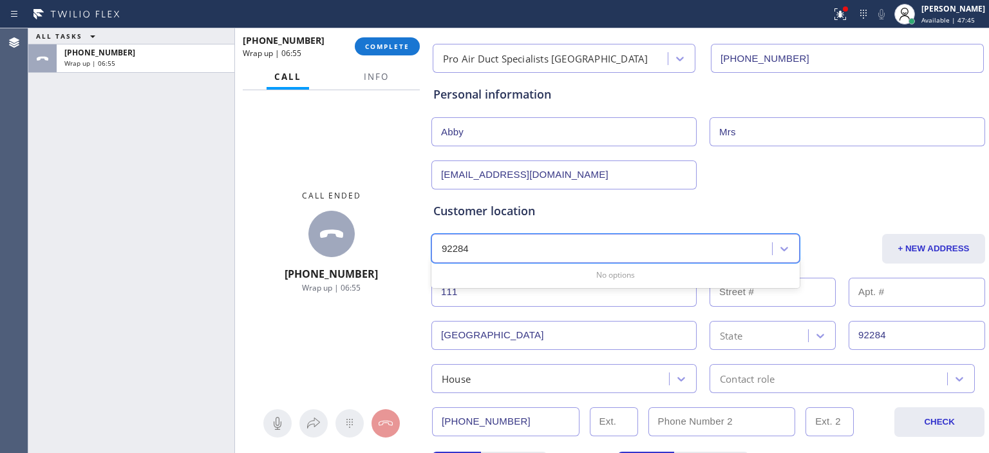
type input "92284"
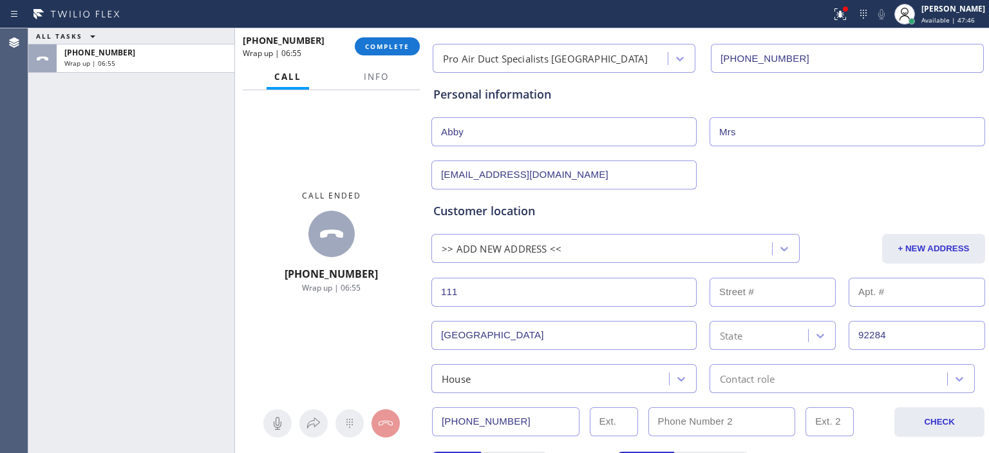
click at [484, 341] on input "[GEOGRAPHIC_DATA]" at bounding box center [563, 335] width 265 height 29
click at [456, 243] on div ">> ADD NEW ADDRESS <<" at bounding box center [502, 248] width 120 height 15
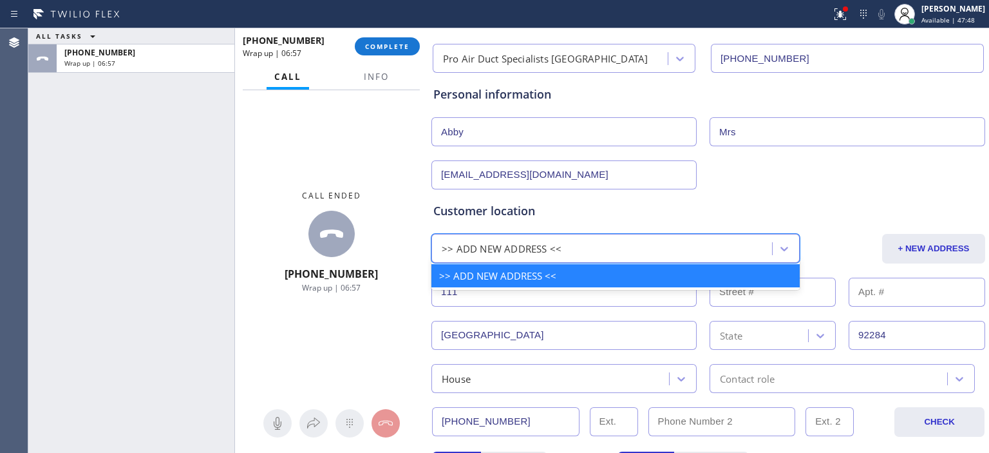
paste input "[GEOGRAPHIC_DATA]"
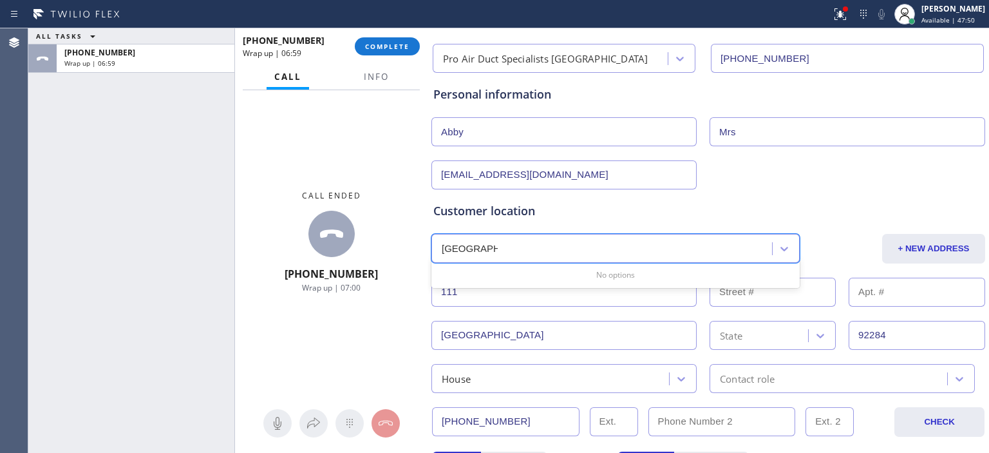
type input "[GEOGRAPHIC_DATA]"
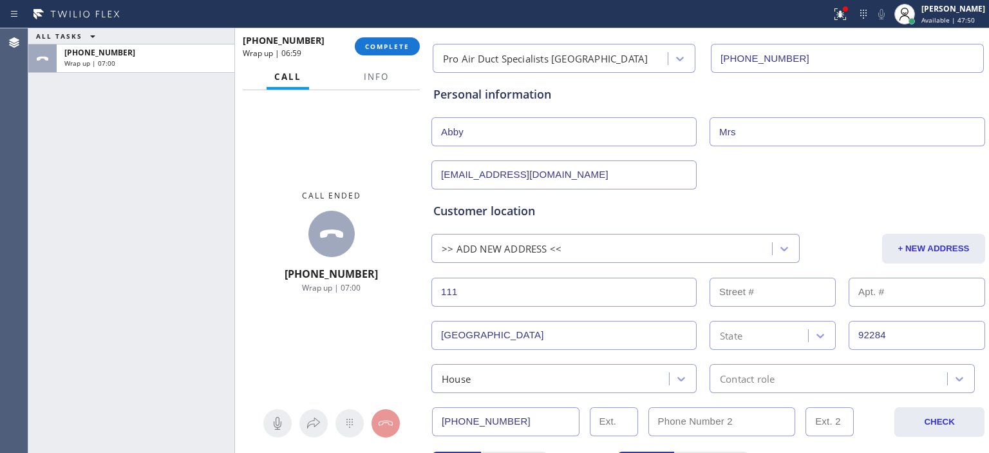
click at [868, 194] on div "Customer location >> ADD NEW ADDRESS << + NEW ADDRESS [STREET_ADDRESS] House Co…" at bounding box center [708, 290] width 555 height 203
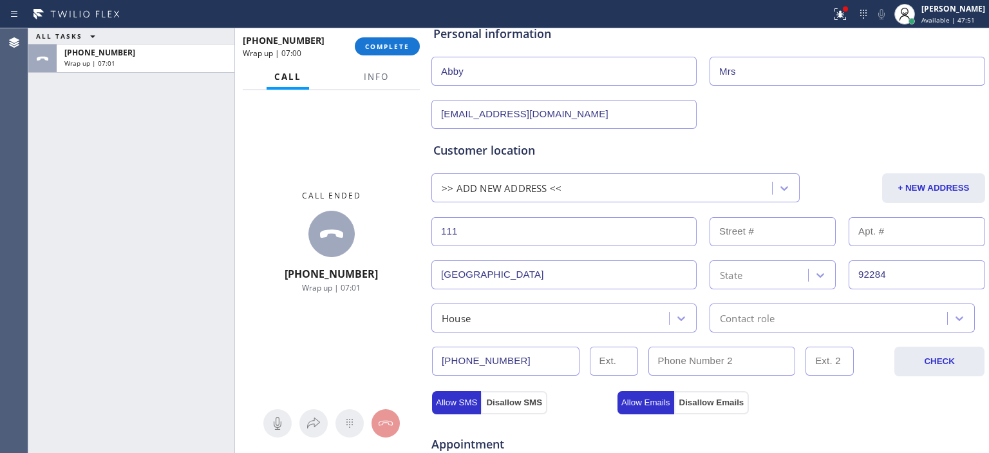
scroll to position [149, 0]
click at [554, 231] on input "111" at bounding box center [563, 230] width 265 height 29
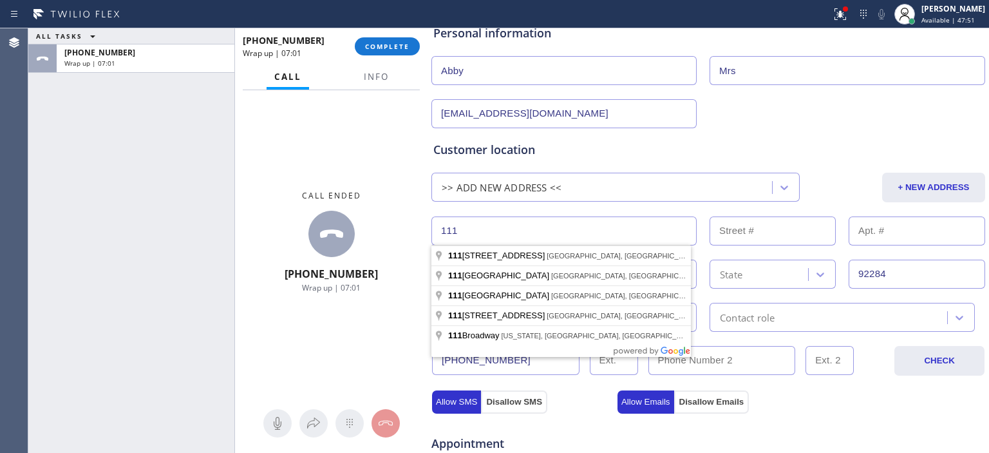
click at [554, 231] on input "111" at bounding box center [563, 230] width 265 height 29
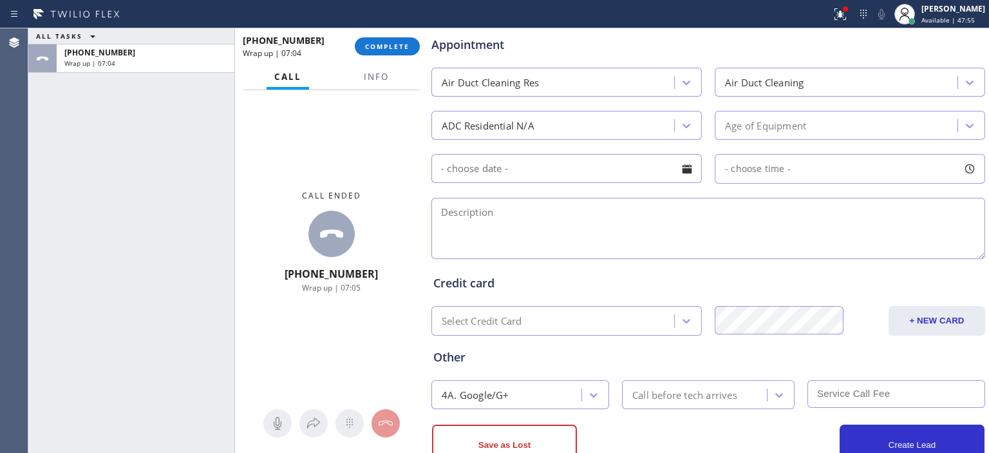
scroll to position [586, 0]
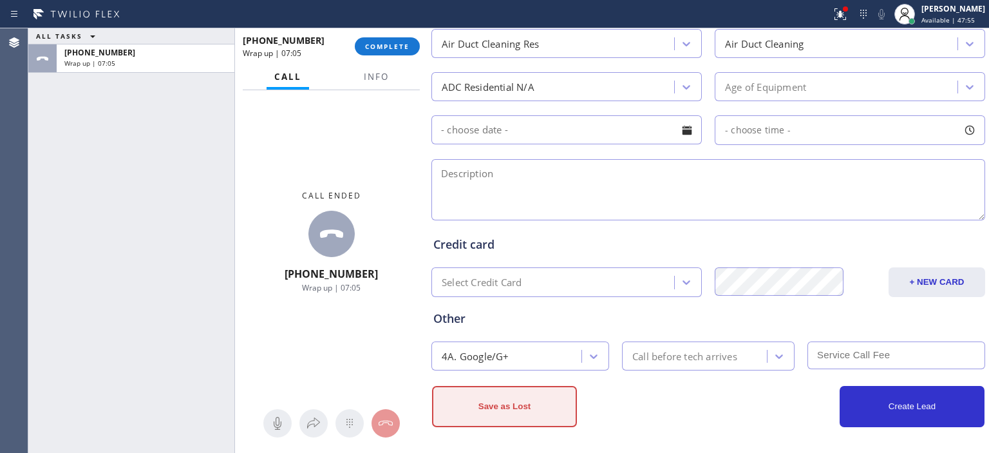
click at [511, 414] on button "Save as Lost" at bounding box center [504, 406] width 145 height 41
click at [515, 406] on button "Save as Lost" at bounding box center [504, 406] width 145 height 41
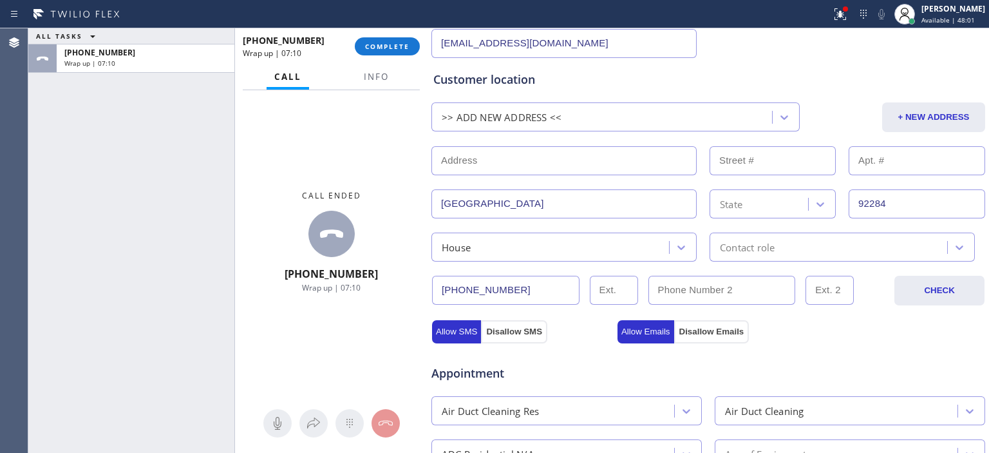
scroll to position [234, 0]
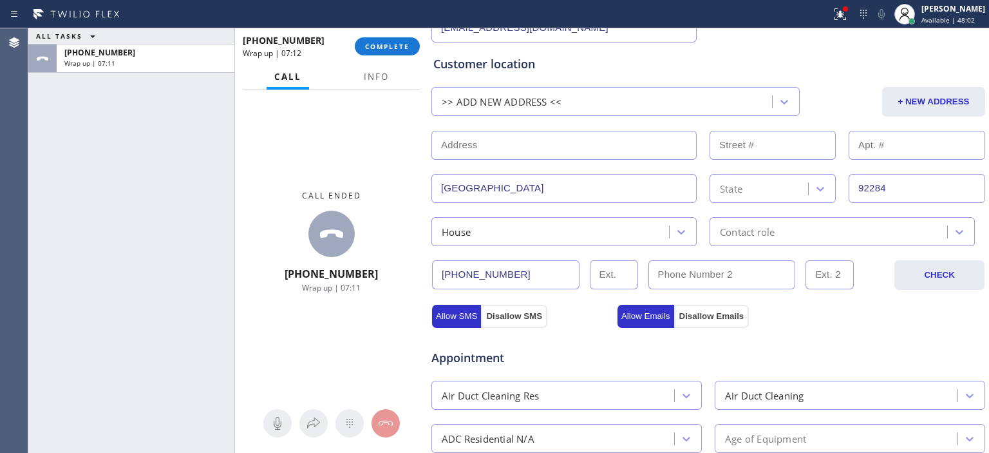
click at [481, 147] on input "text" at bounding box center [563, 145] width 265 height 29
type input "11111111111"
click at [747, 147] on input "text" at bounding box center [773, 145] width 126 height 29
type input "11111"
click at [887, 146] on input "text" at bounding box center [917, 145] width 137 height 29
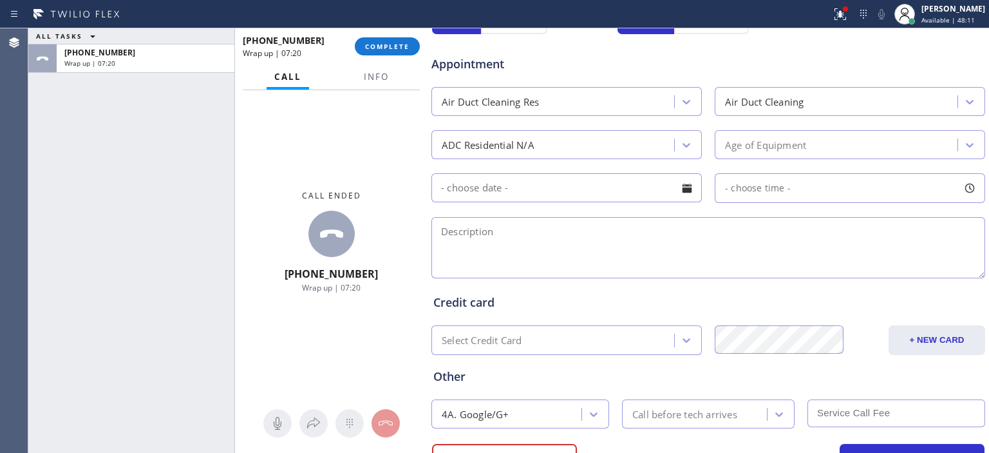
scroll to position [586, 0]
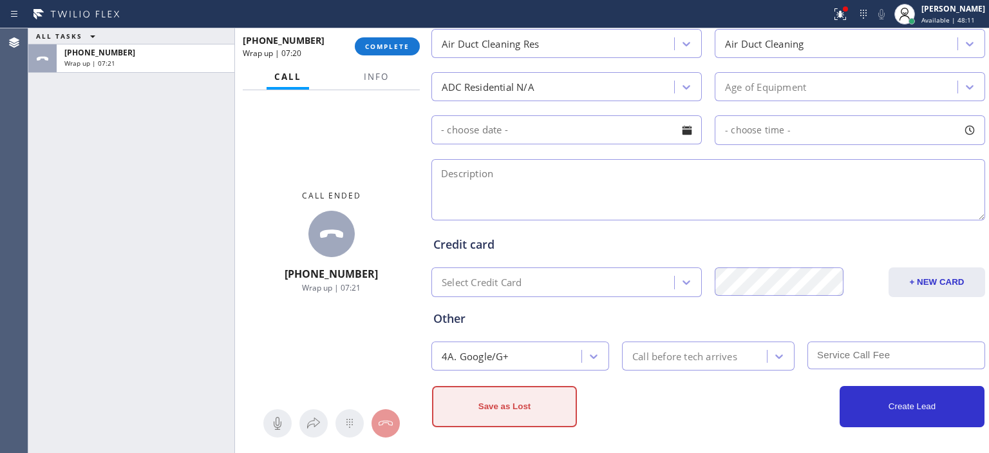
type input "1111"
click at [525, 401] on button "Save as Lost" at bounding box center [504, 406] width 145 height 41
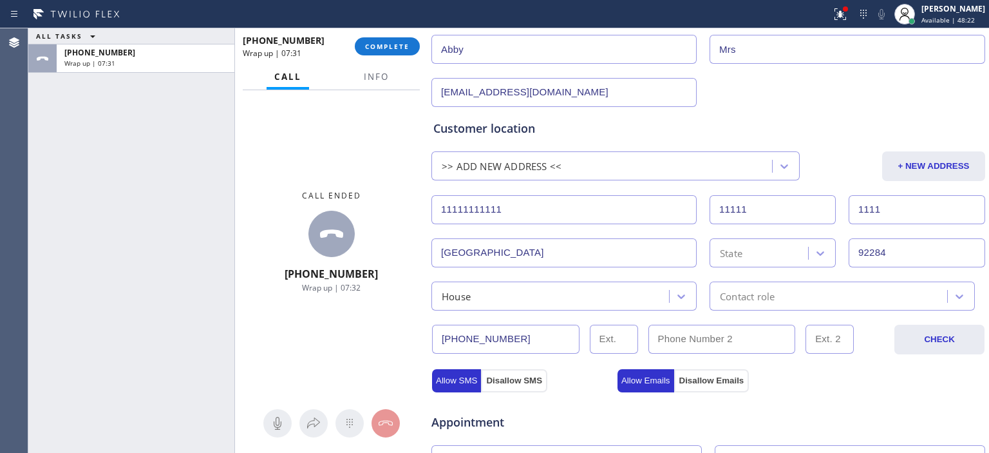
scroll to position [169, 0]
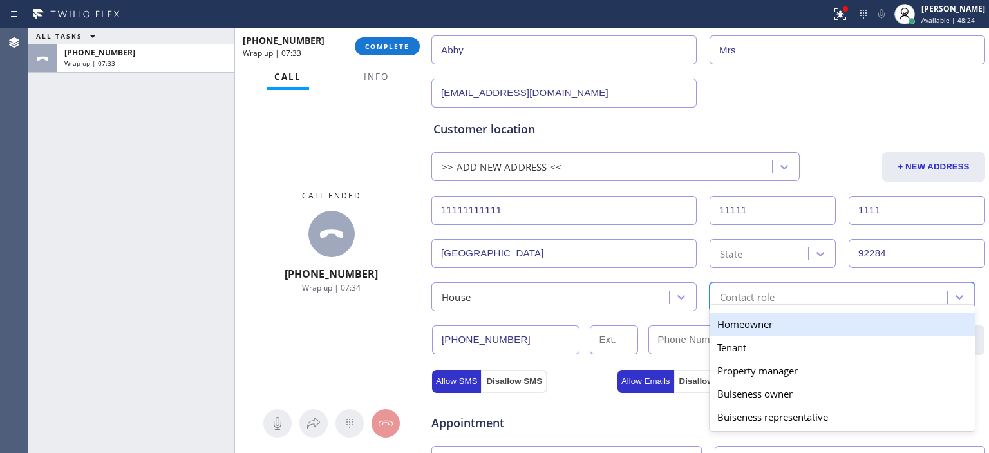
click at [819, 294] on div "Contact role" at bounding box center [830, 296] width 234 height 23
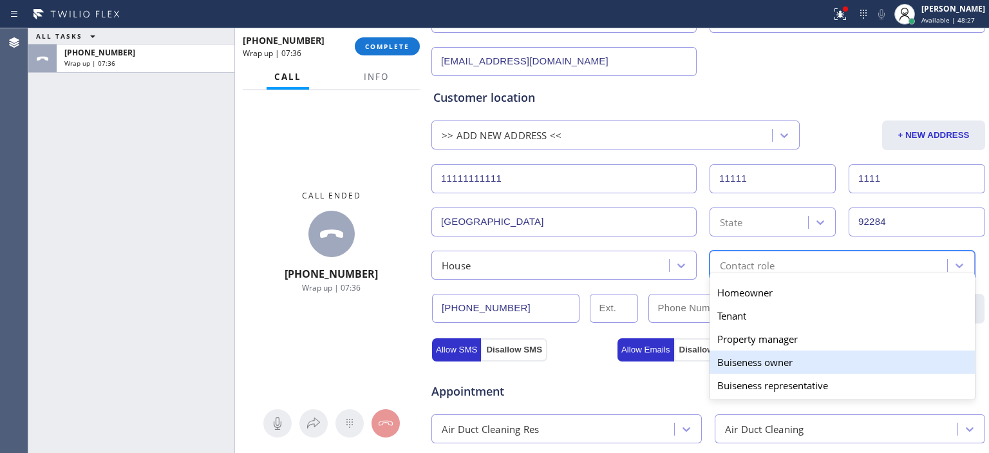
scroll to position [200, 0]
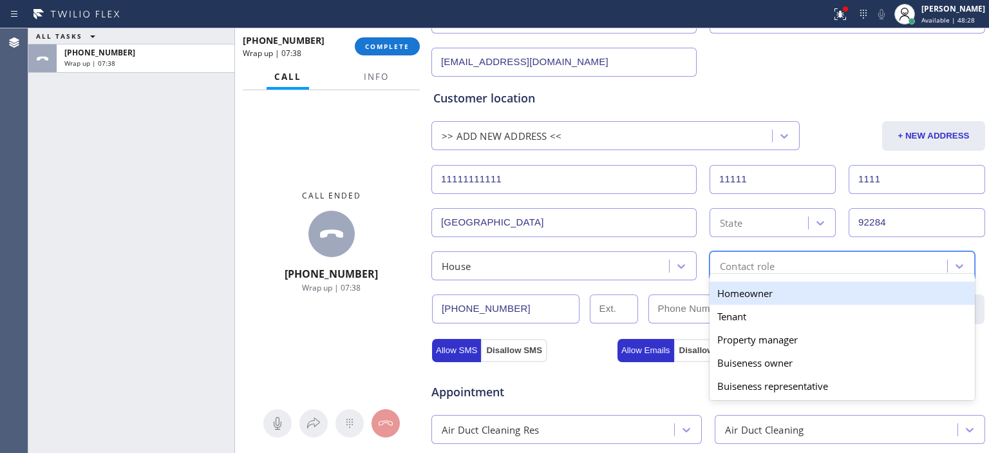
click at [781, 288] on div "Homeowner" at bounding box center [842, 292] width 265 height 23
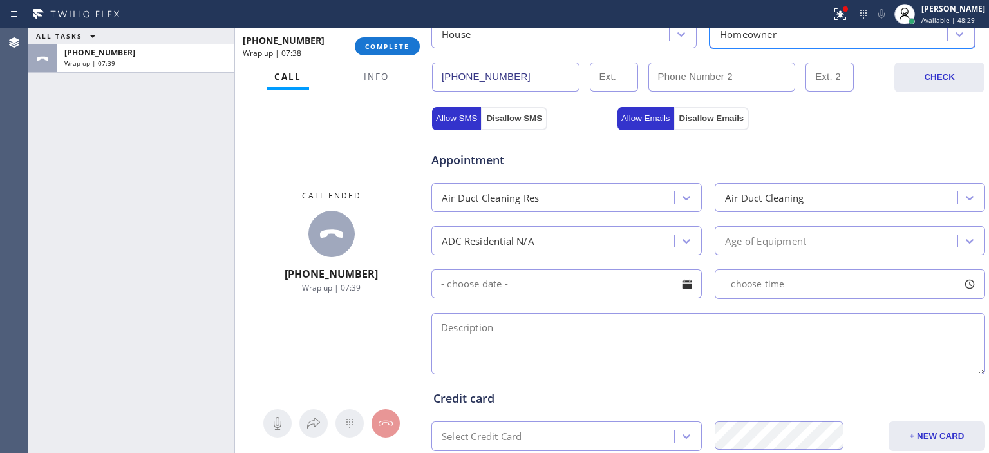
scroll to position [586, 0]
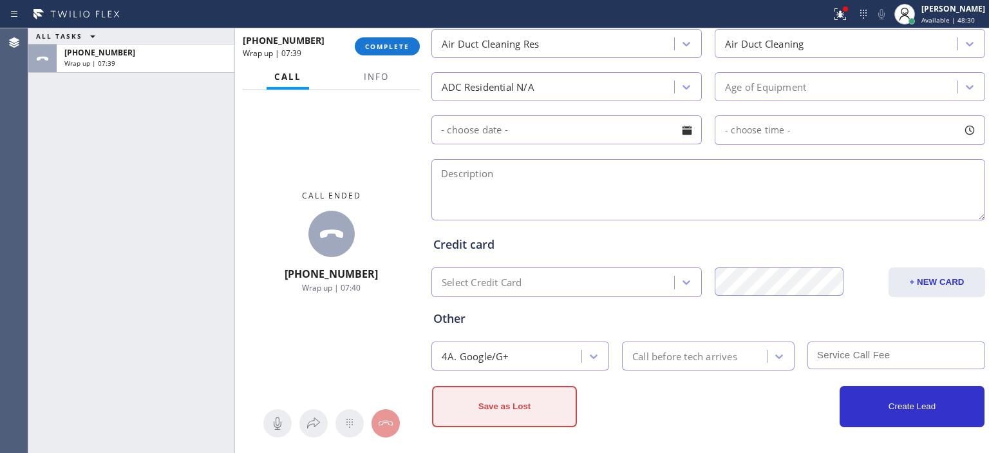
click at [527, 404] on button "Save as Lost" at bounding box center [504, 406] width 145 height 41
click at [571, 401] on button "Save as Lost" at bounding box center [504, 406] width 145 height 41
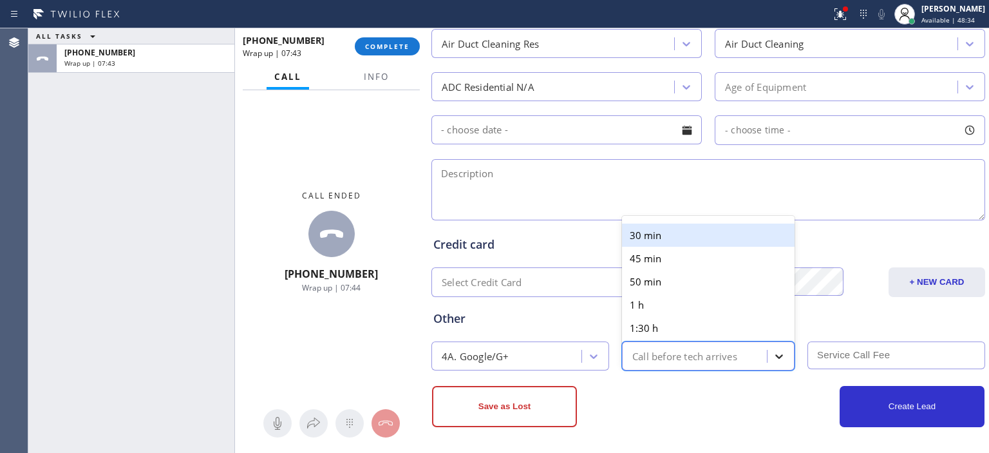
click at [780, 357] on div at bounding box center [779, 356] width 23 height 23
click at [739, 229] on div "30 min" at bounding box center [708, 234] width 173 height 23
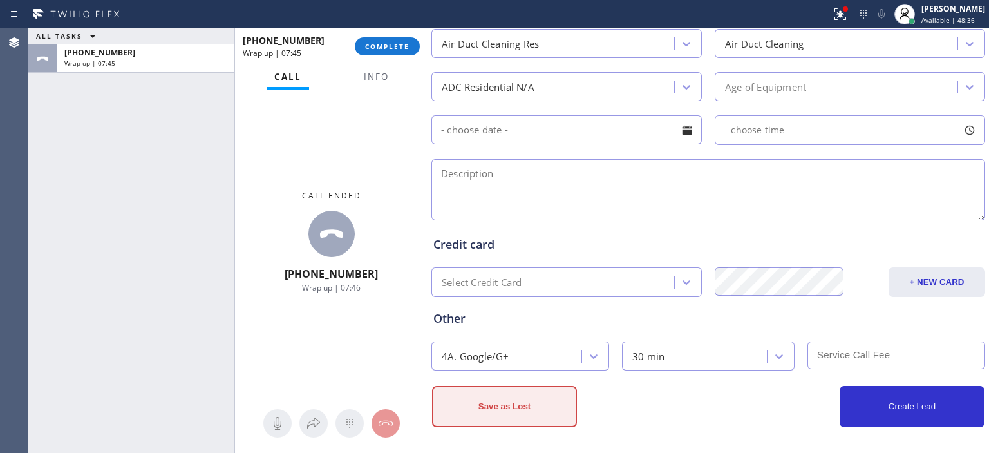
click at [513, 411] on button "Save as Lost" at bounding box center [504, 406] width 145 height 41
click at [529, 422] on button "Save as Lost" at bounding box center [504, 406] width 145 height 41
click at [521, 392] on button "Save as Lost" at bounding box center [504, 406] width 145 height 41
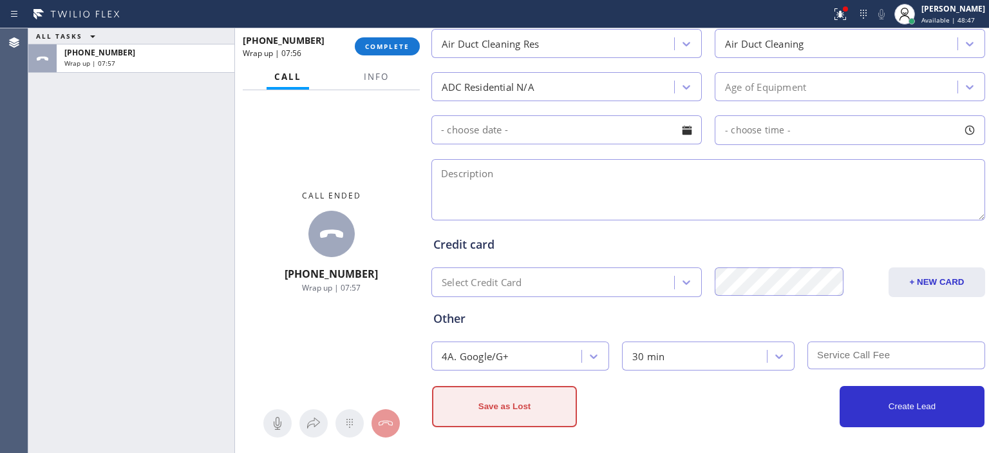
click at [554, 398] on button "Save as Lost" at bounding box center [504, 406] width 145 height 41
click at [554, 399] on button "Save as Lost" at bounding box center [504, 406] width 145 height 41
click at [535, 400] on button "Save as Lost" at bounding box center [504, 406] width 145 height 41
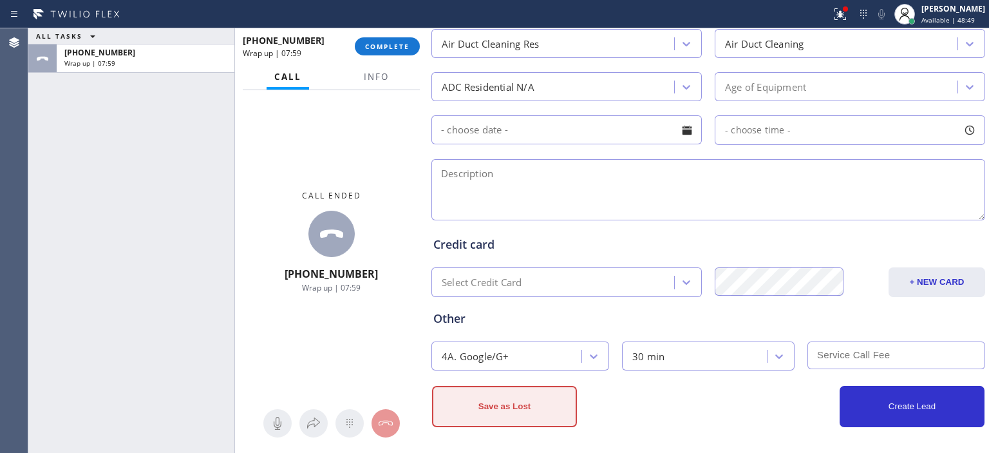
click at [535, 400] on button "Save as Lost" at bounding box center [504, 406] width 145 height 41
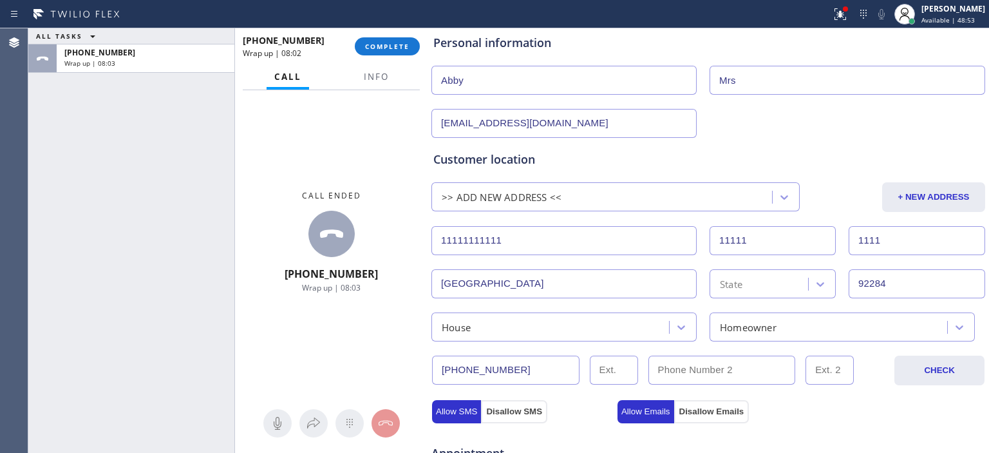
scroll to position [138, 0]
click at [883, 283] on input "92284" at bounding box center [917, 284] width 137 height 29
drag, startPoint x: 907, startPoint y: 292, endPoint x: 824, endPoint y: 287, distance: 82.5
click at [889, 290] on input "92284" at bounding box center [917, 284] width 137 height 29
click at [820, 288] on div at bounding box center [820, 284] width 23 height 23
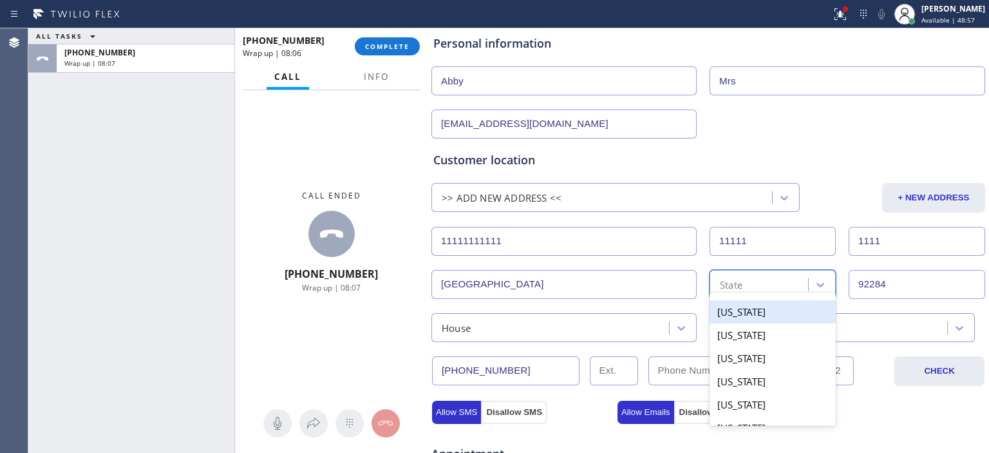
type input "a"
type input "cal"
click at [782, 304] on div "[US_STATE]" at bounding box center [773, 311] width 126 height 23
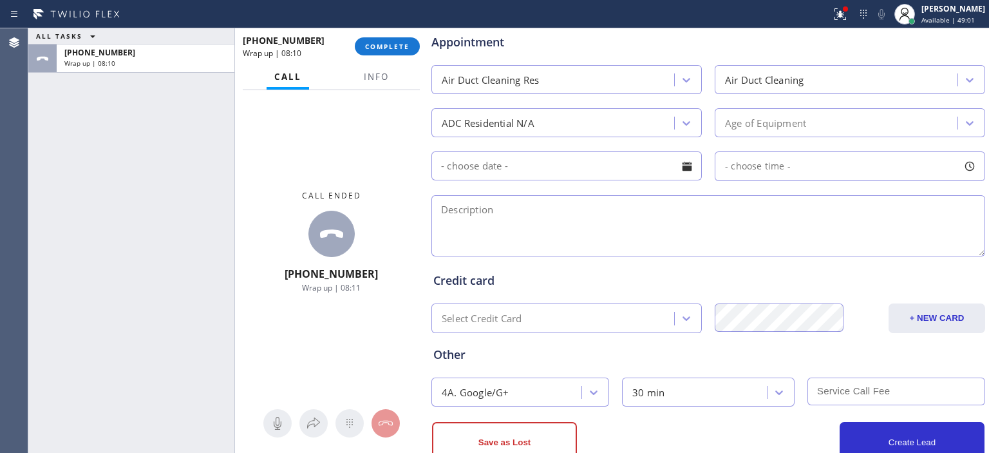
scroll to position [586, 0]
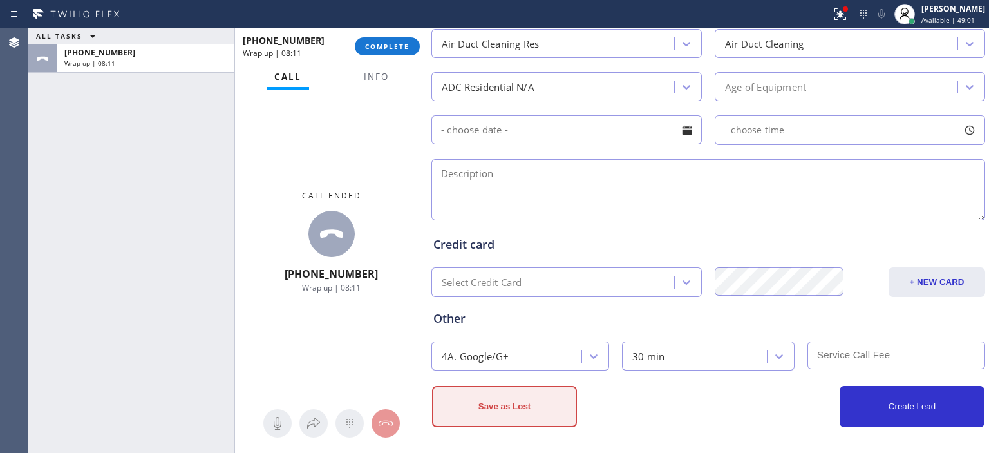
click at [533, 404] on button "Save as Lost" at bounding box center [504, 406] width 145 height 41
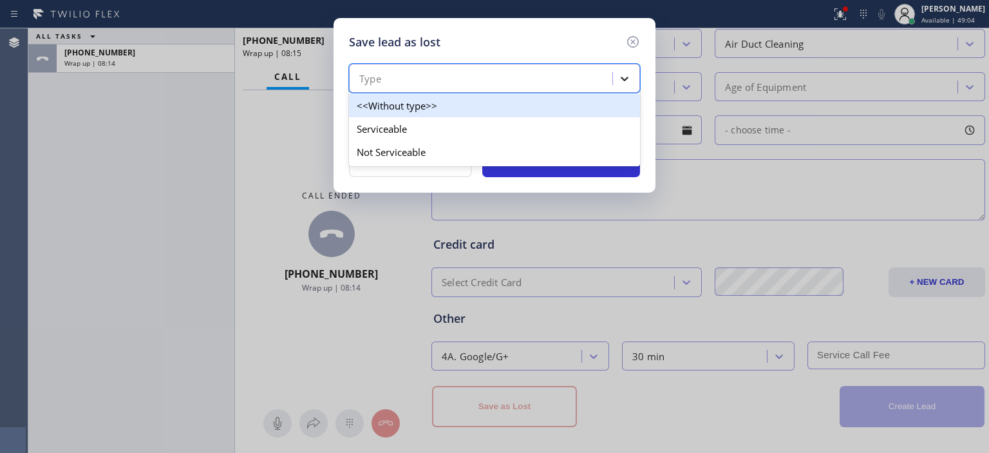
click at [624, 81] on icon at bounding box center [624, 78] width 13 height 13
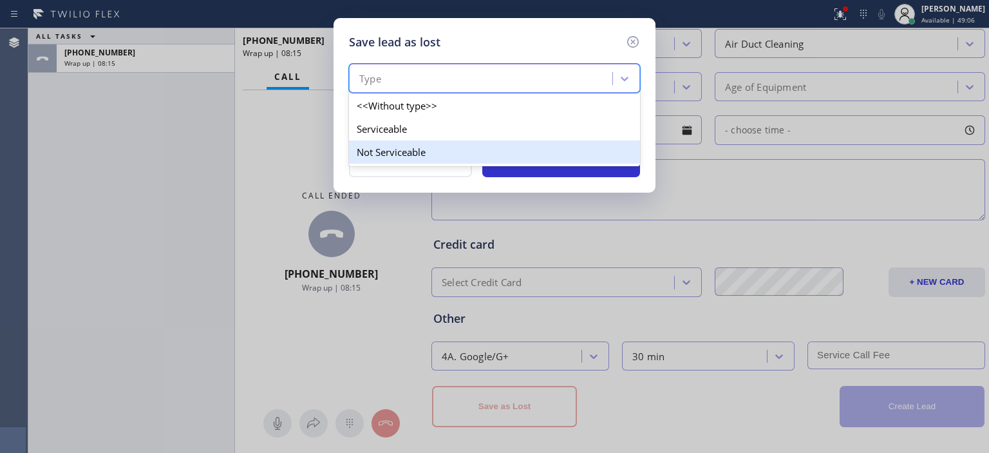
click at [516, 142] on div "Not Serviceable" at bounding box center [494, 151] width 291 height 23
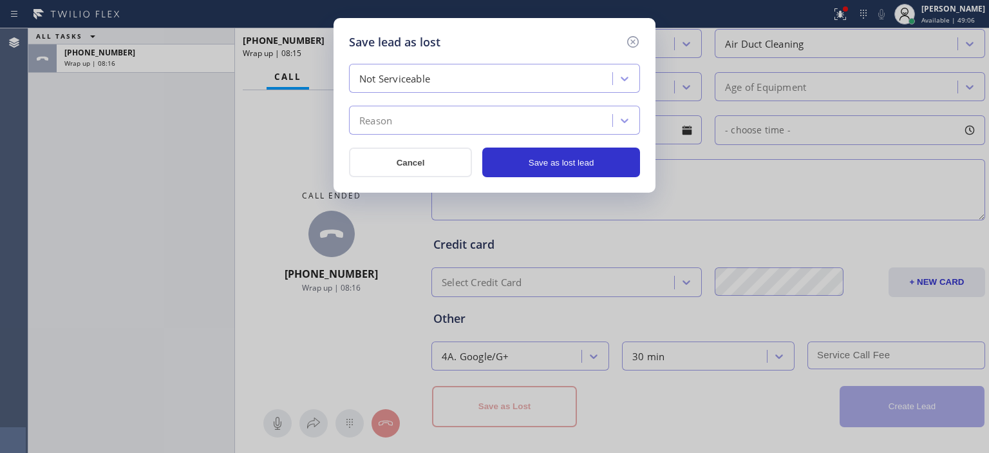
click at [567, 120] on div "Reason" at bounding box center [483, 120] width 260 height 23
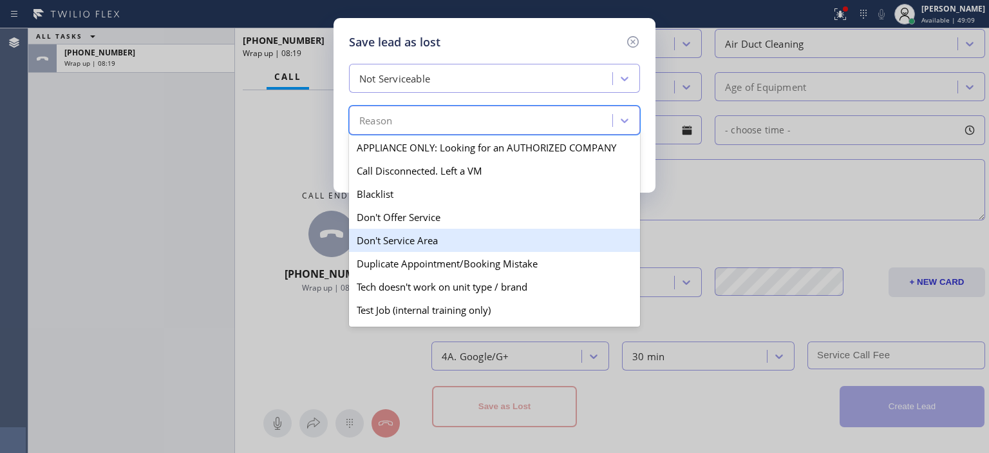
click at [469, 240] on div "Don't Service Area" at bounding box center [494, 240] width 291 height 23
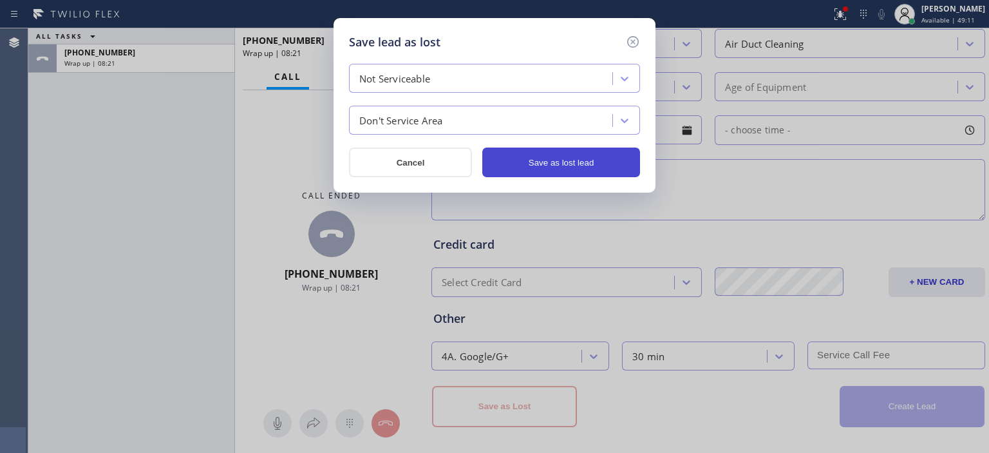
click at [579, 149] on button "Save as lost lead" at bounding box center [561, 162] width 158 height 30
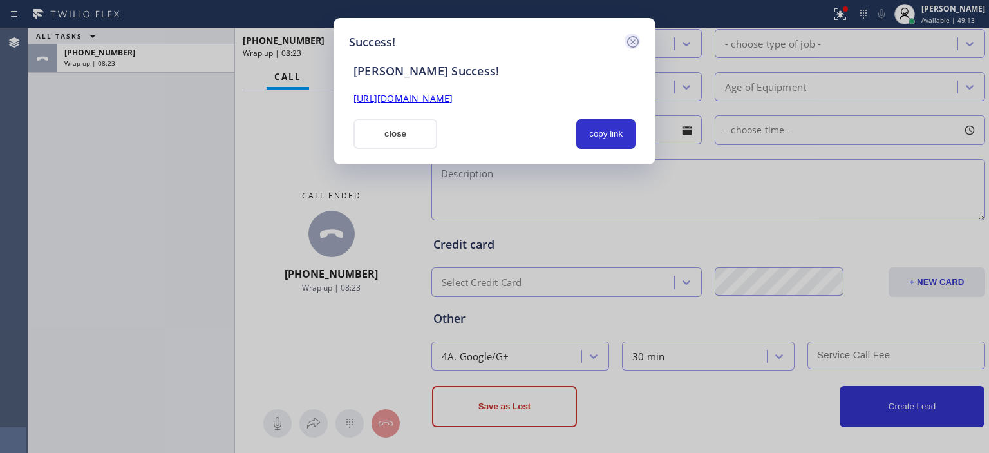
click at [636, 39] on icon at bounding box center [632, 41] width 15 height 15
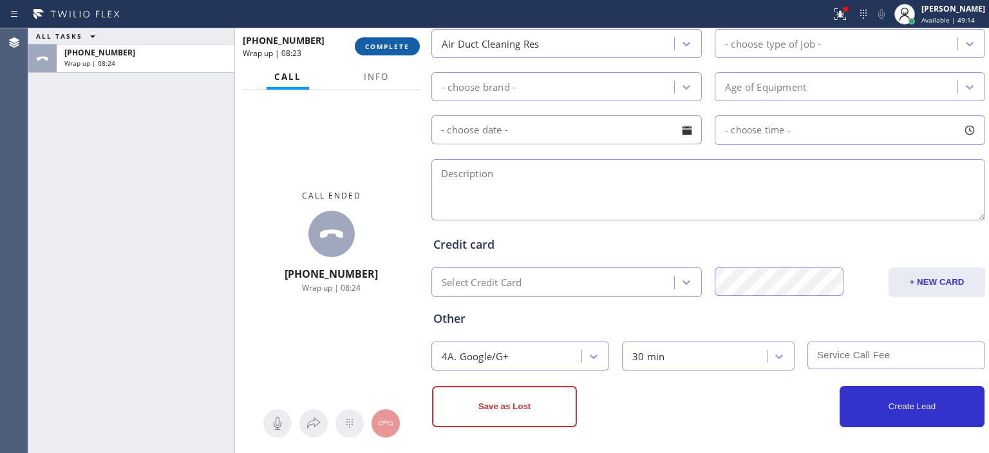
click at [410, 42] on button "COMPLETE" at bounding box center [387, 46] width 65 height 18
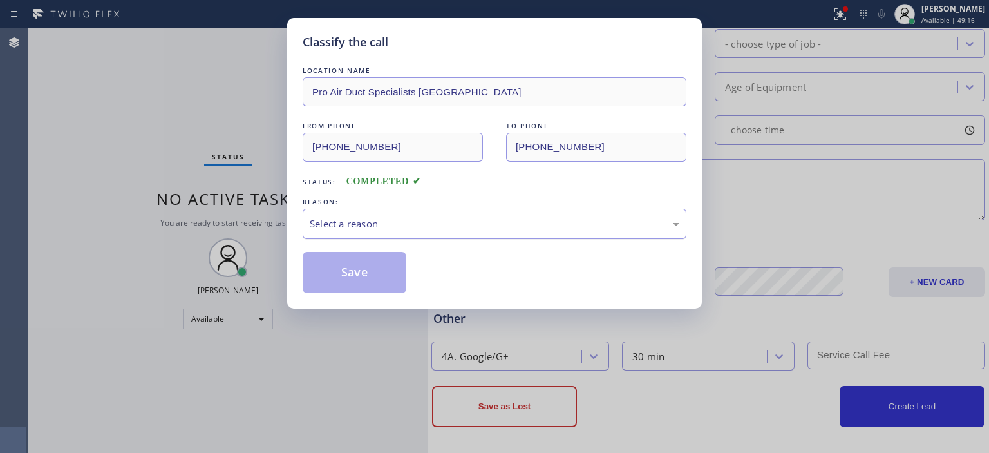
click at [443, 221] on div "Select a reason" at bounding box center [495, 223] width 370 height 15
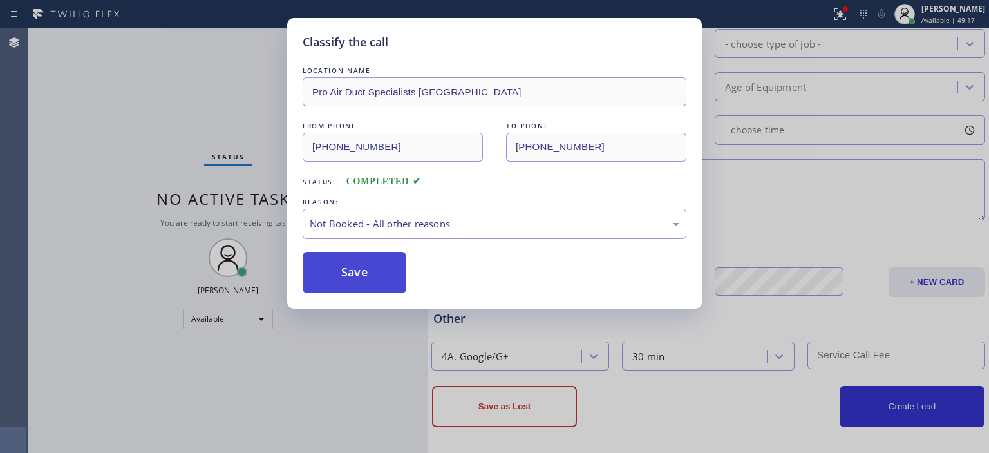
click at [379, 263] on button "Save" at bounding box center [355, 272] width 104 height 41
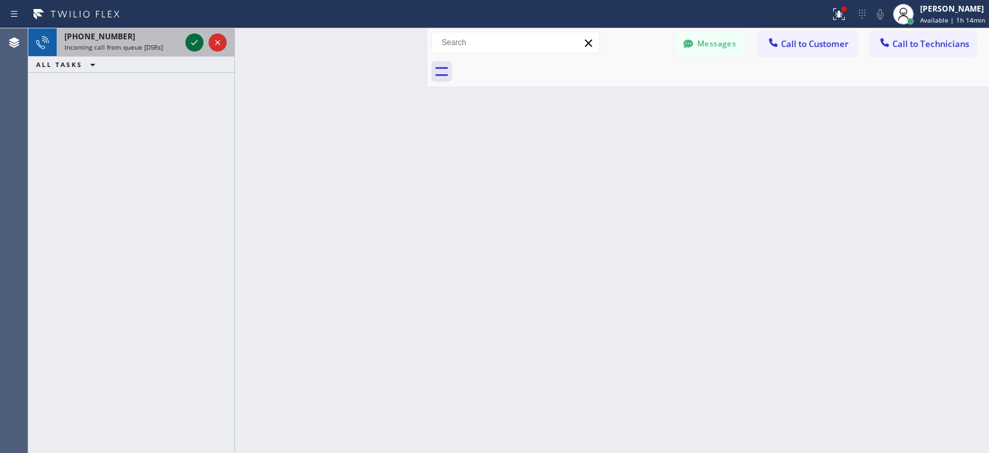
click at [189, 44] on icon at bounding box center [194, 42] width 15 height 15
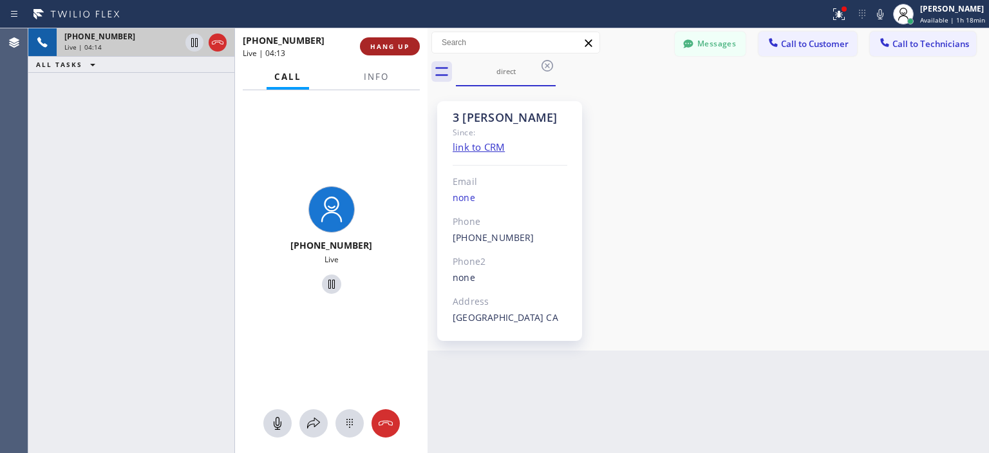
click at [379, 46] on span "HANG UP" at bounding box center [389, 46] width 39 height 9
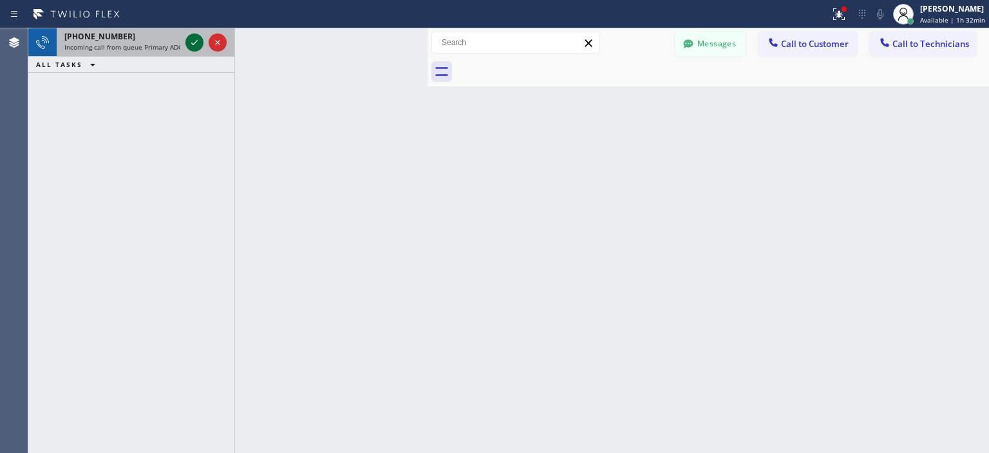
click at [194, 44] on icon at bounding box center [194, 42] width 6 height 5
click at [192, 40] on icon at bounding box center [194, 42] width 15 height 15
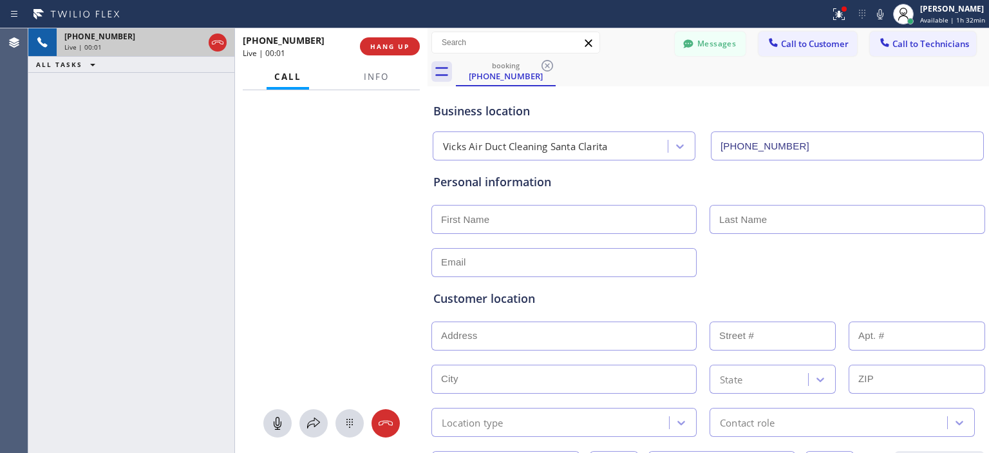
type input "[PHONE_NUMBER]"
click at [390, 426] on icon at bounding box center [385, 422] width 15 height 15
